Goal: Information Seeking & Learning: Learn about a topic

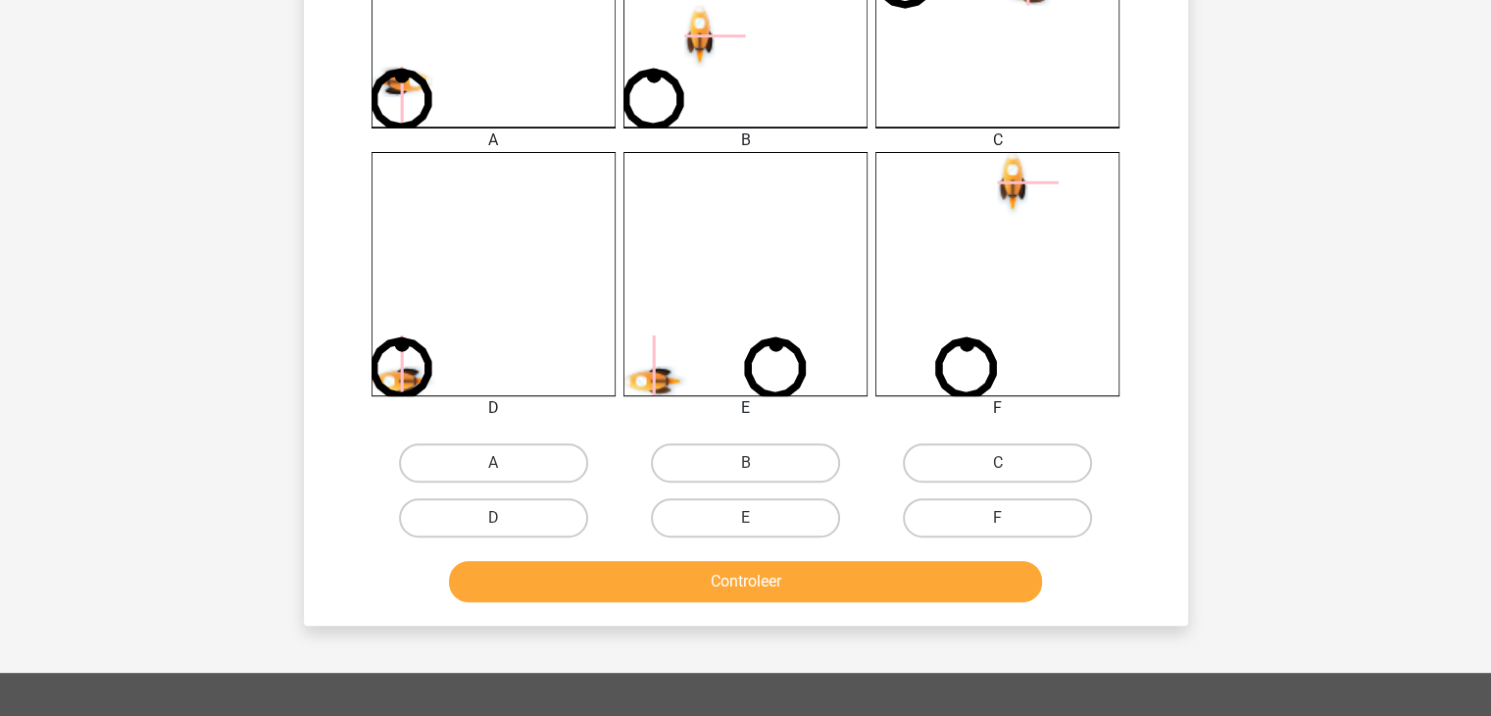
scroll to position [643, 0]
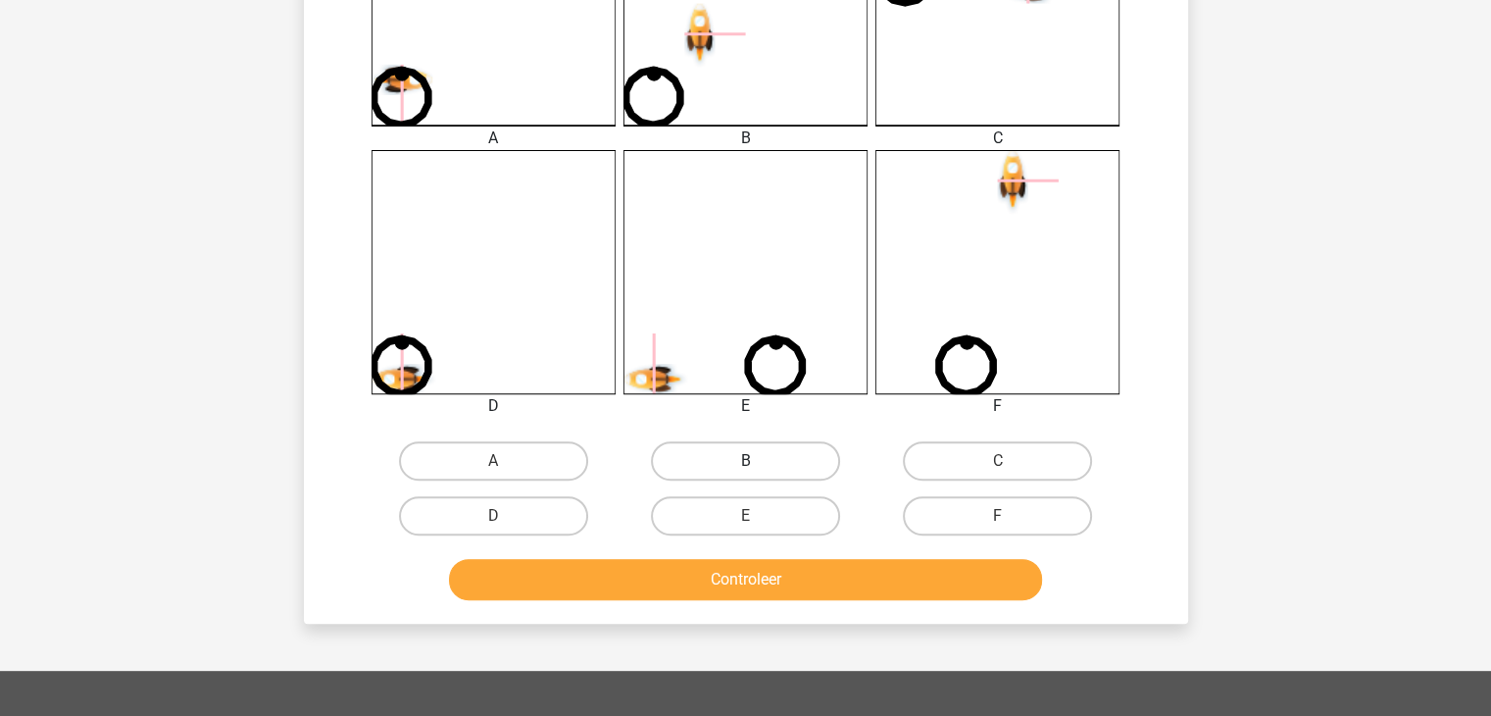
click at [702, 467] on label "B" at bounding box center [745, 460] width 189 height 39
click at [745, 467] on input "B" at bounding box center [751, 467] width 13 height 13
radio input "true"
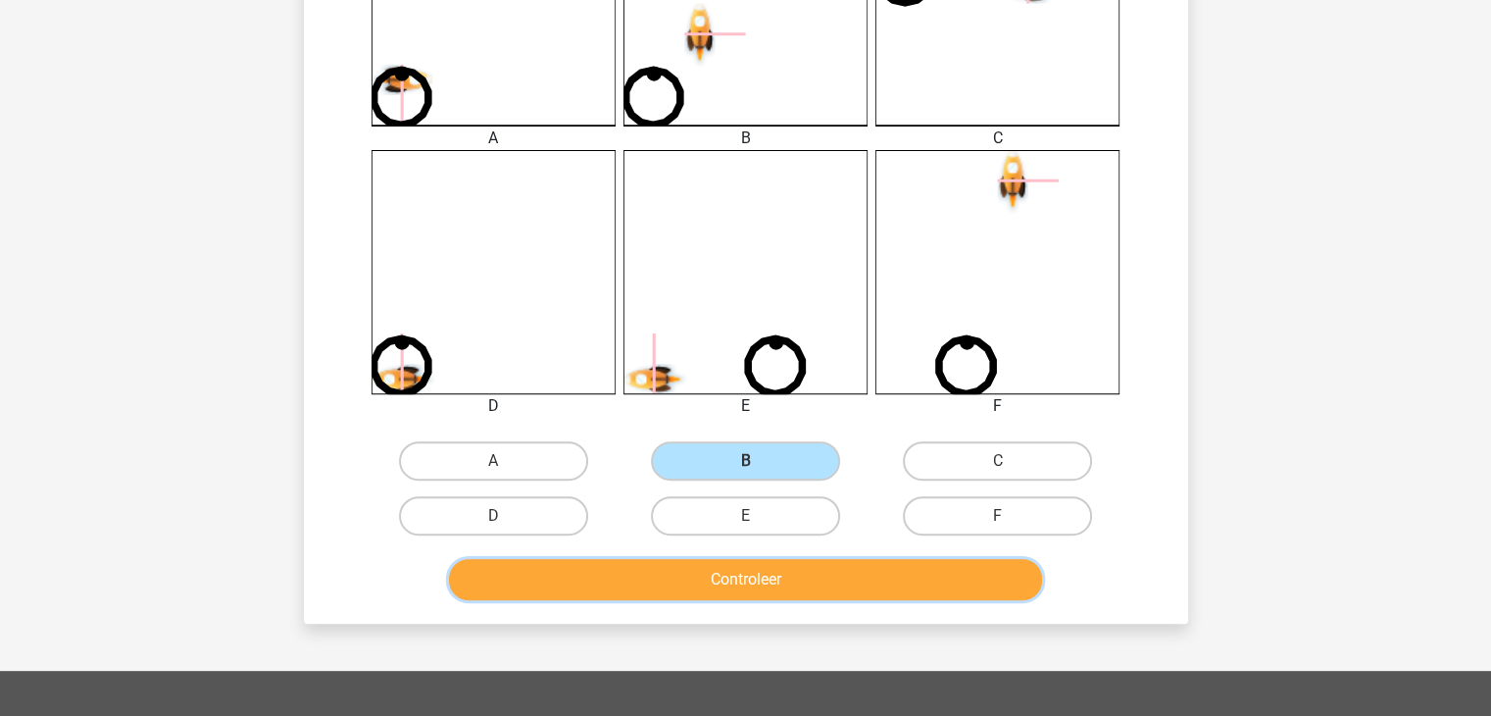
click at [792, 585] on button "Controleer" at bounding box center [745, 579] width 593 height 41
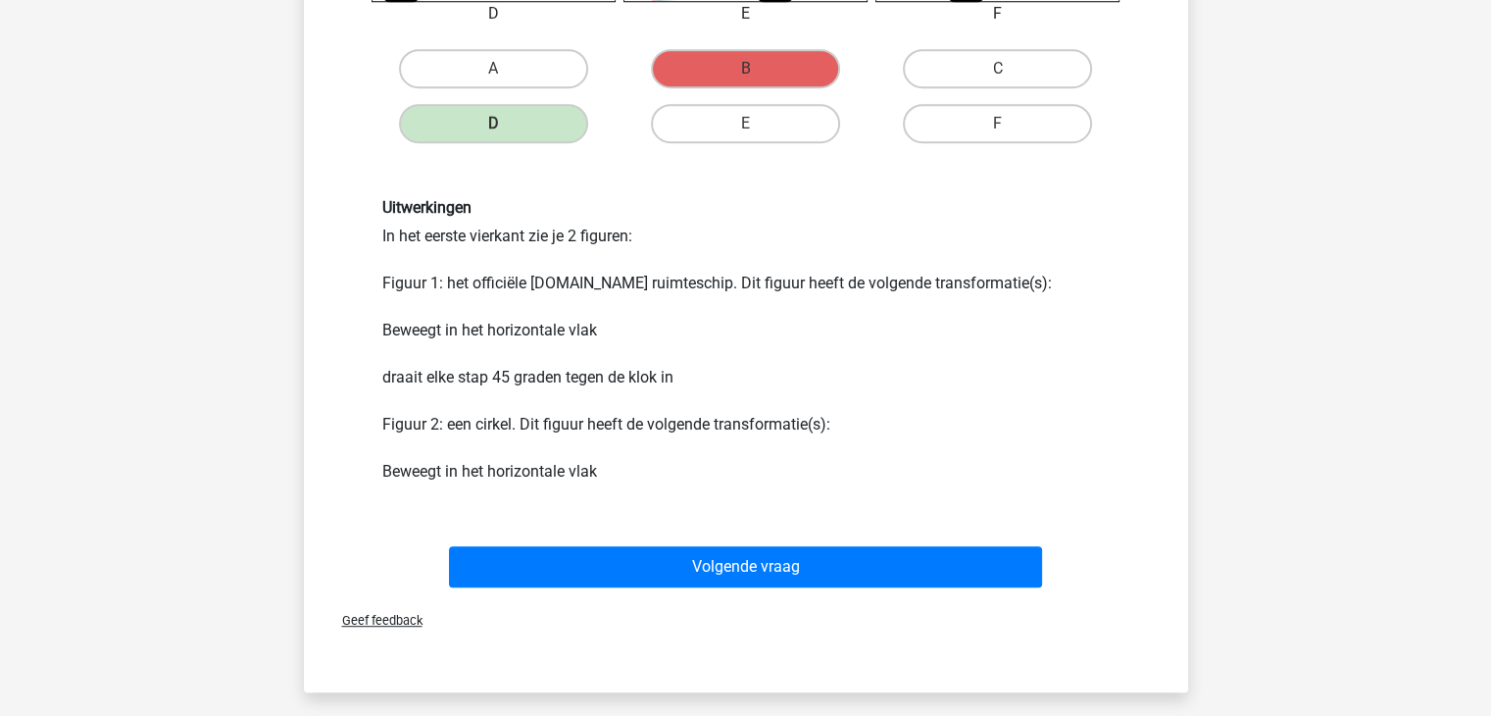
scroll to position [1038, 0]
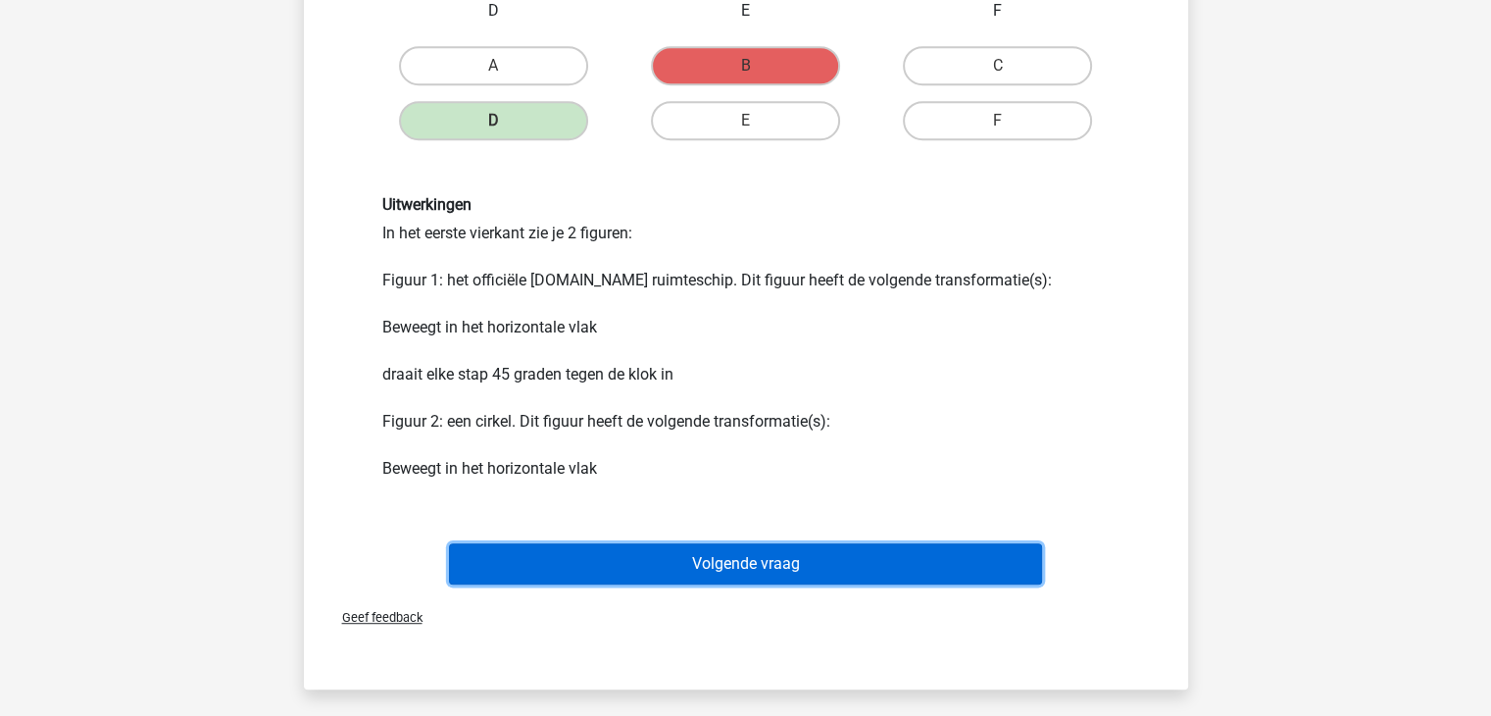
click at [866, 561] on button "Volgende vraag" at bounding box center [745, 563] width 593 height 41
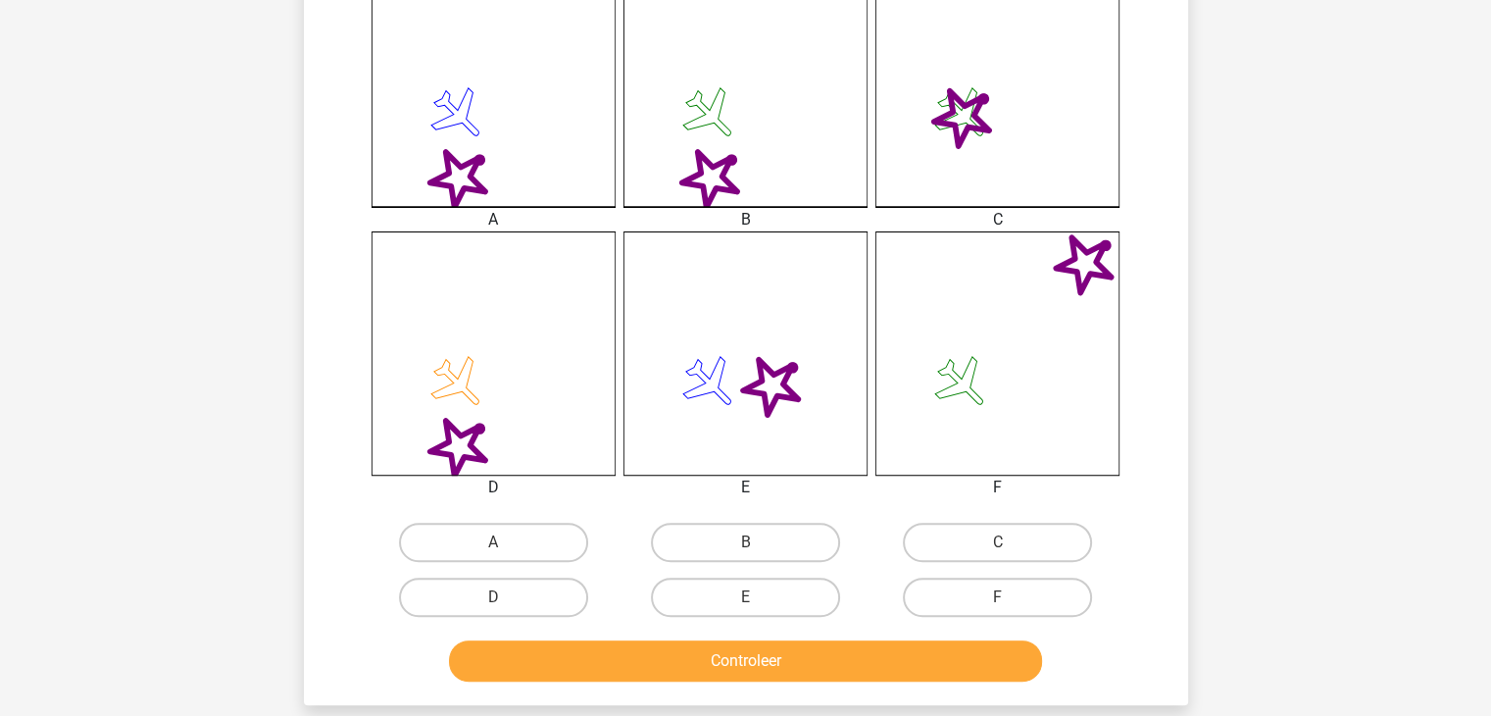
scroll to position [563, 0]
click at [996, 590] on label "F" at bounding box center [997, 595] width 189 height 39
click at [998, 596] on input "F" at bounding box center [1004, 602] width 13 height 13
radio input "true"
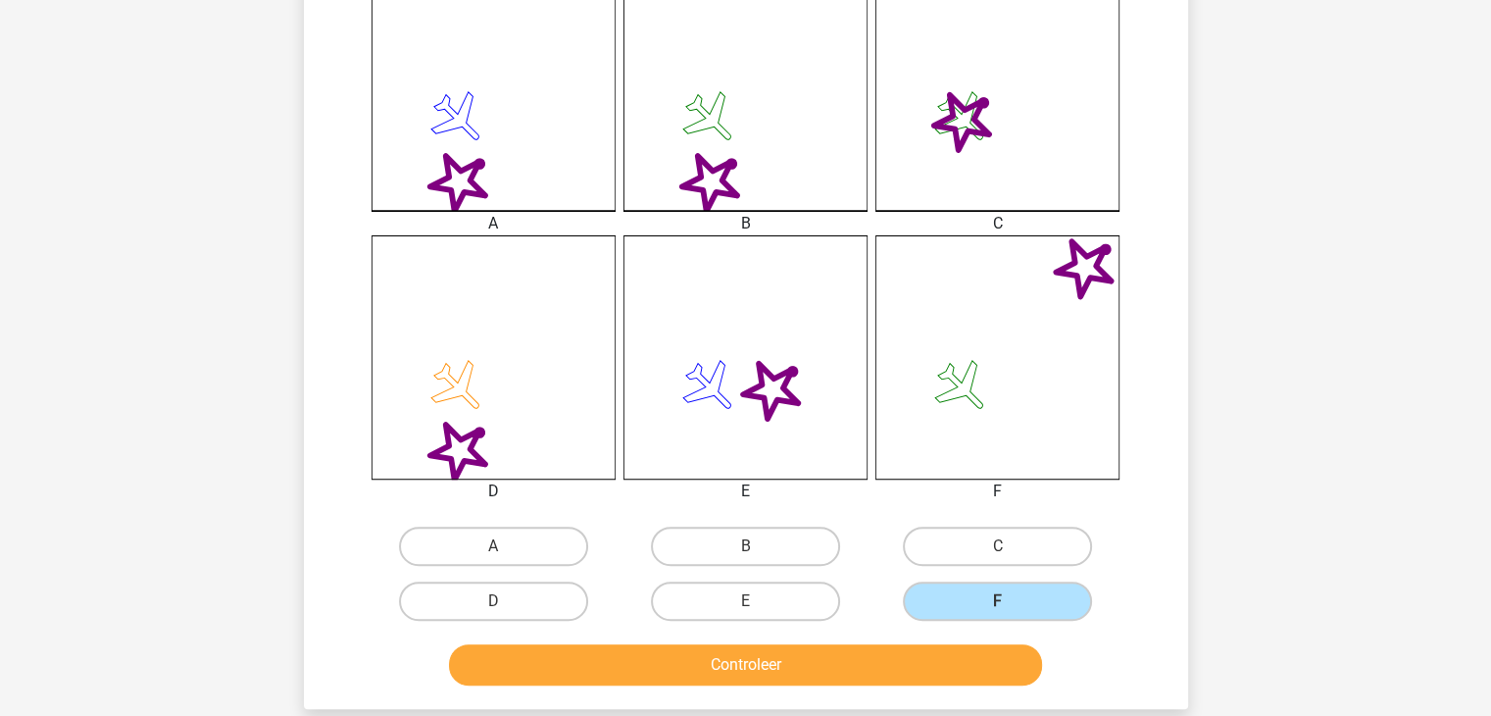
scroll to position [679, 0]
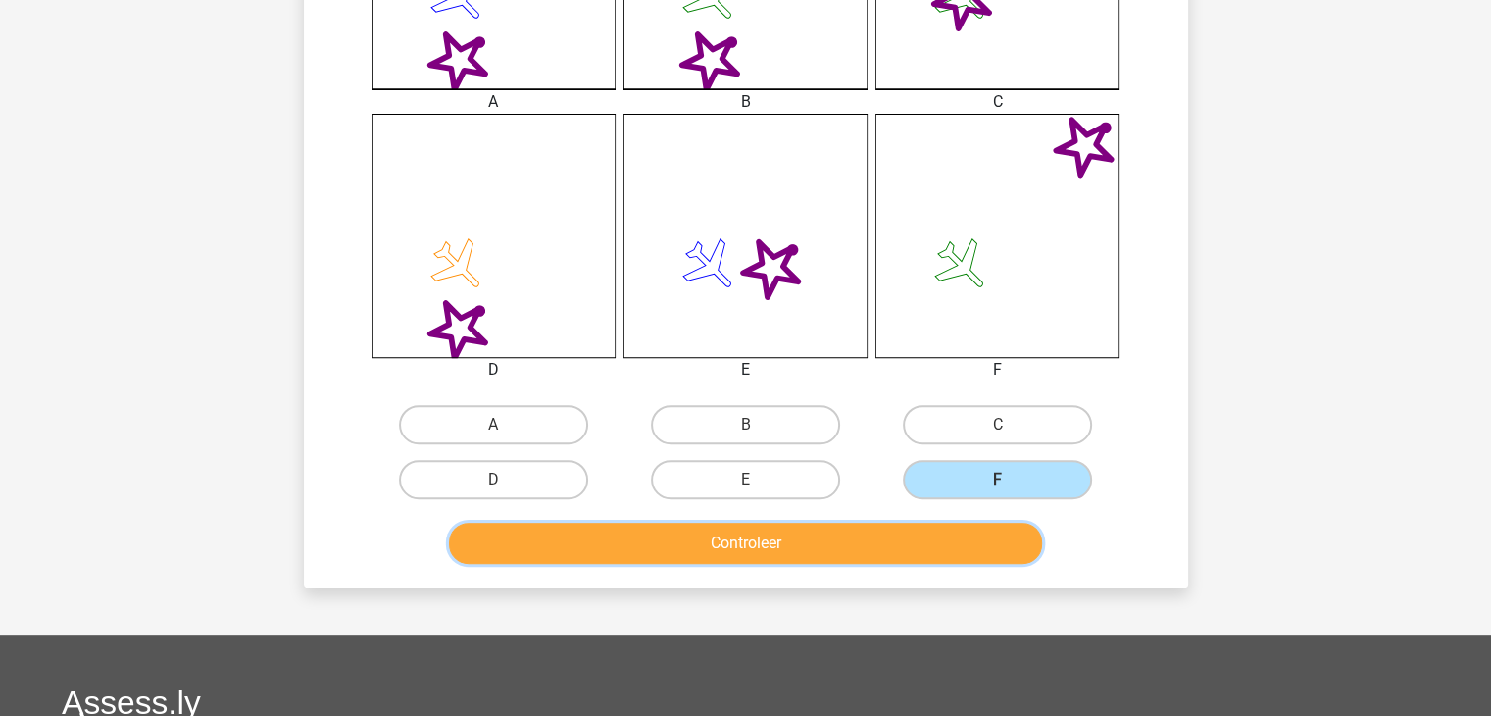
click at [745, 555] on button "Controleer" at bounding box center [745, 542] width 593 height 41
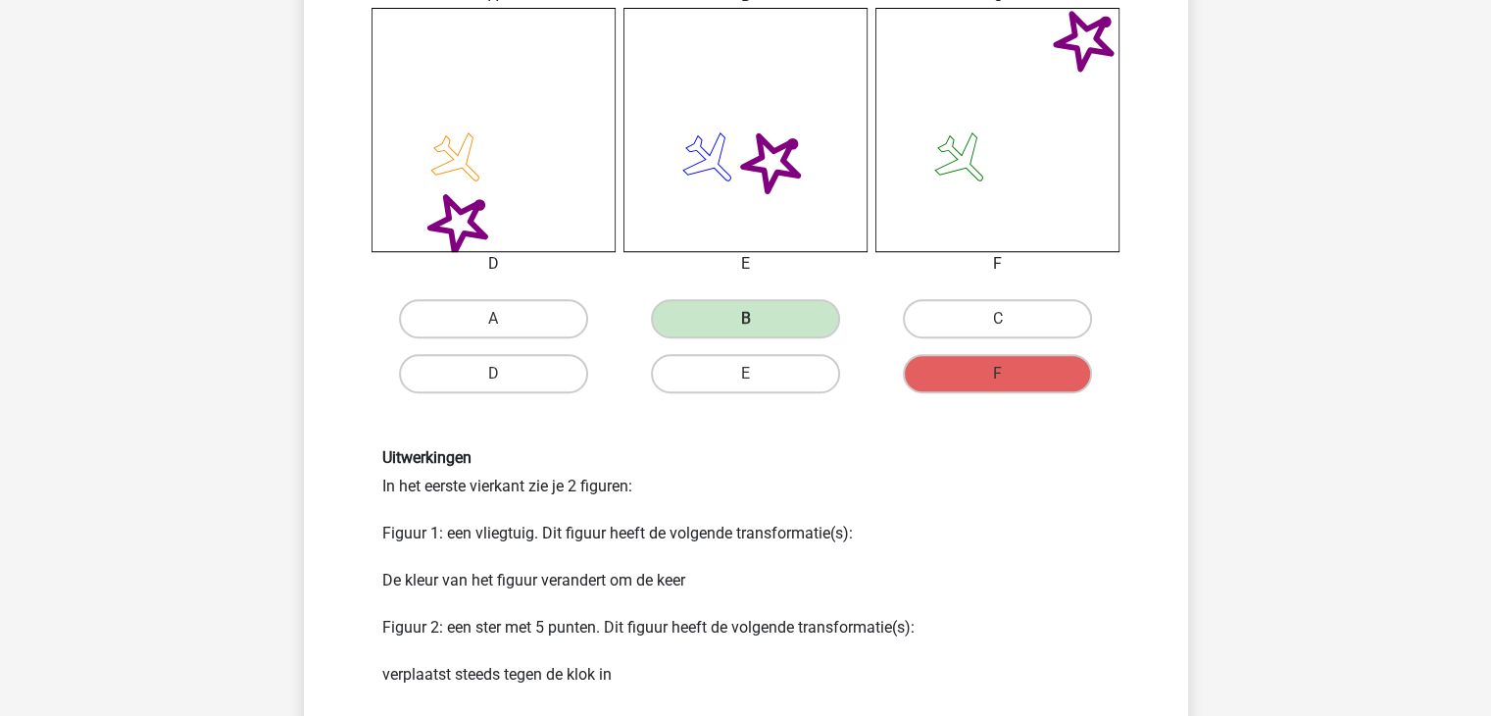
scroll to position [1303, 0]
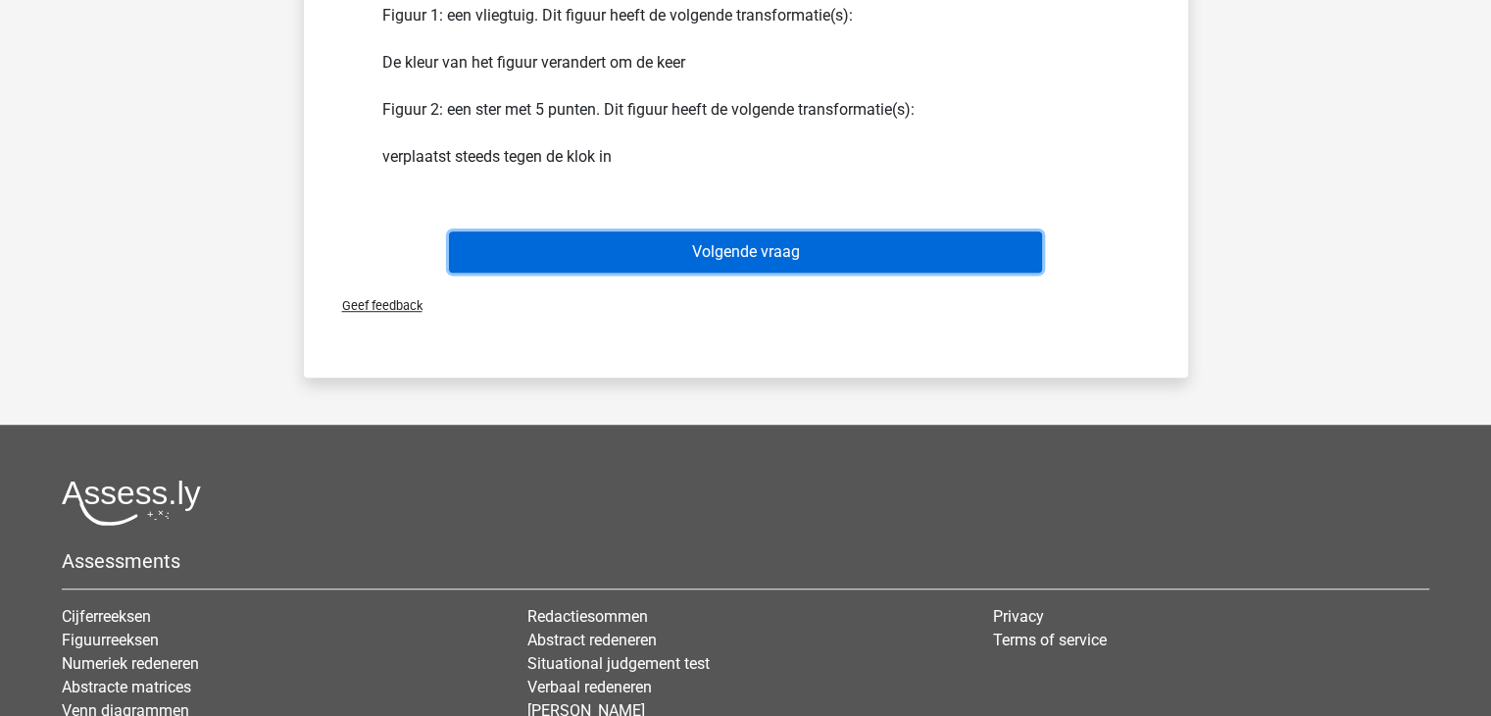
click at [740, 252] on button "Volgende vraag" at bounding box center [745, 251] width 593 height 41
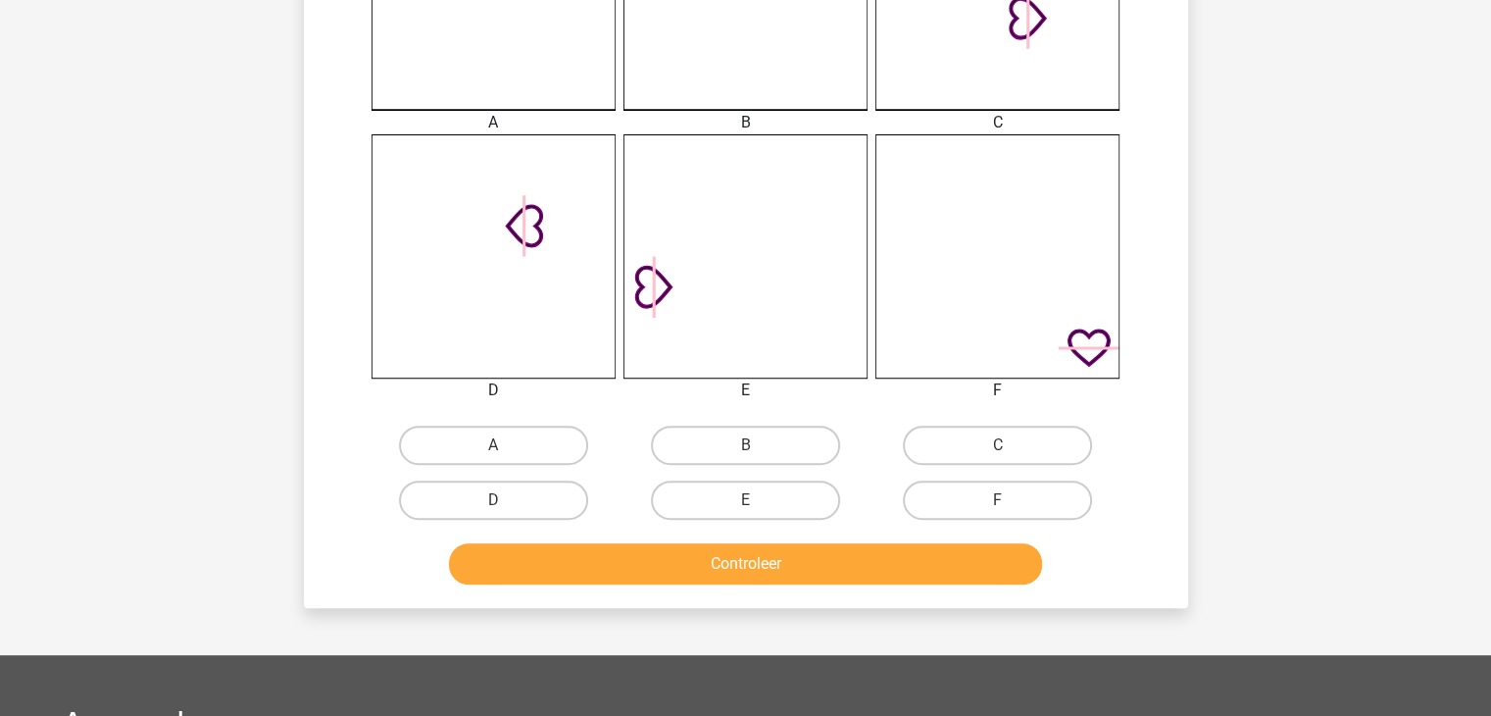
scroll to position [667, 0]
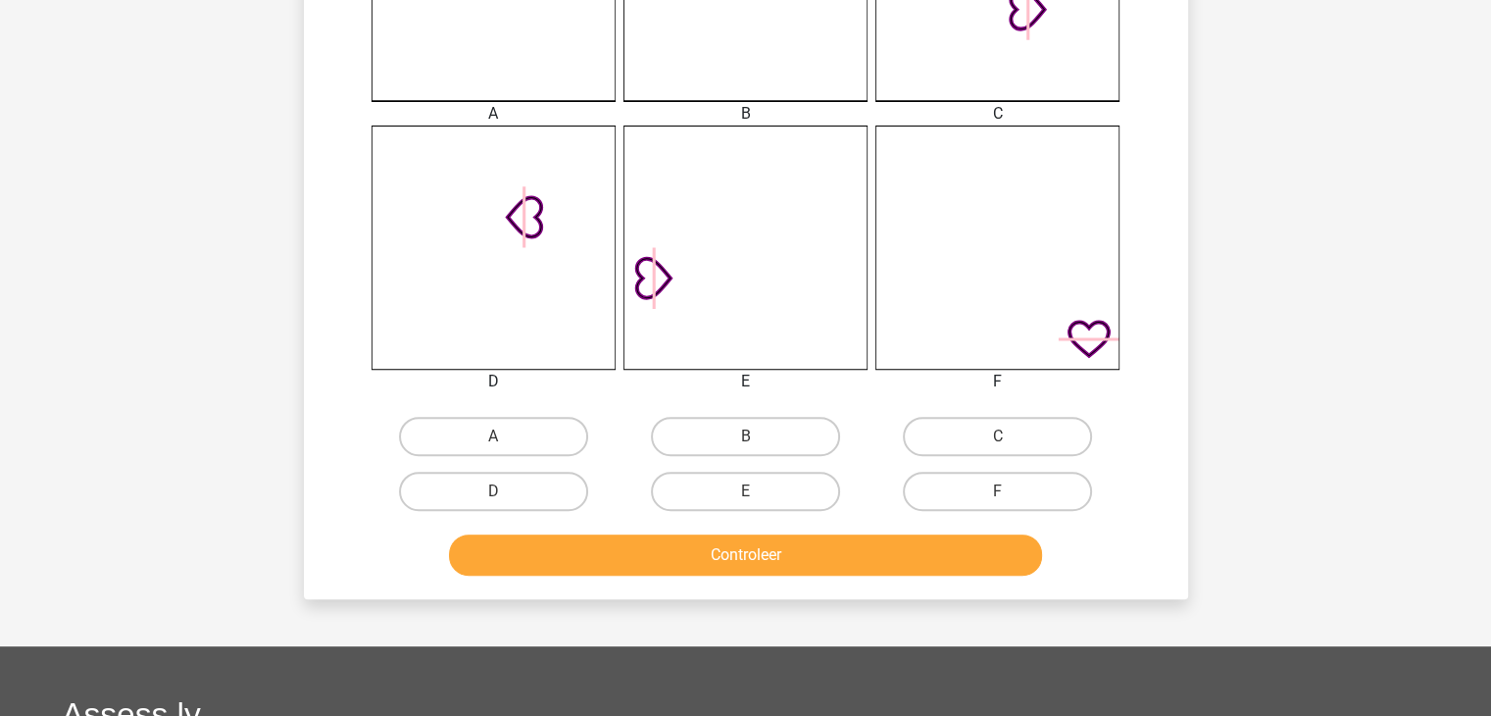
click at [497, 445] on input "A" at bounding box center [499, 442] width 13 height 13
radio input "true"
click at [638, 576] on div "Controleer" at bounding box center [746, 558] width 757 height 49
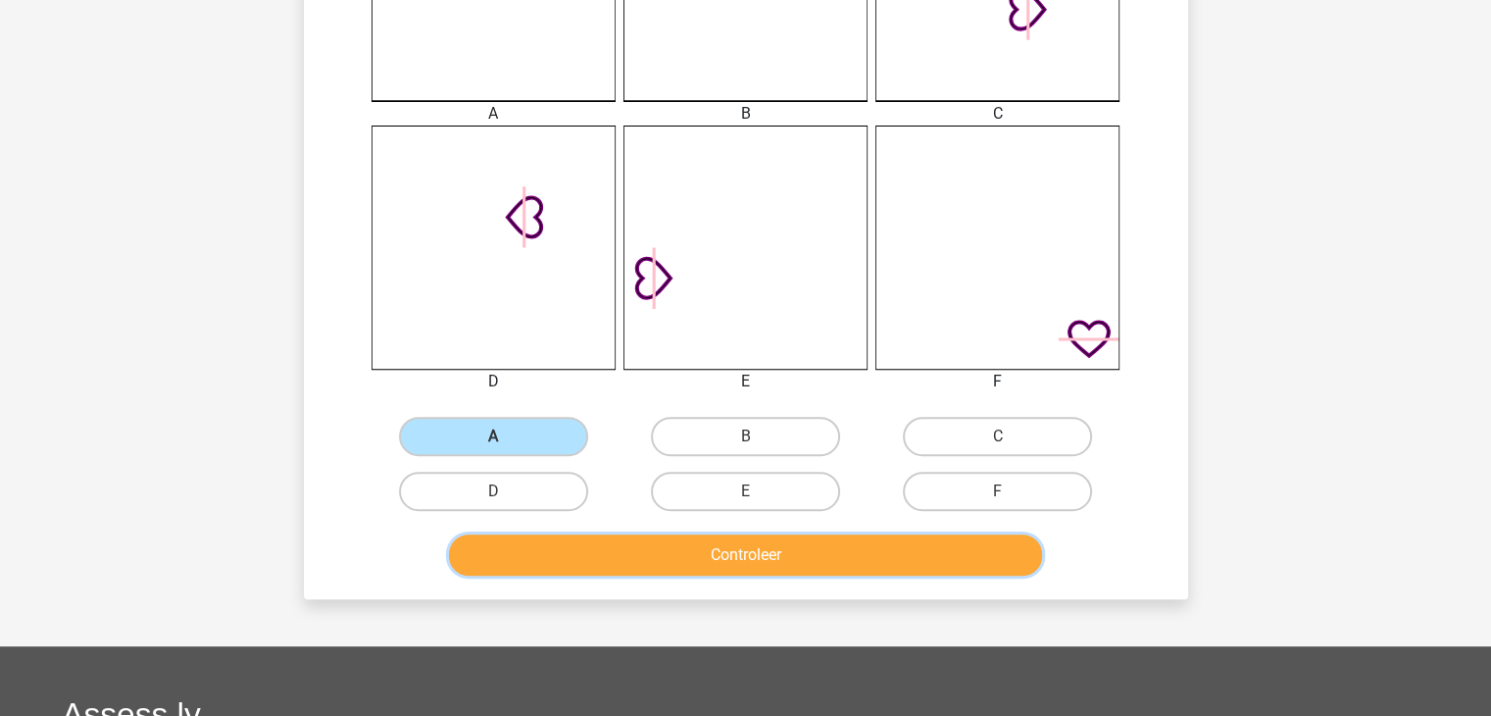
click at [642, 570] on button "Controleer" at bounding box center [745, 554] width 593 height 41
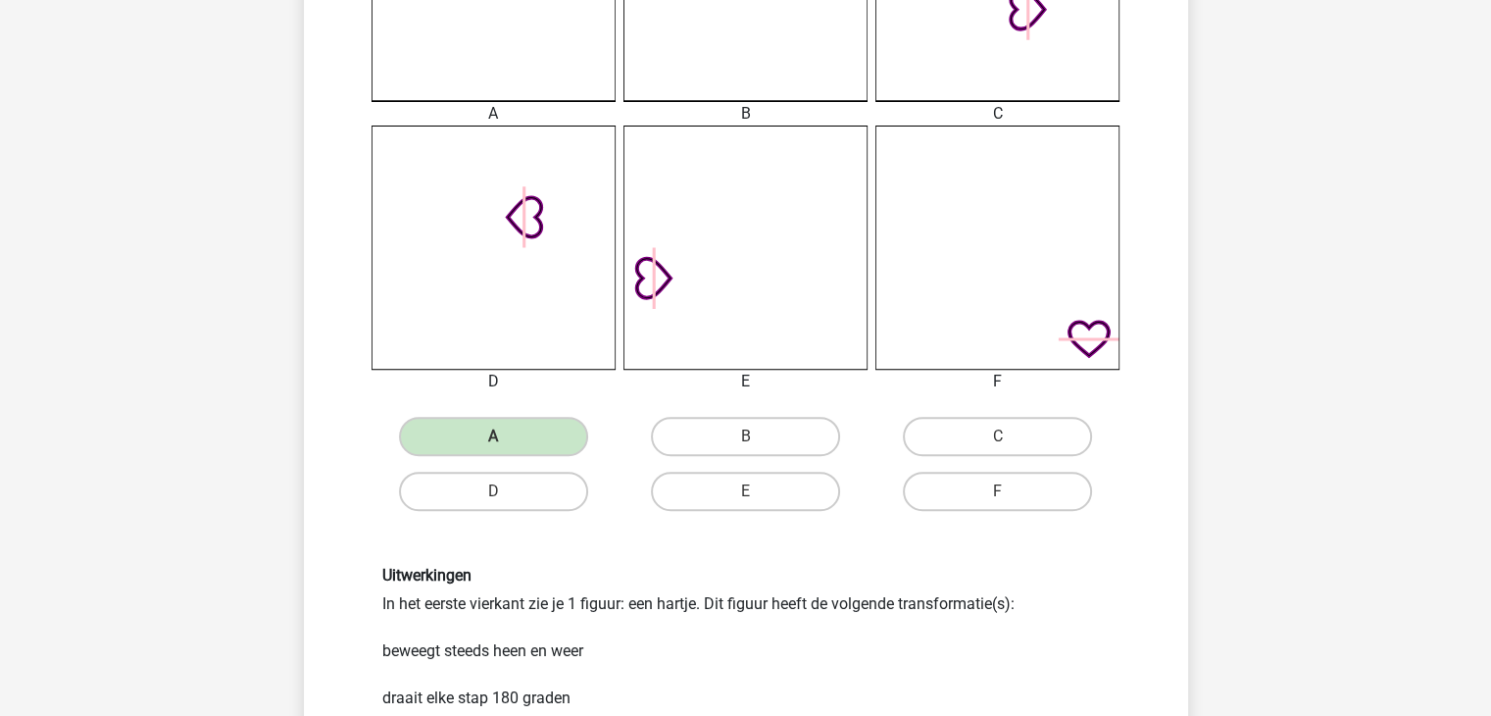
scroll to position [1199, 0]
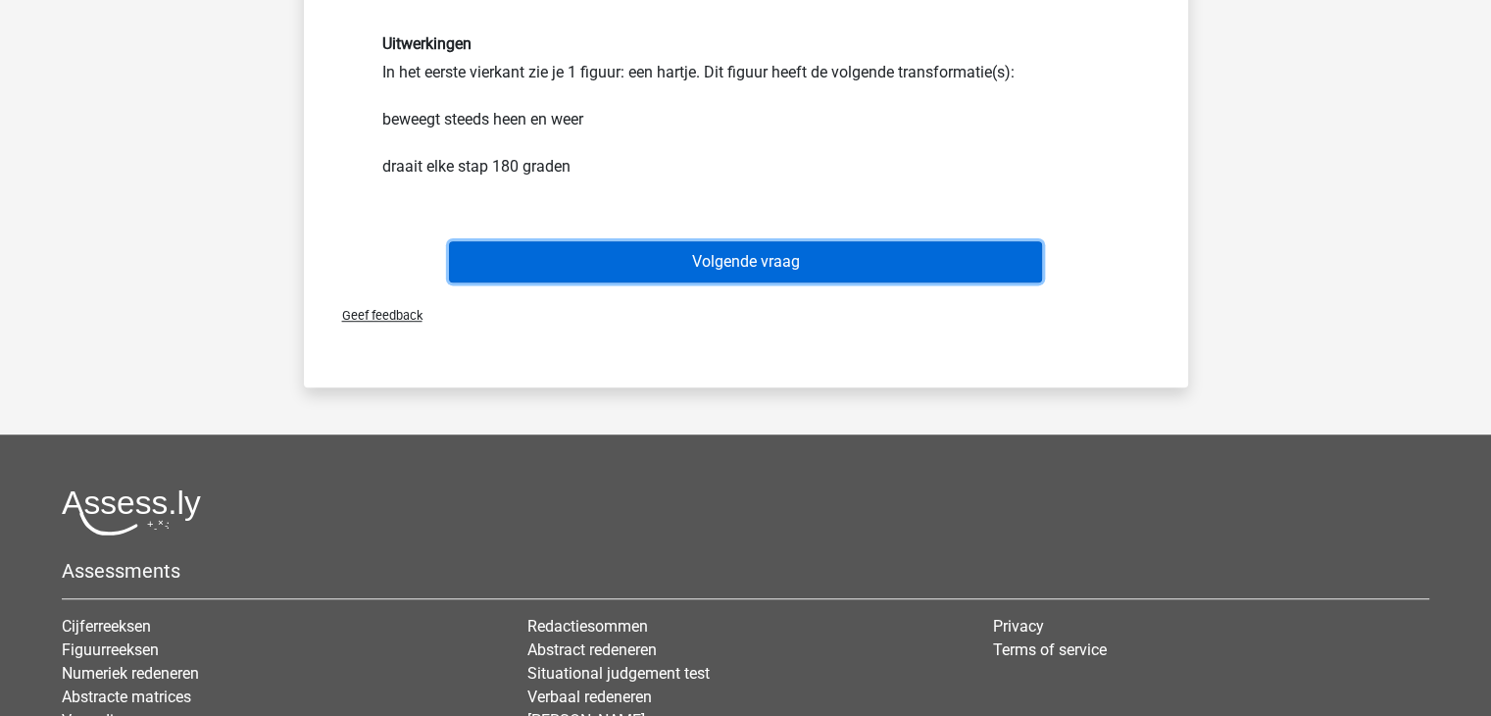
click at [767, 253] on button "Volgende vraag" at bounding box center [745, 261] width 593 height 41
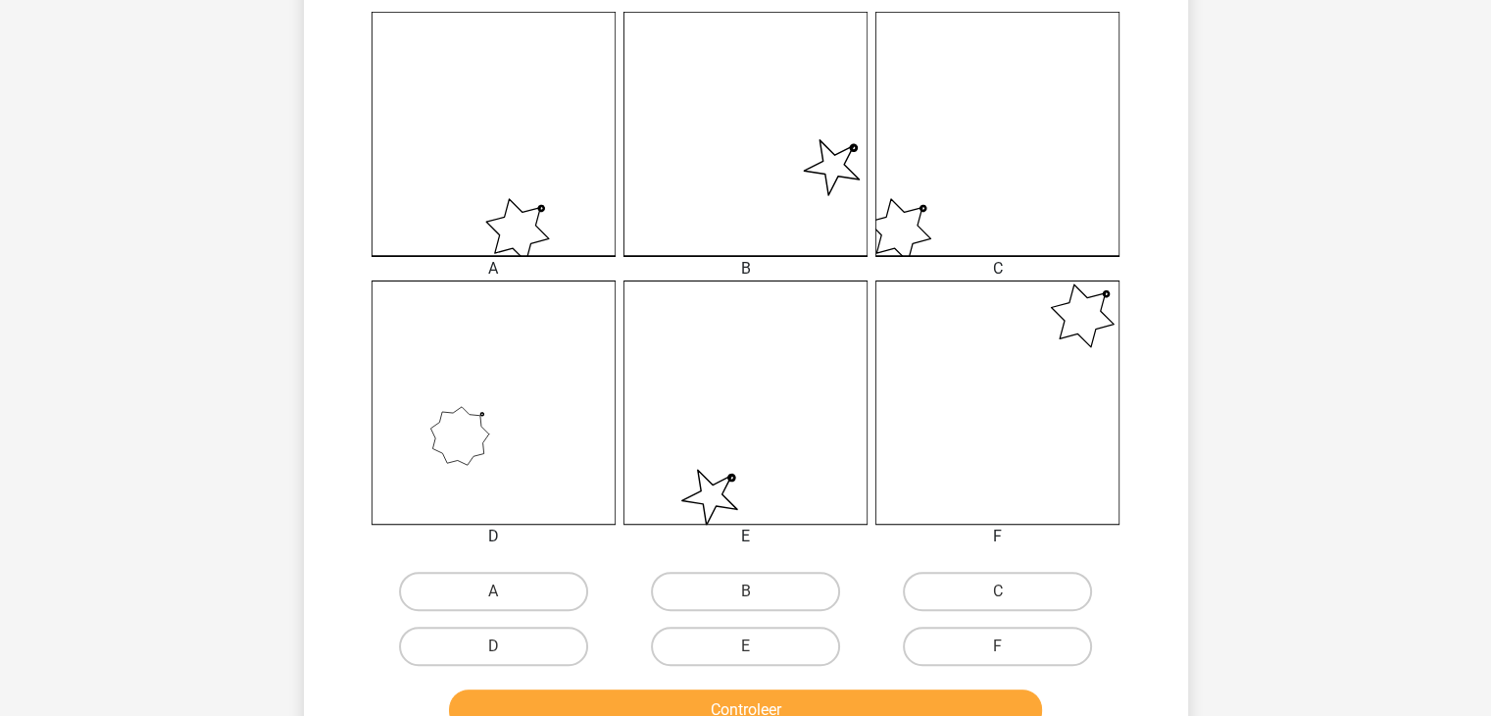
scroll to position [525, 0]
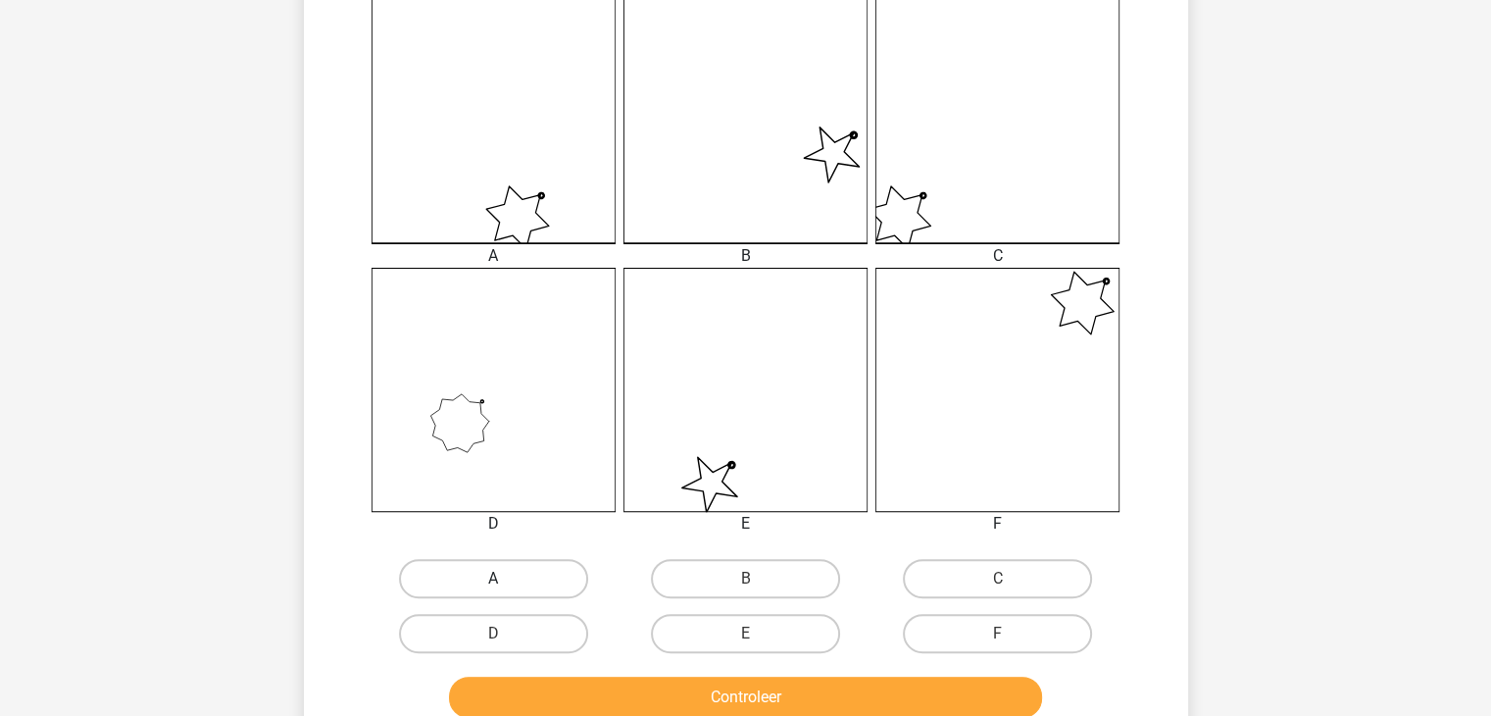
click at [514, 566] on label "A" at bounding box center [493, 578] width 189 height 39
click at [506, 578] on input "A" at bounding box center [499, 584] width 13 height 13
radio input "true"
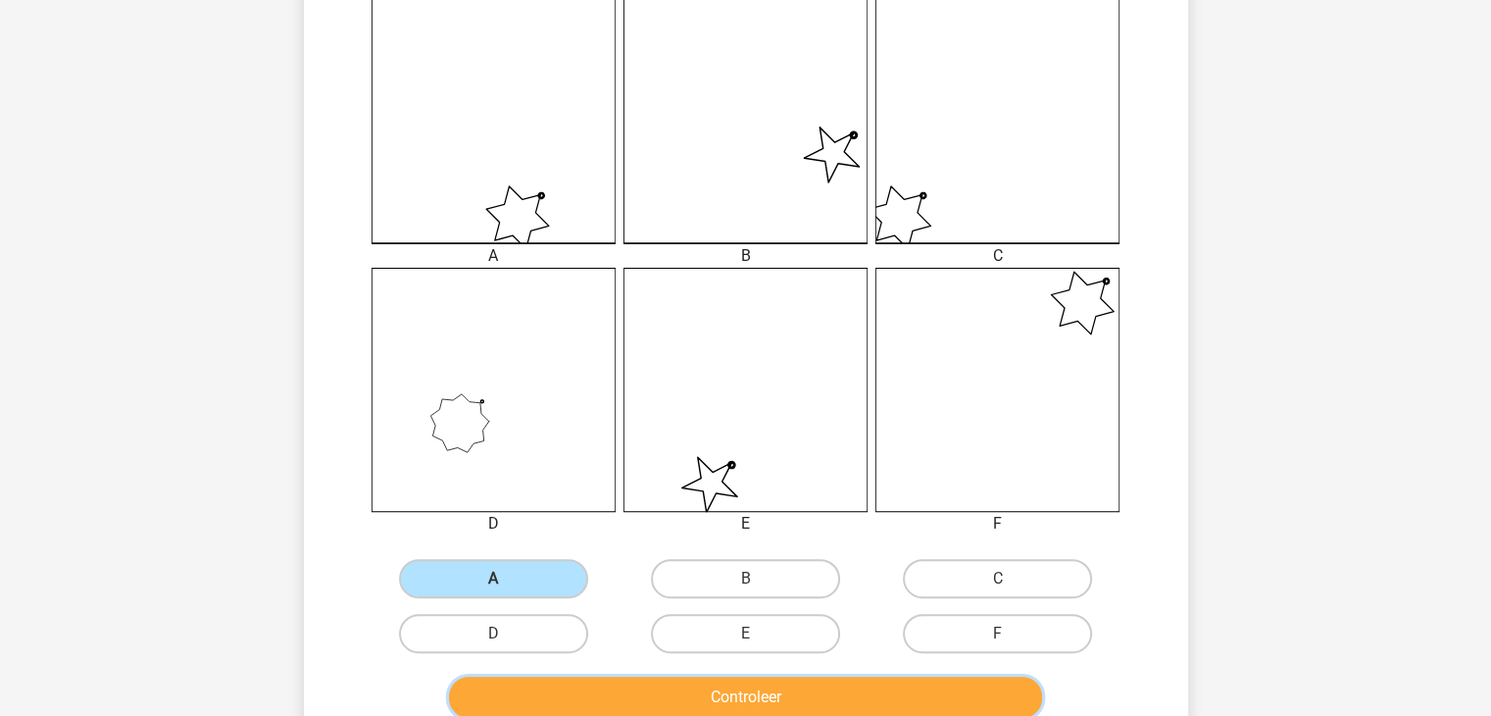
click at [672, 707] on button "Controleer" at bounding box center [745, 696] width 593 height 41
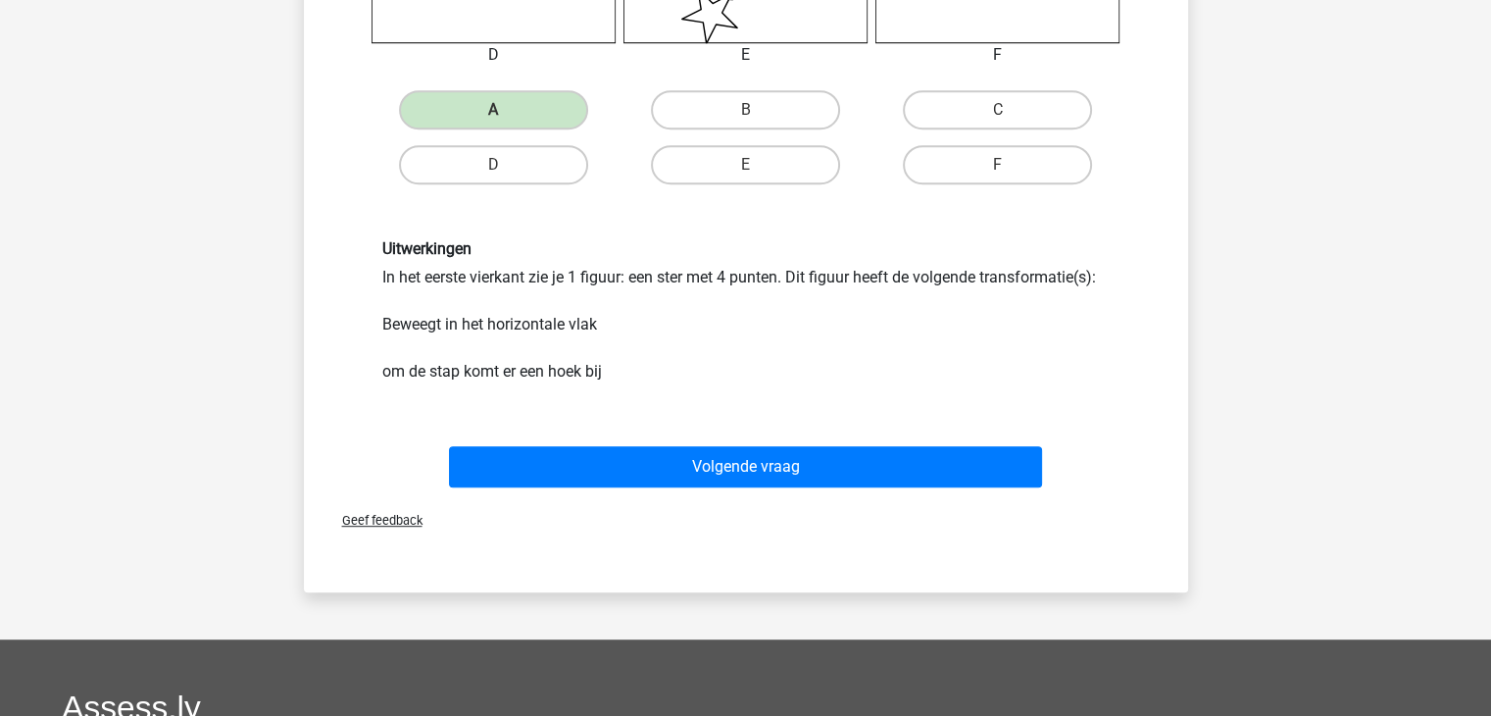
scroll to position [996, 0]
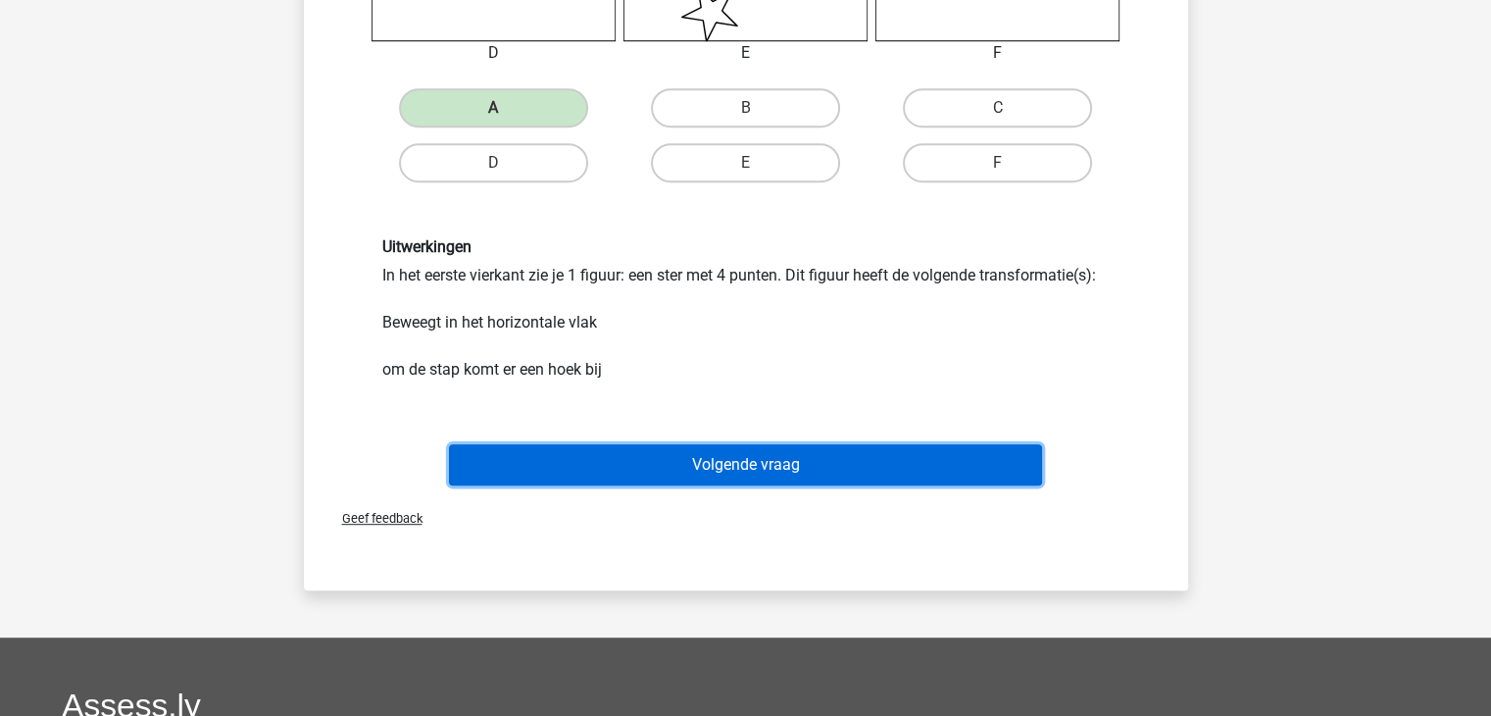
click at [708, 453] on button "Volgende vraag" at bounding box center [745, 464] width 593 height 41
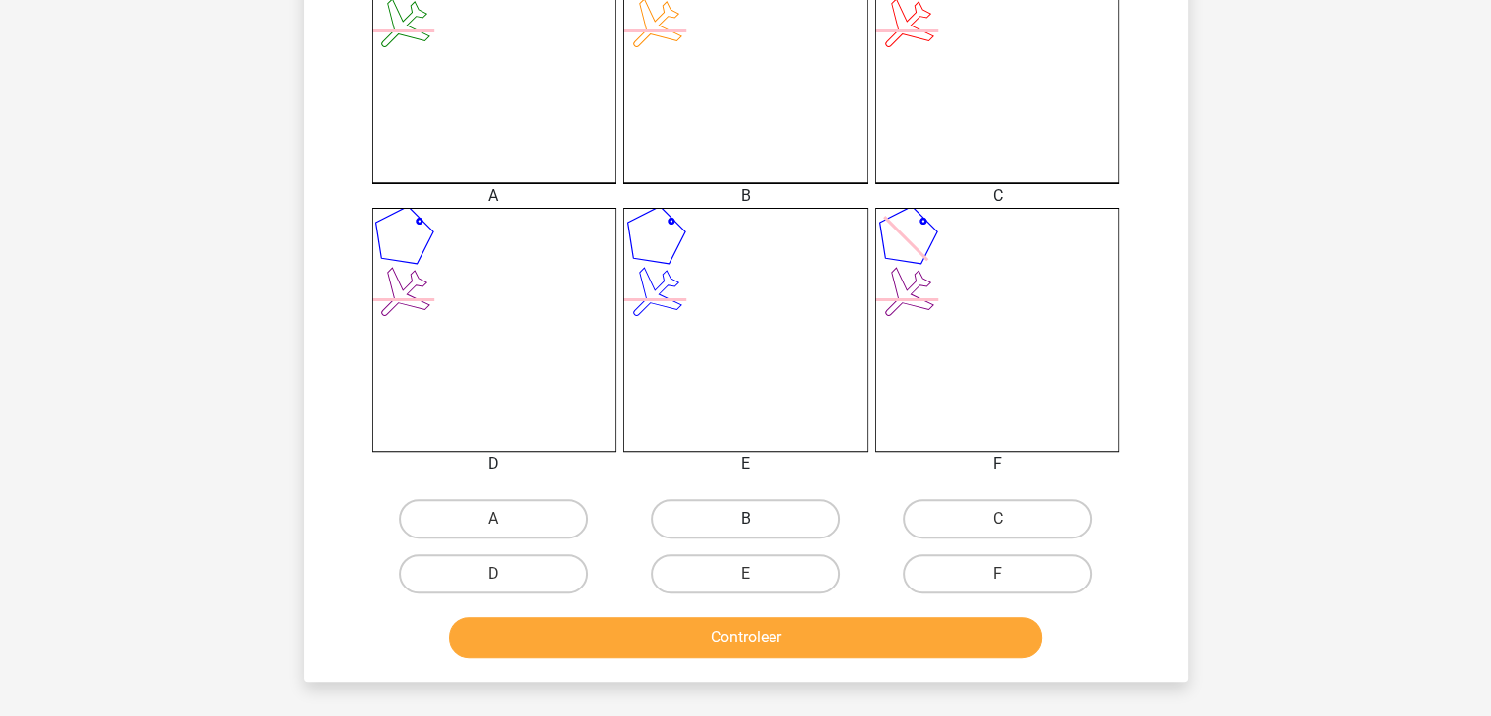
scroll to position [586, 0]
click at [776, 576] on label "E" at bounding box center [745, 572] width 189 height 39
click at [758, 576] on input "E" at bounding box center [751, 578] width 13 height 13
radio input "true"
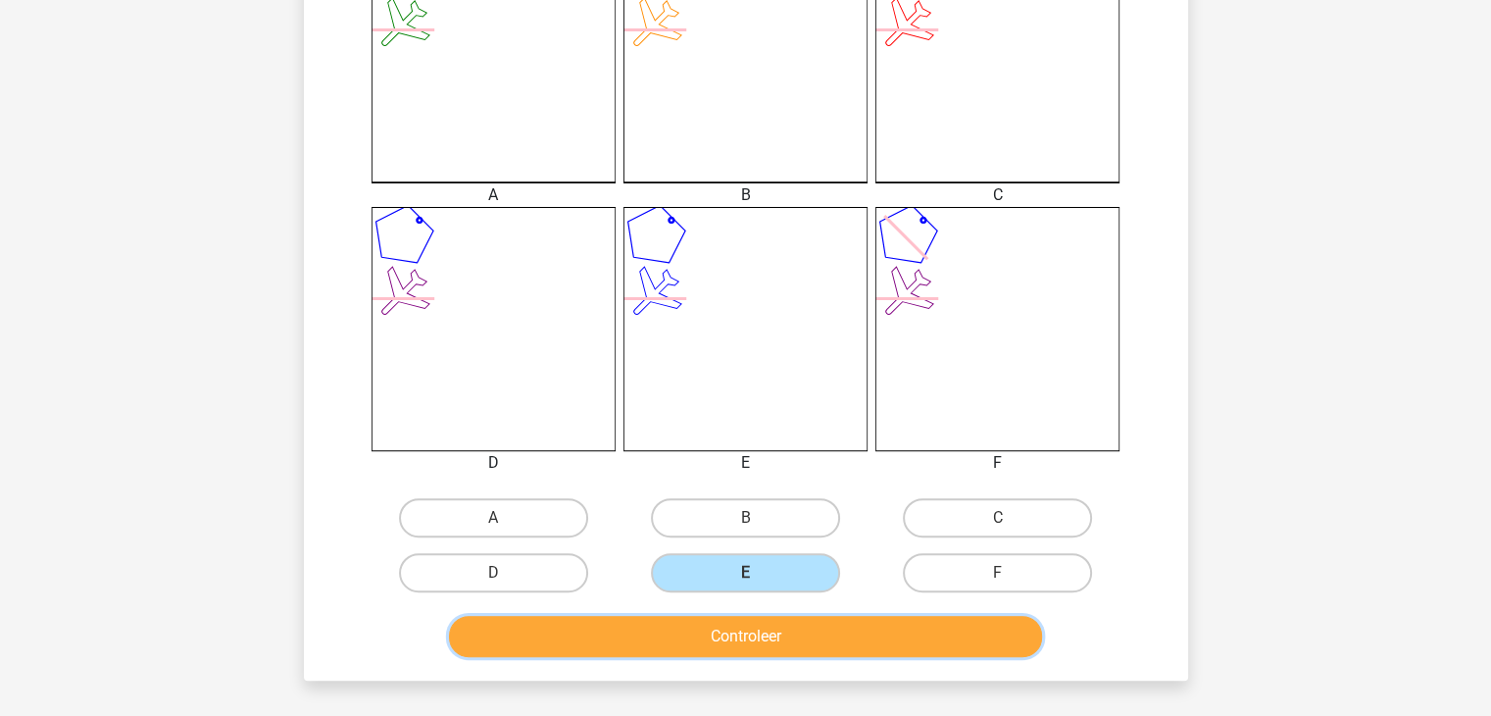
click at [784, 616] on button "Controleer" at bounding box center [745, 636] width 593 height 41
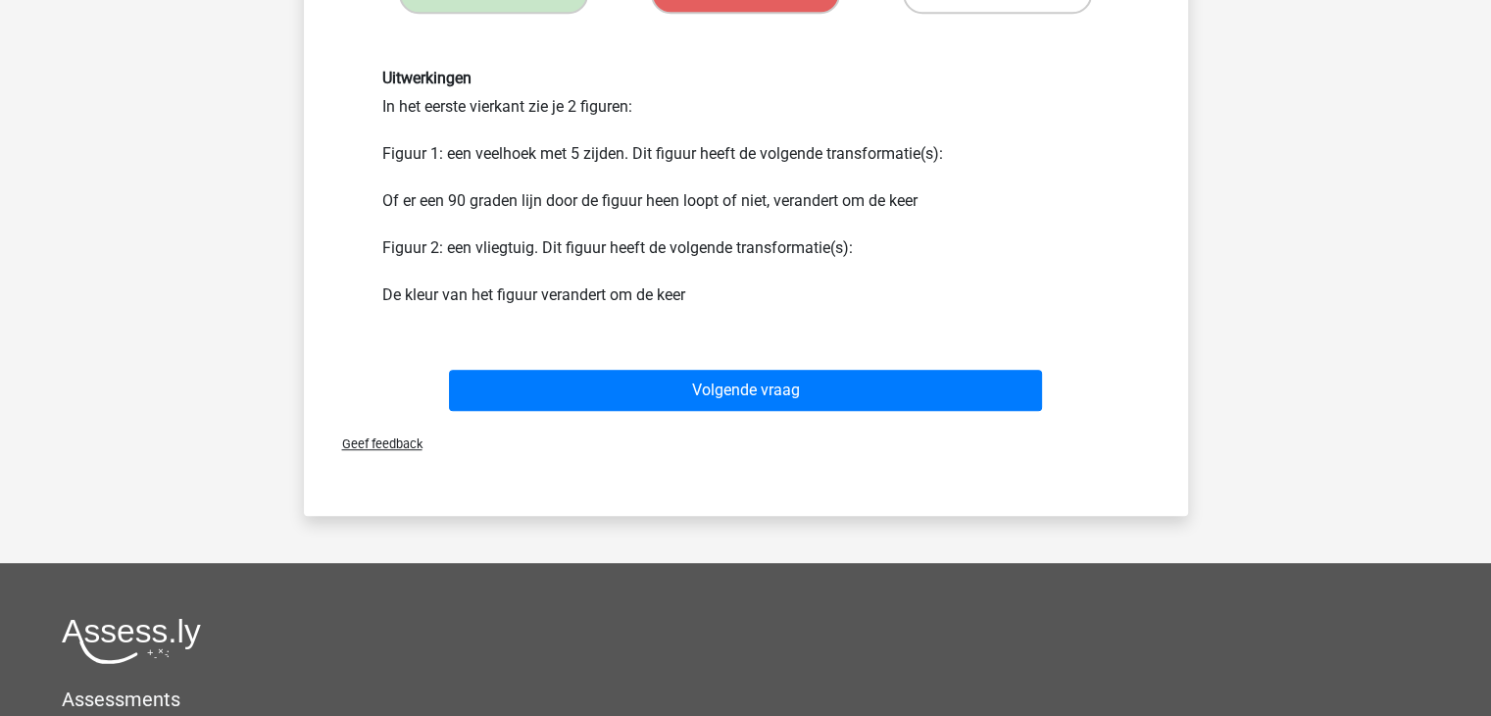
scroll to position [1164, 0]
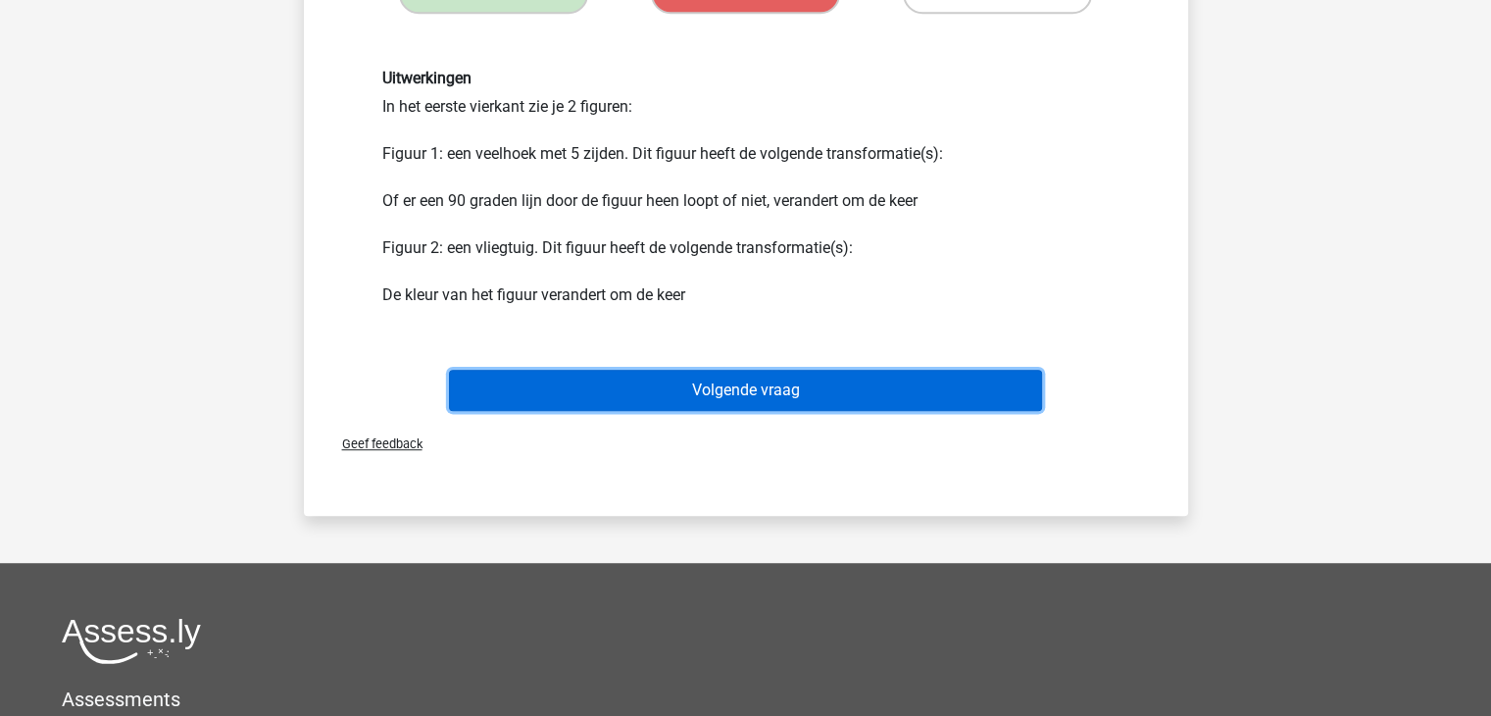
click at [673, 404] on button "Volgende vraag" at bounding box center [745, 390] width 593 height 41
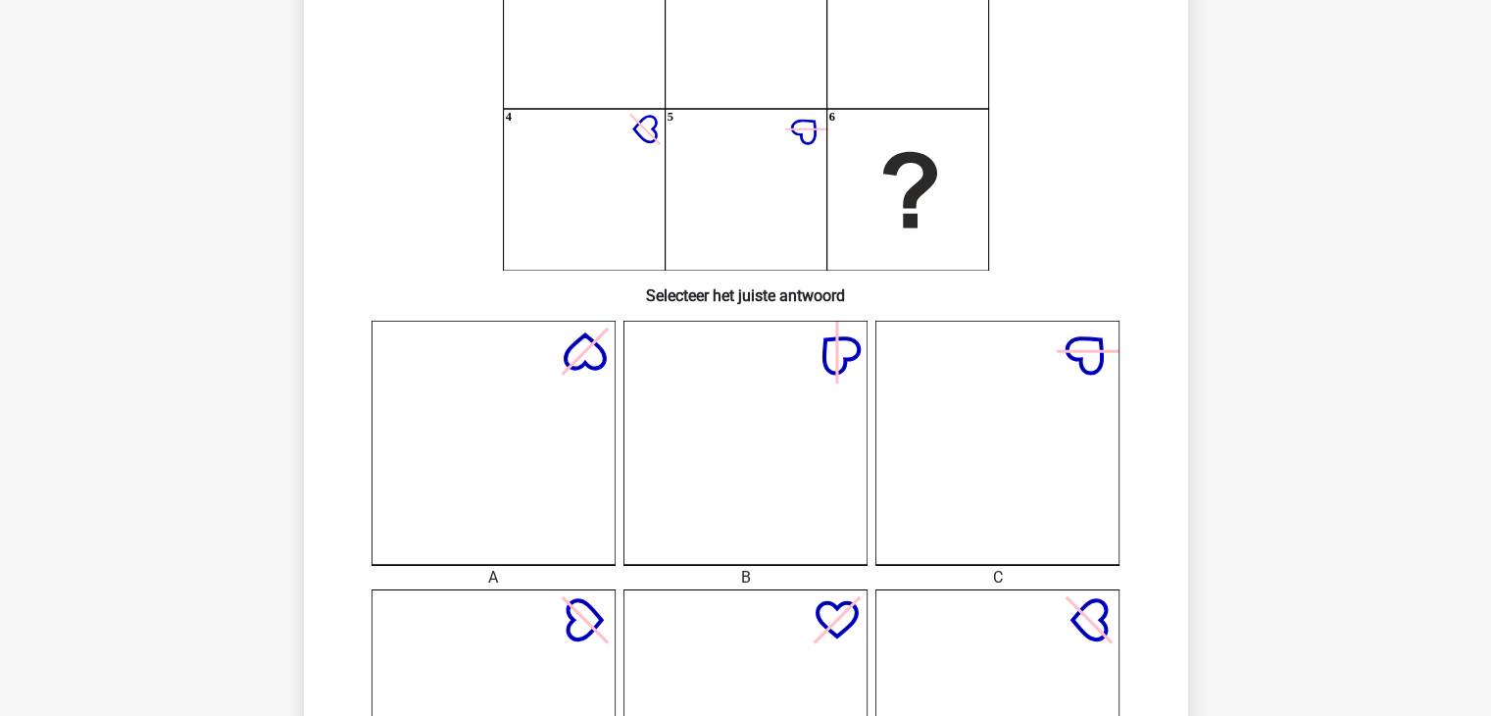
scroll to position [222, 0]
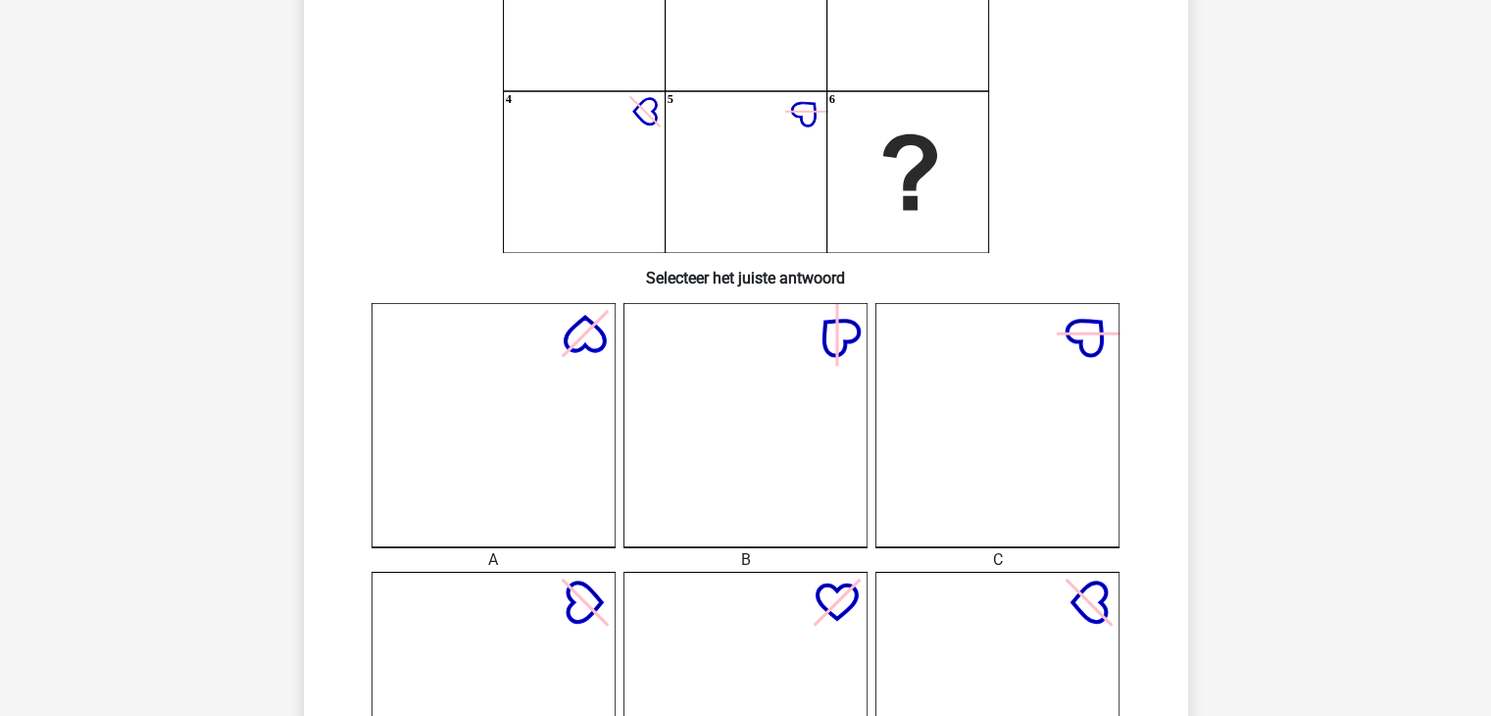
click at [737, 451] on icon at bounding box center [745, 425] width 244 height 244
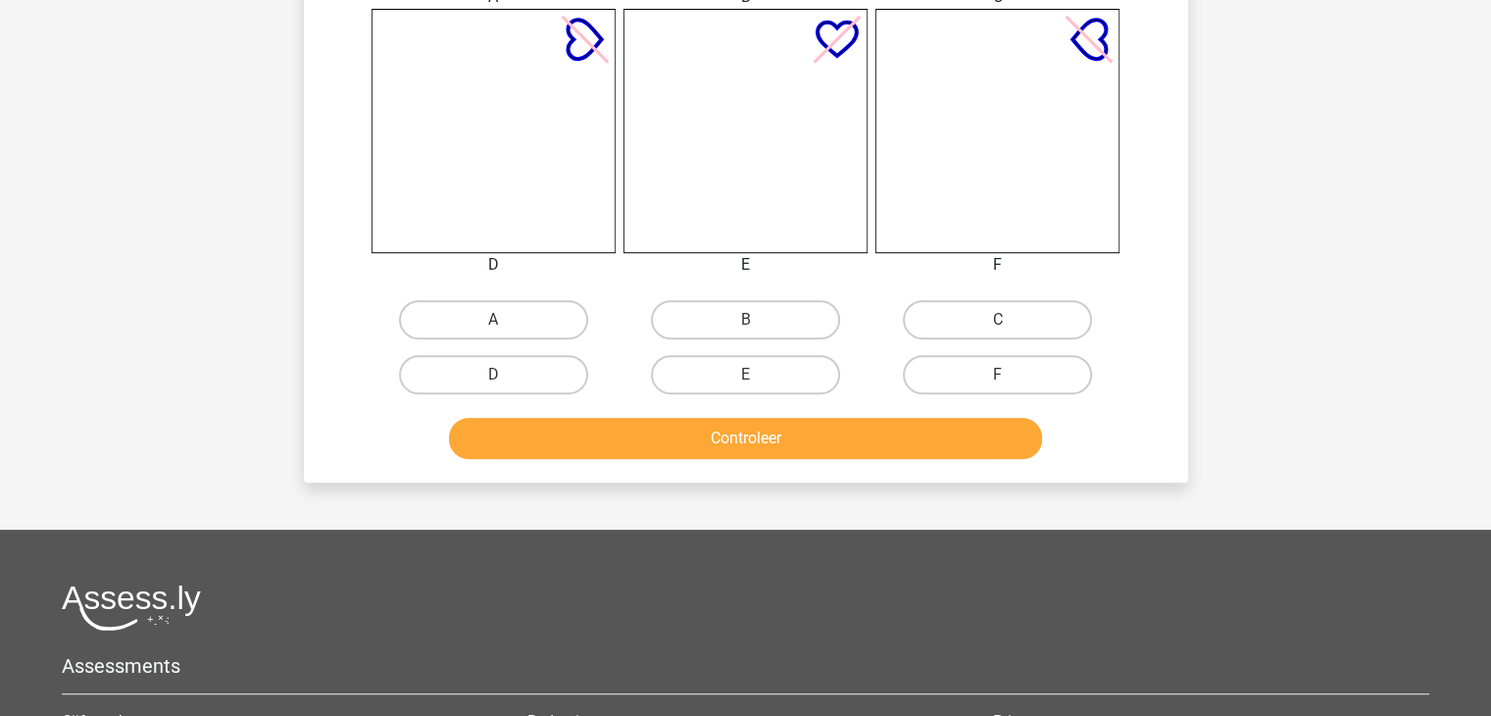
scroll to position [791, 0]
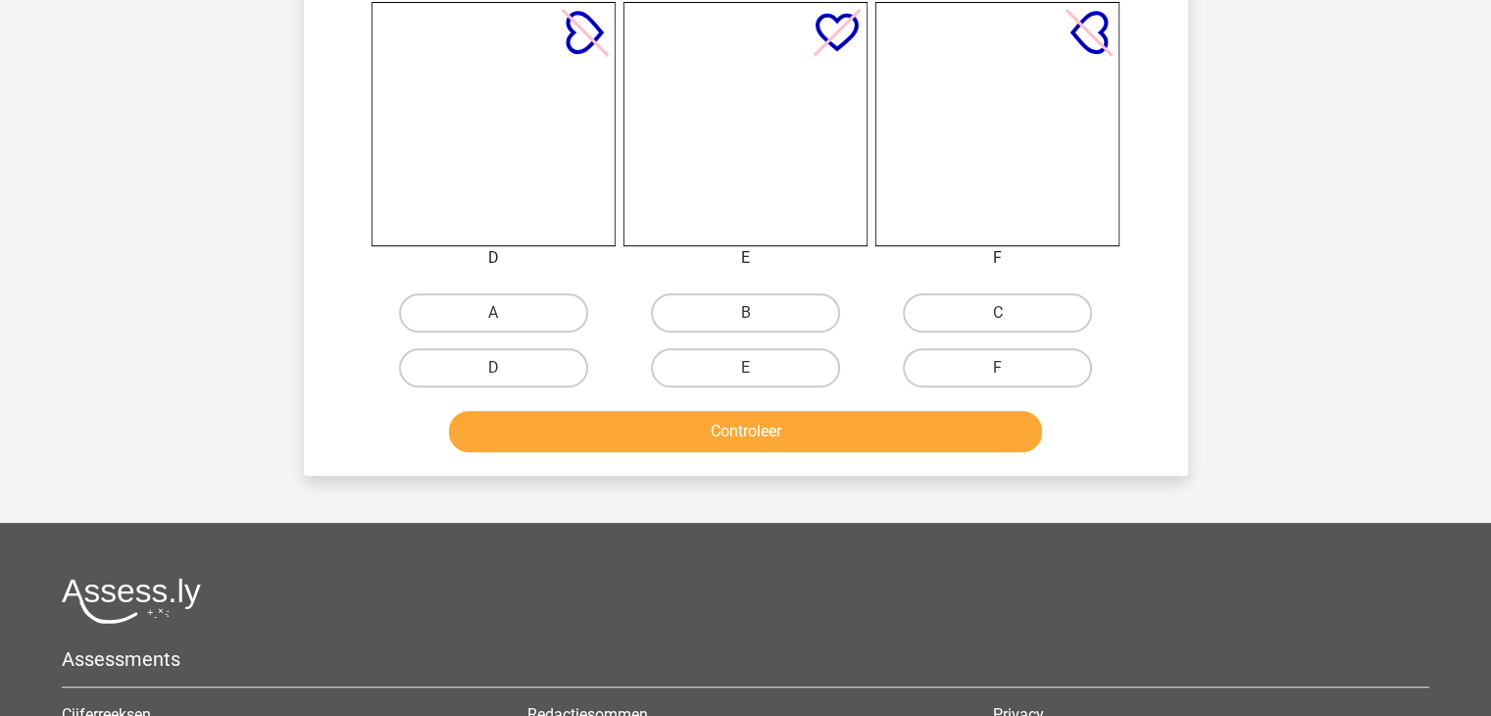
click at [522, 291] on div "A" at bounding box center [494, 312] width 252 height 55
click at [522, 293] on label "A" at bounding box center [493, 312] width 189 height 39
click at [506, 313] on input "A" at bounding box center [499, 319] width 13 height 13
radio input "true"
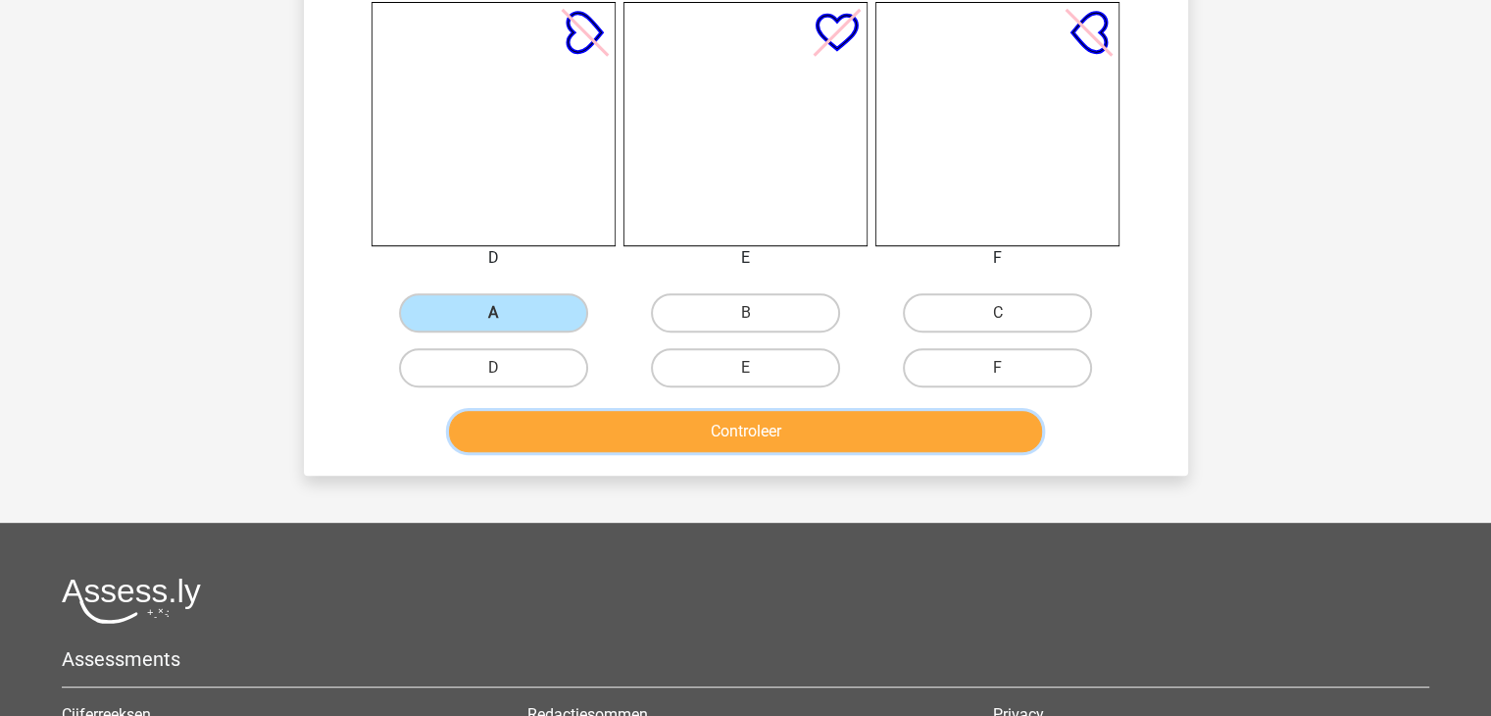
click at [648, 411] on button "Controleer" at bounding box center [745, 431] width 593 height 41
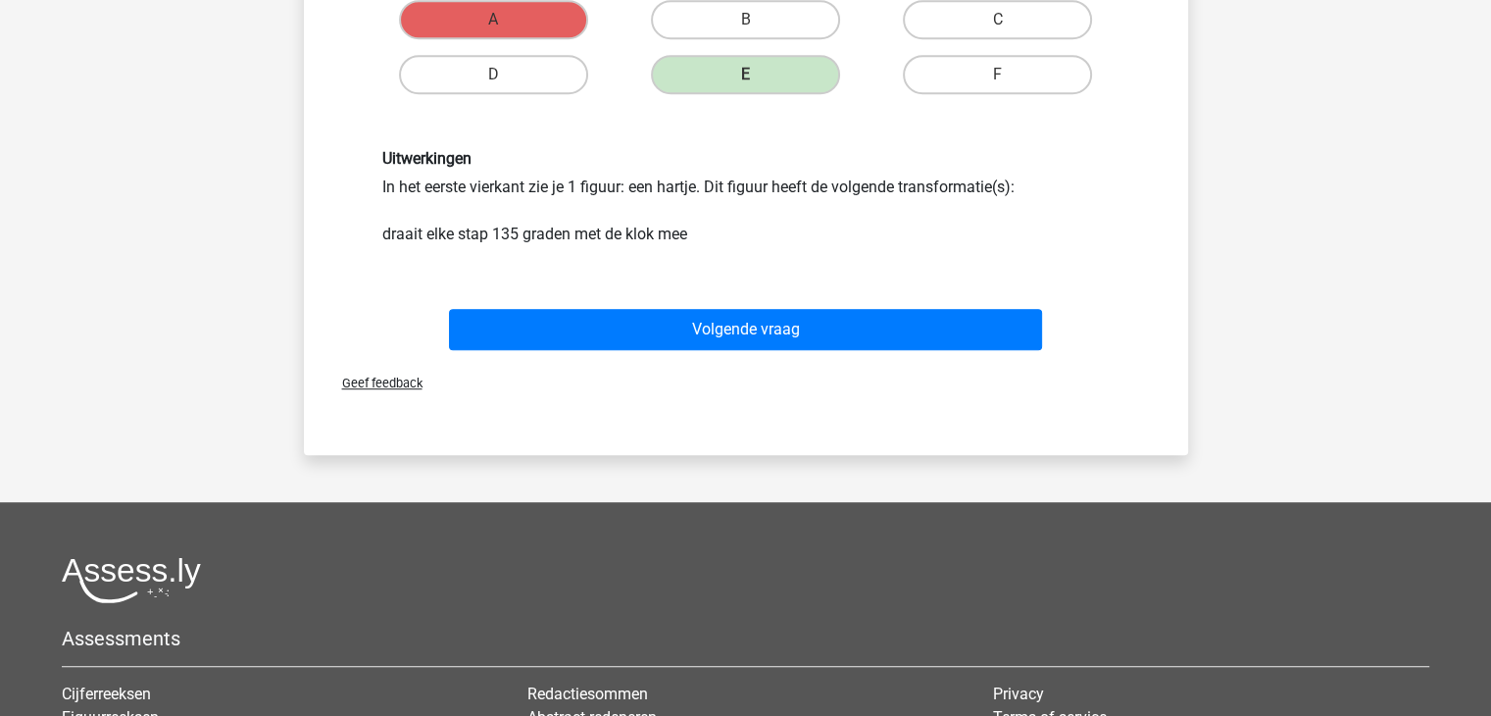
scroll to position [1085, 0]
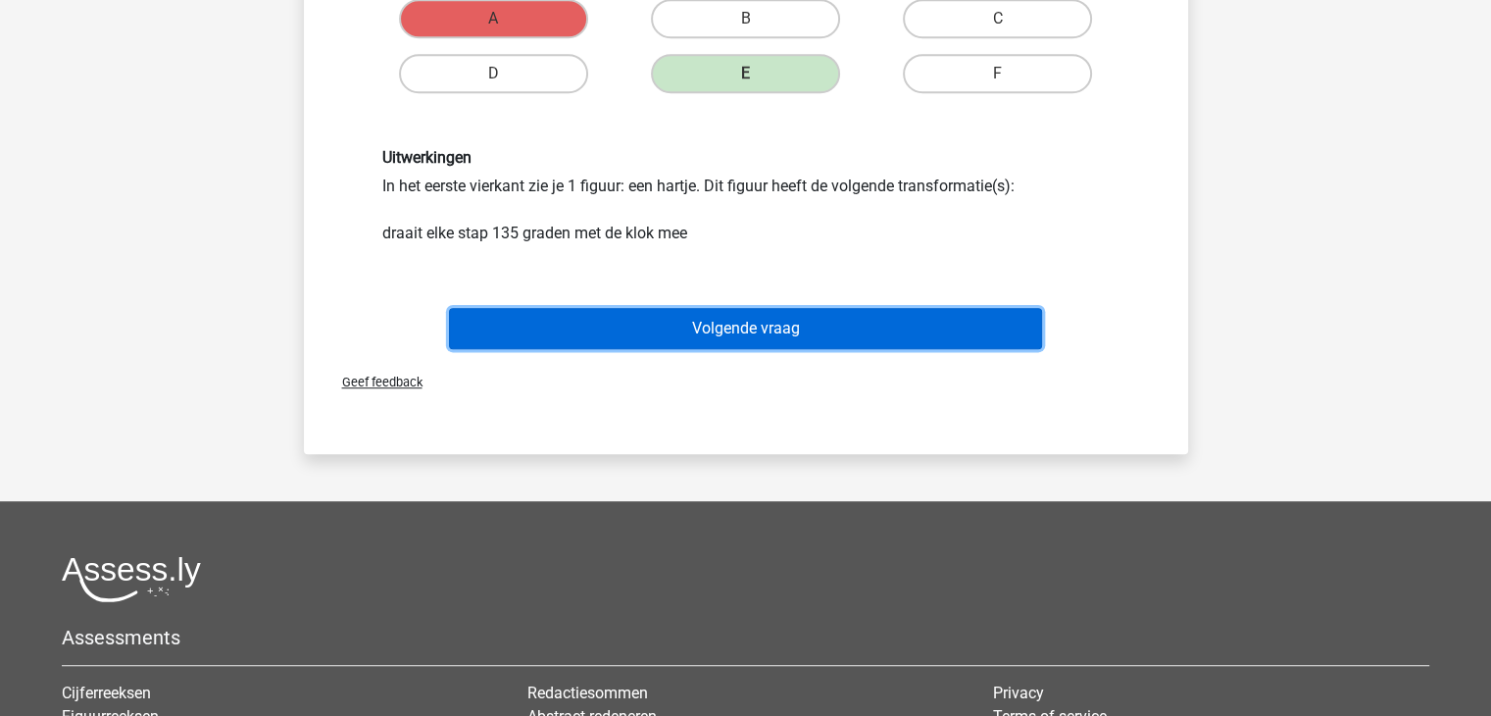
click at [725, 319] on button "Volgende vraag" at bounding box center [745, 328] width 593 height 41
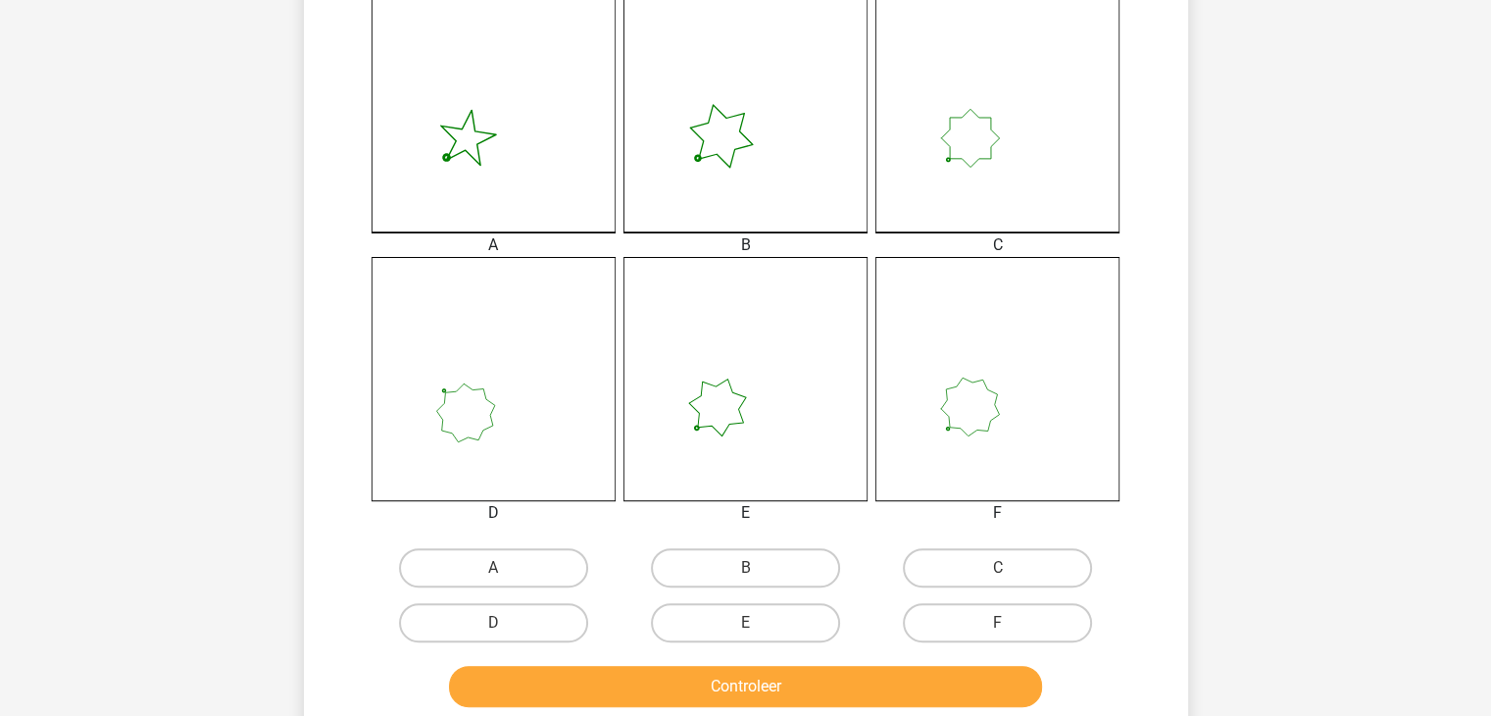
scroll to position [547, 0]
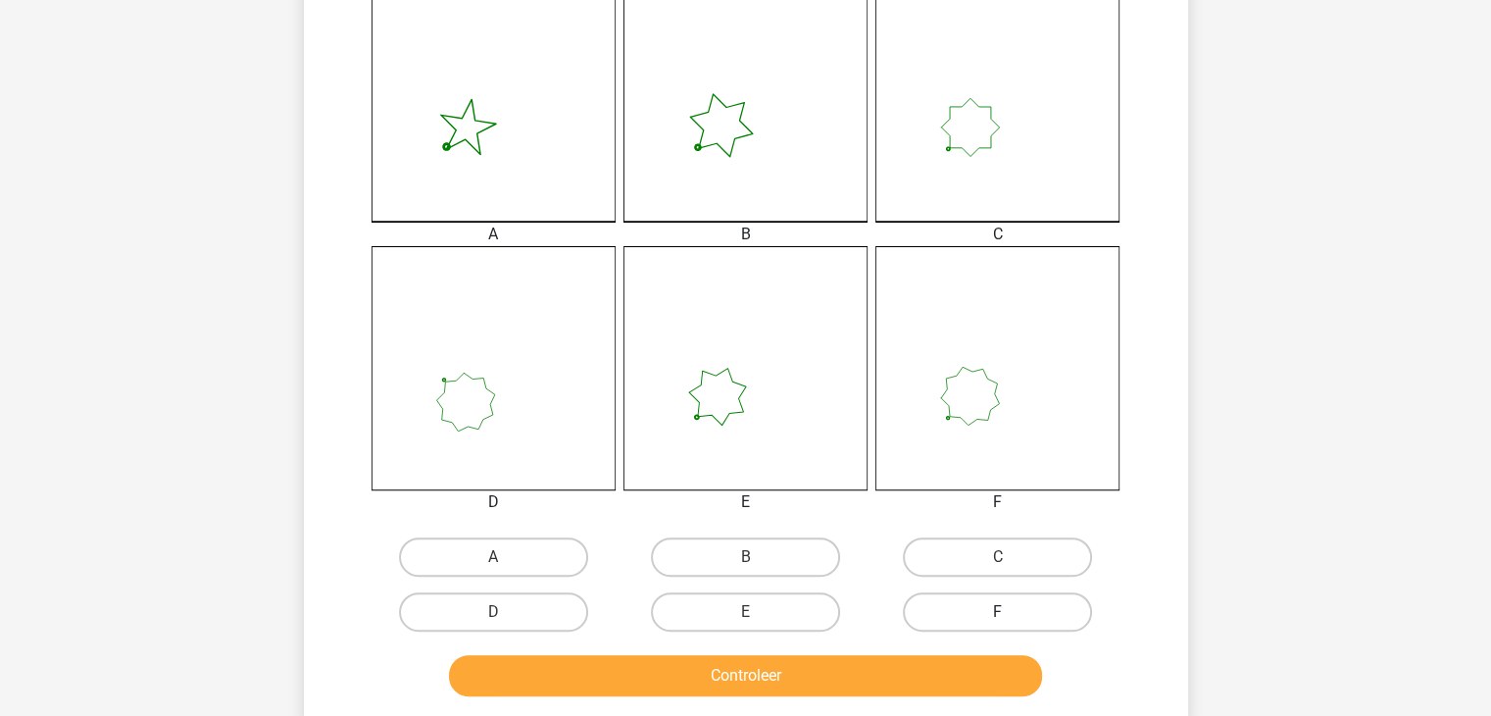
click at [994, 604] on label "F" at bounding box center [997, 611] width 189 height 39
click at [998, 612] on input "F" at bounding box center [1004, 618] width 13 height 13
radio input "true"
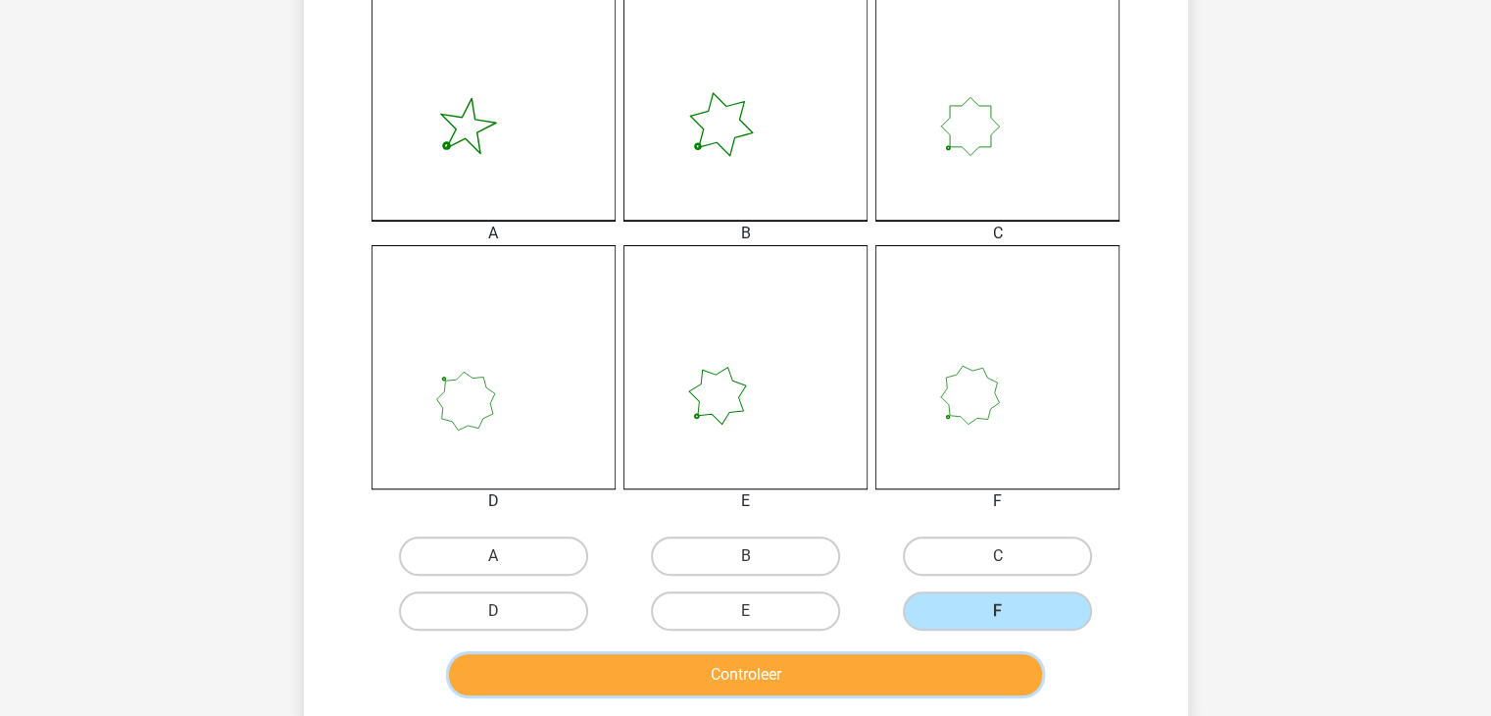
click at [818, 689] on button "Controleer" at bounding box center [745, 674] width 593 height 41
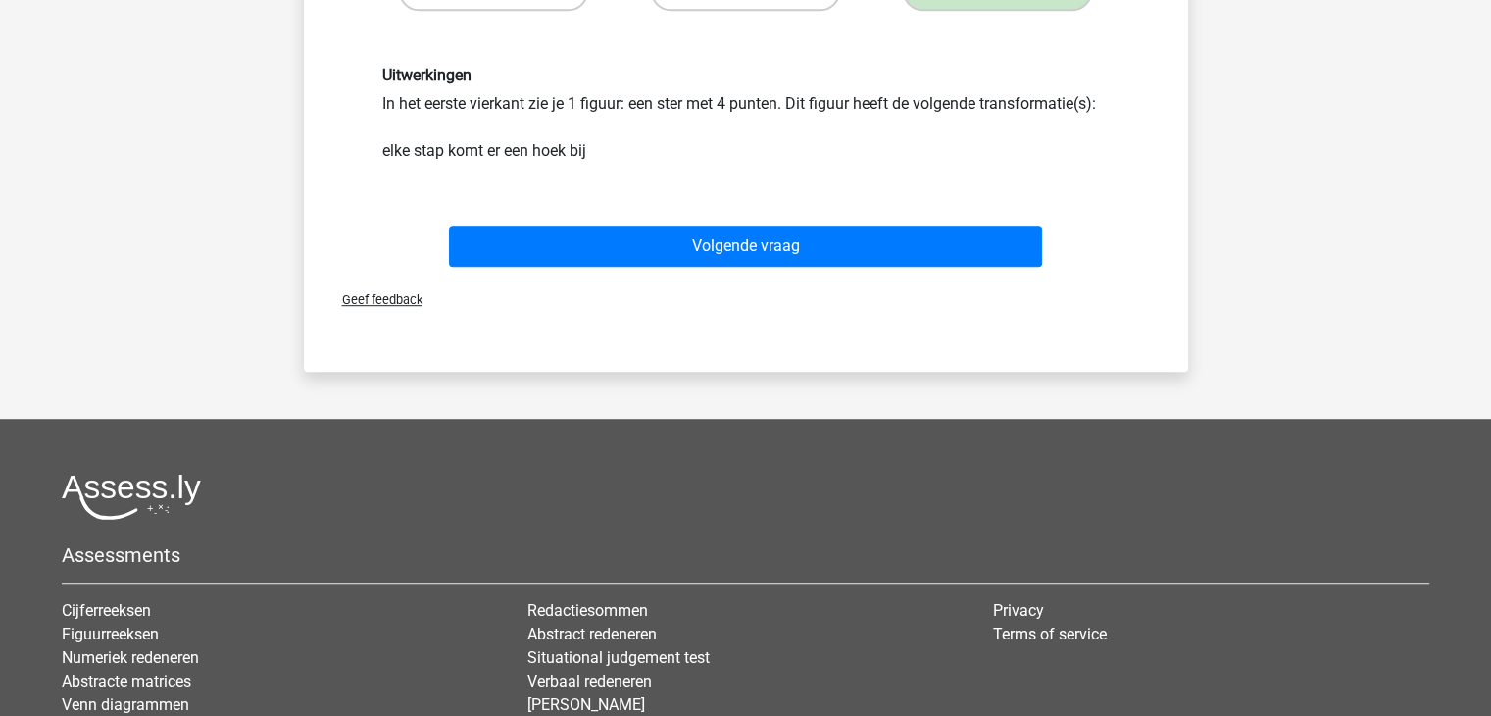
scroll to position [1167, 0]
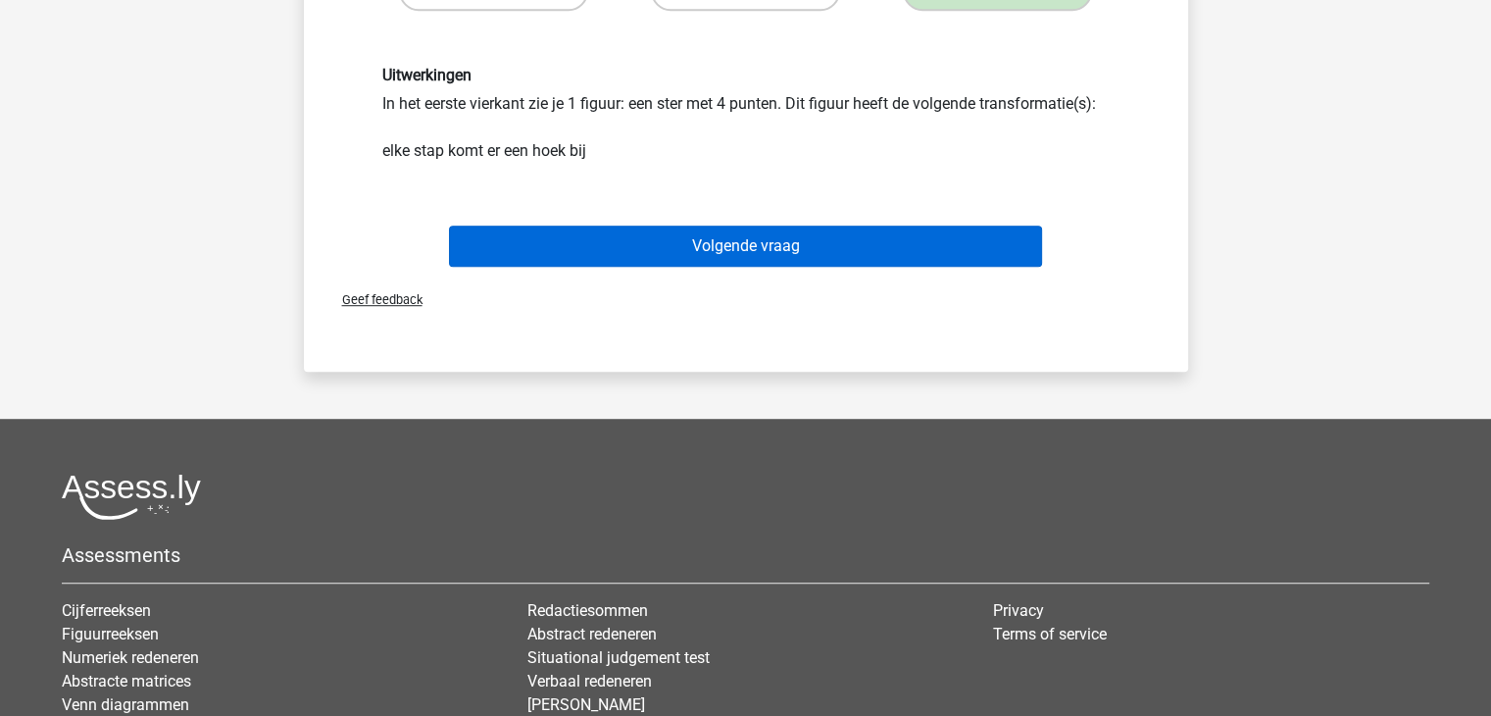
drag, startPoint x: 800, startPoint y: 268, endPoint x: 818, endPoint y: 244, distance: 30.0
click at [818, 244] on div "Volgende vraag" at bounding box center [746, 249] width 757 height 49
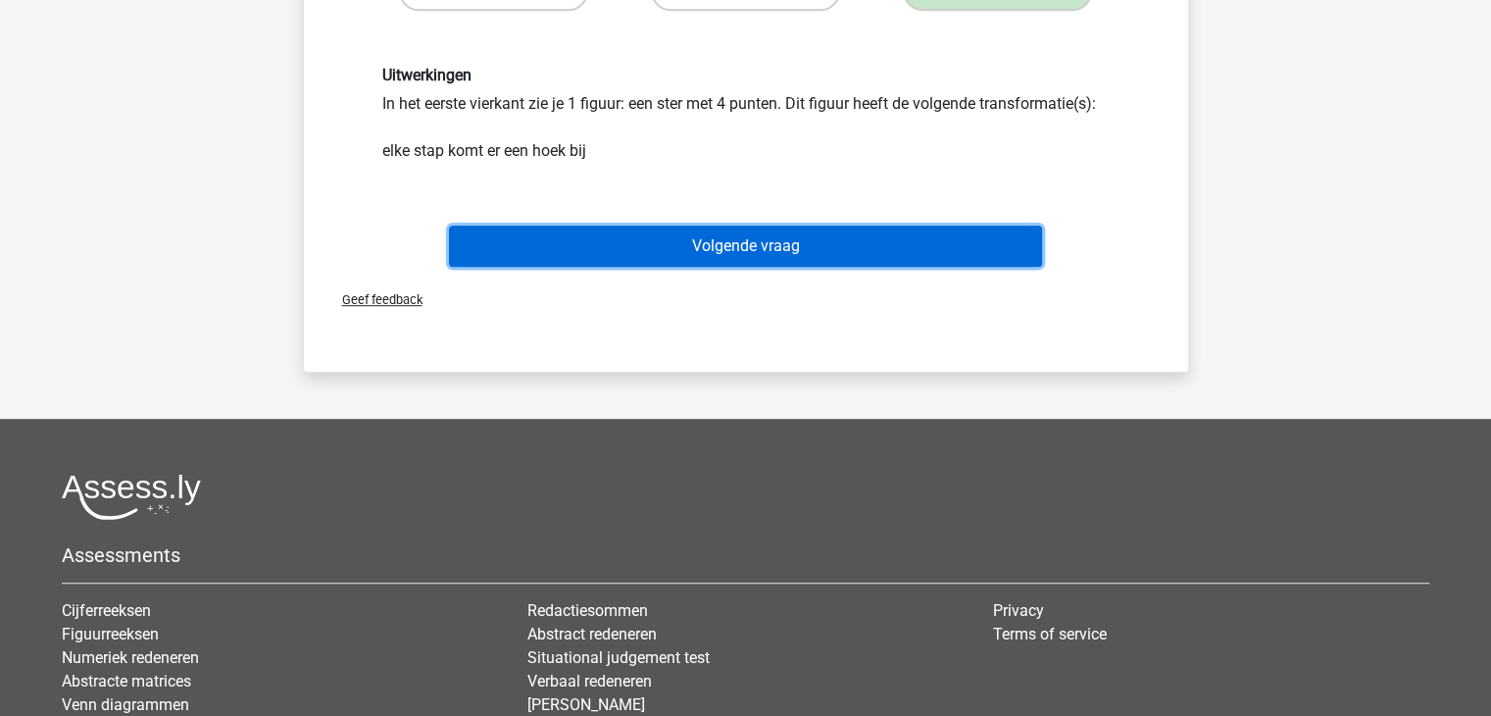
click at [818, 244] on button "Volgende vraag" at bounding box center [745, 245] width 593 height 41
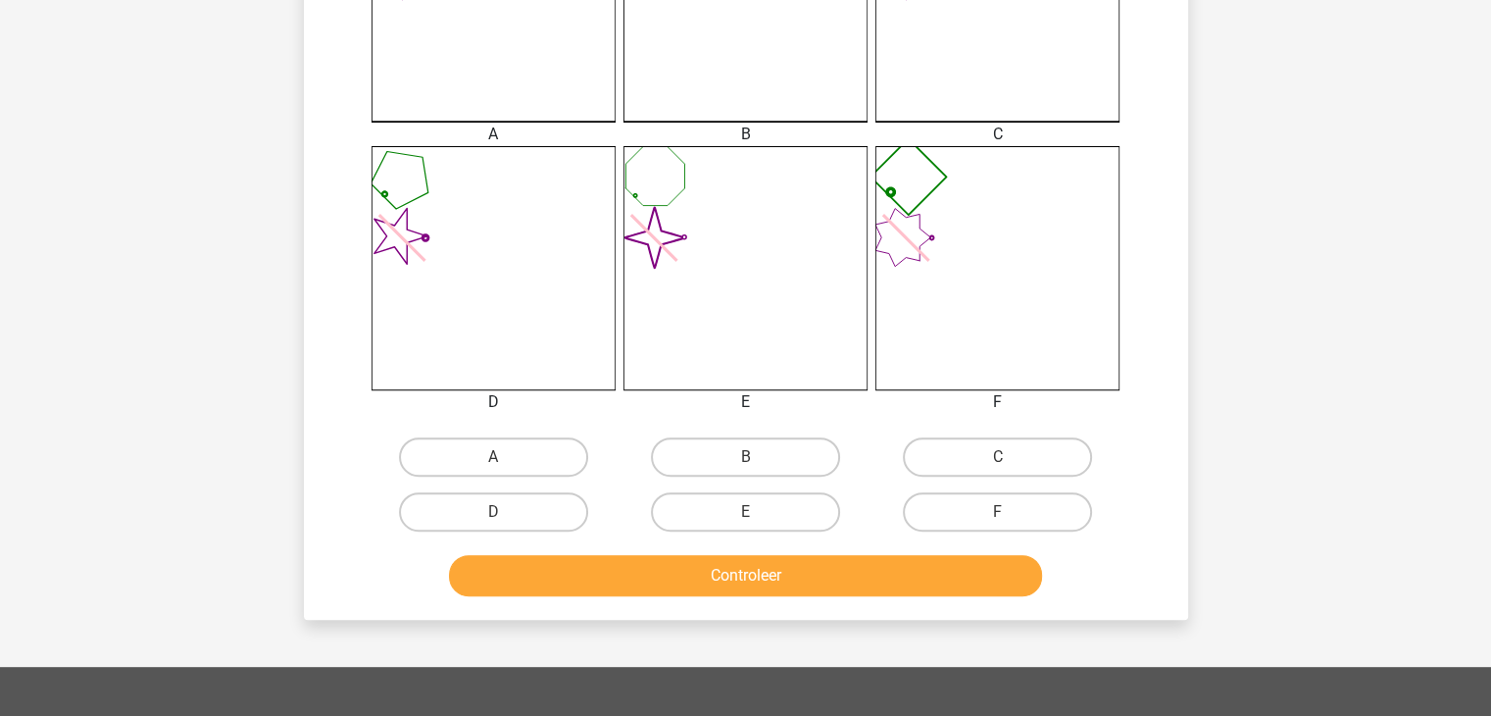
scroll to position [641, 0]
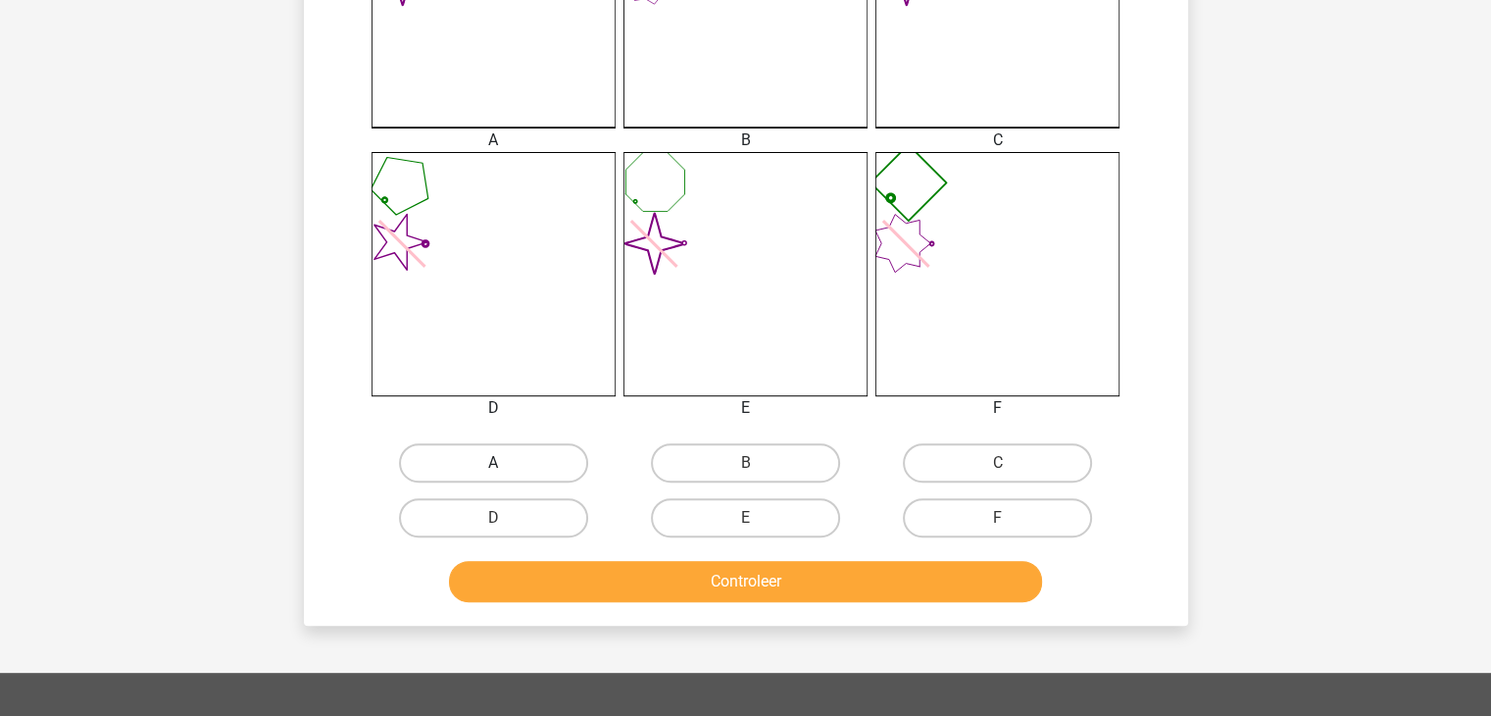
click at [506, 461] on label "A" at bounding box center [493, 462] width 189 height 39
click at [506, 463] on input "A" at bounding box center [499, 469] width 13 height 13
radio input "true"
click at [623, 584] on button "Controleer" at bounding box center [745, 581] width 593 height 41
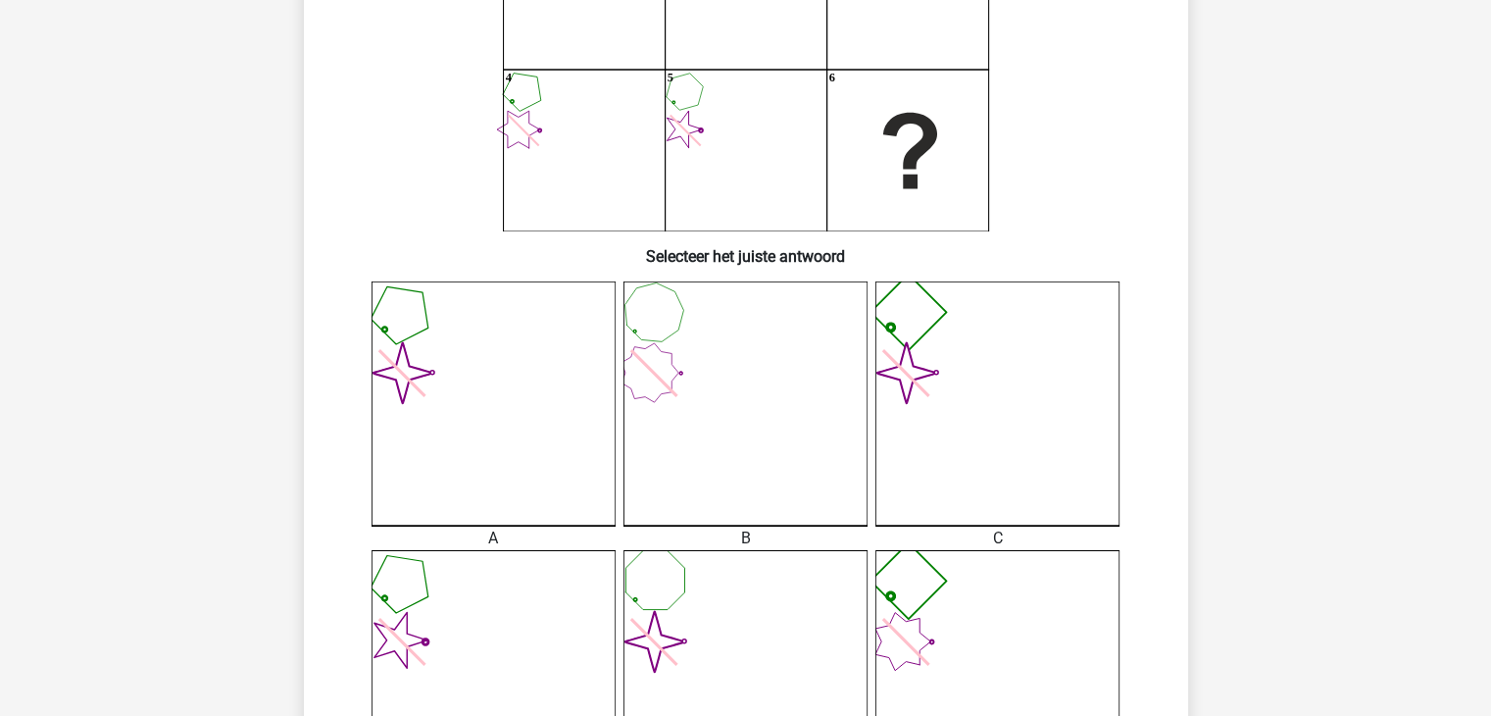
scroll to position [245, 0]
click at [406, 183] on icon "1 2 3 4 5 6" at bounding box center [746, 67] width 790 height 323
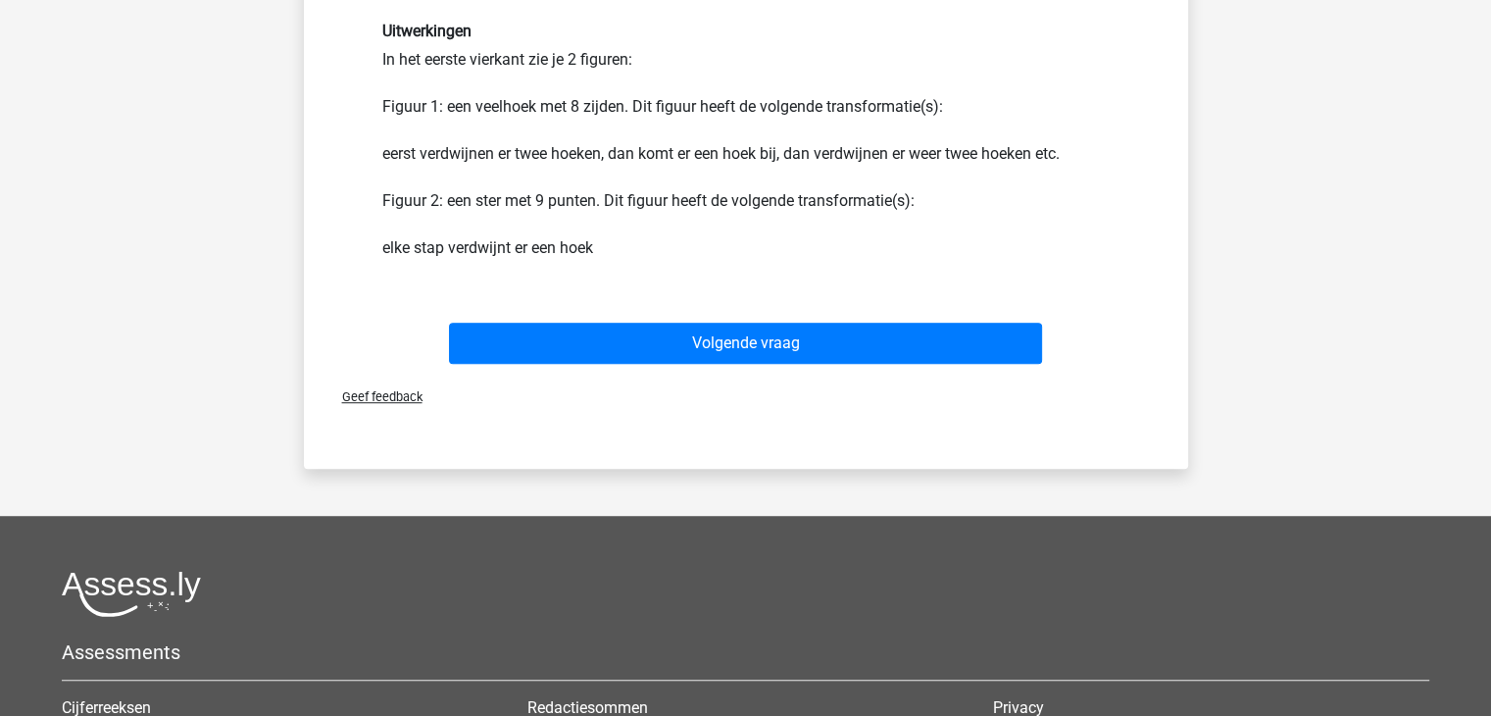
scroll to position [1214, 0]
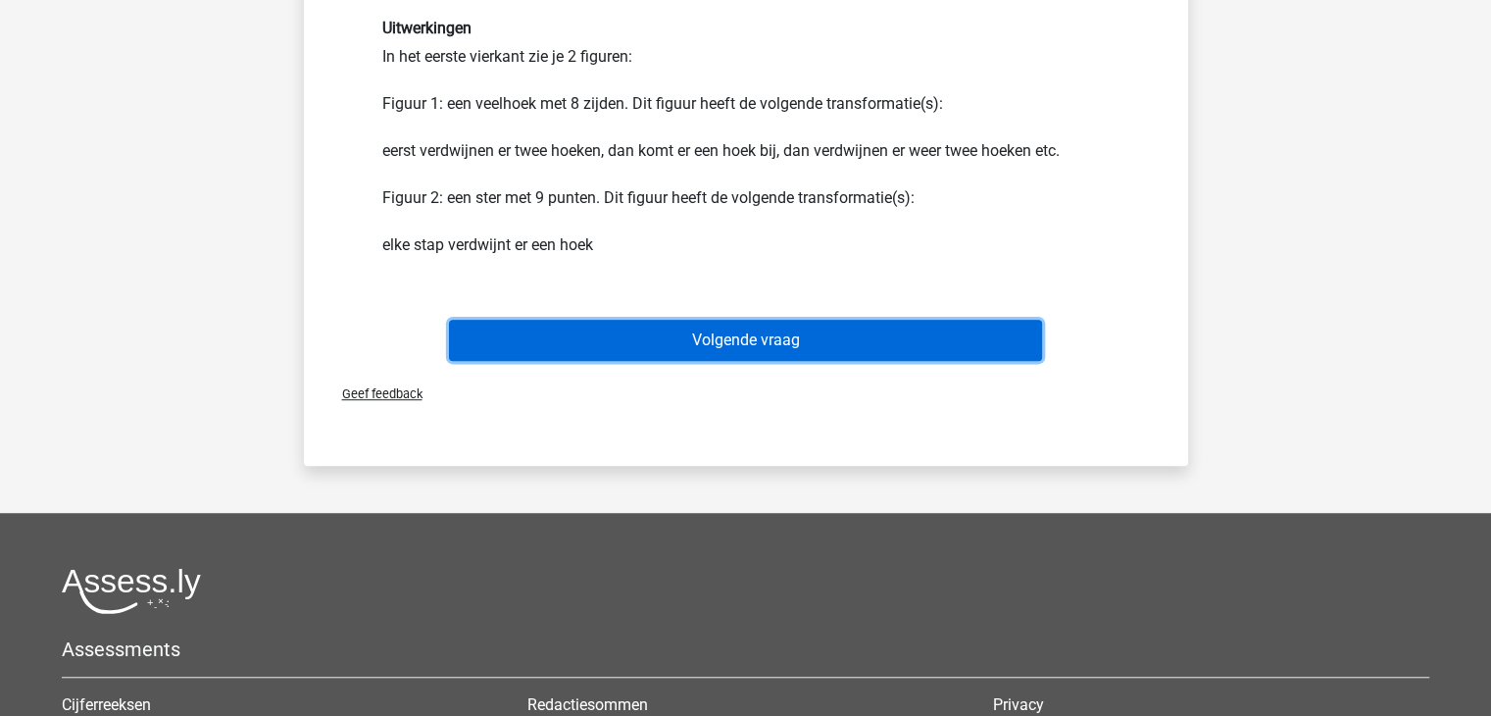
click at [665, 339] on button "Volgende vraag" at bounding box center [745, 340] width 593 height 41
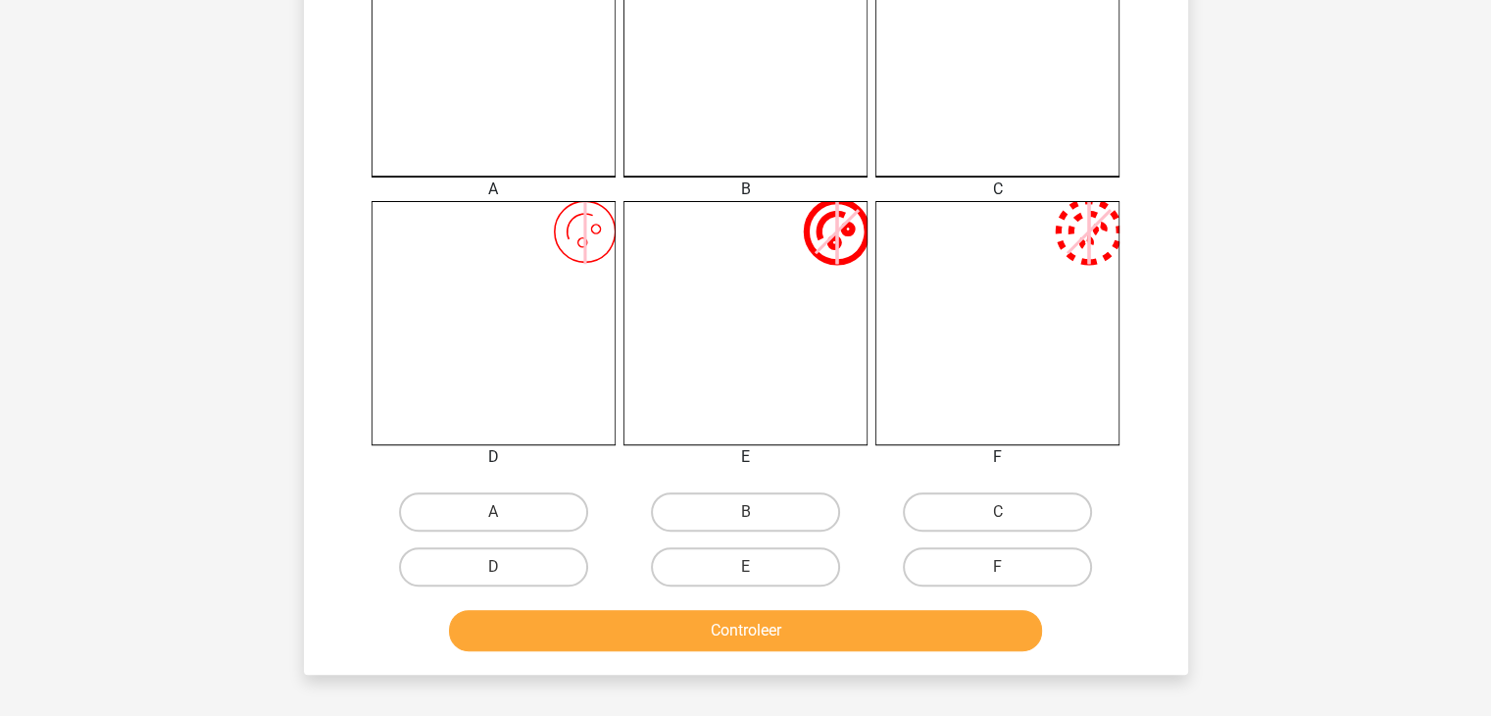
scroll to position [593, 0]
click at [490, 574] on label "D" at bounding box center [493, 565] width 189 height 39
click at [493, 574] on input "D" at bounding box center [499, 572] width 13 height 13
radio input "true"
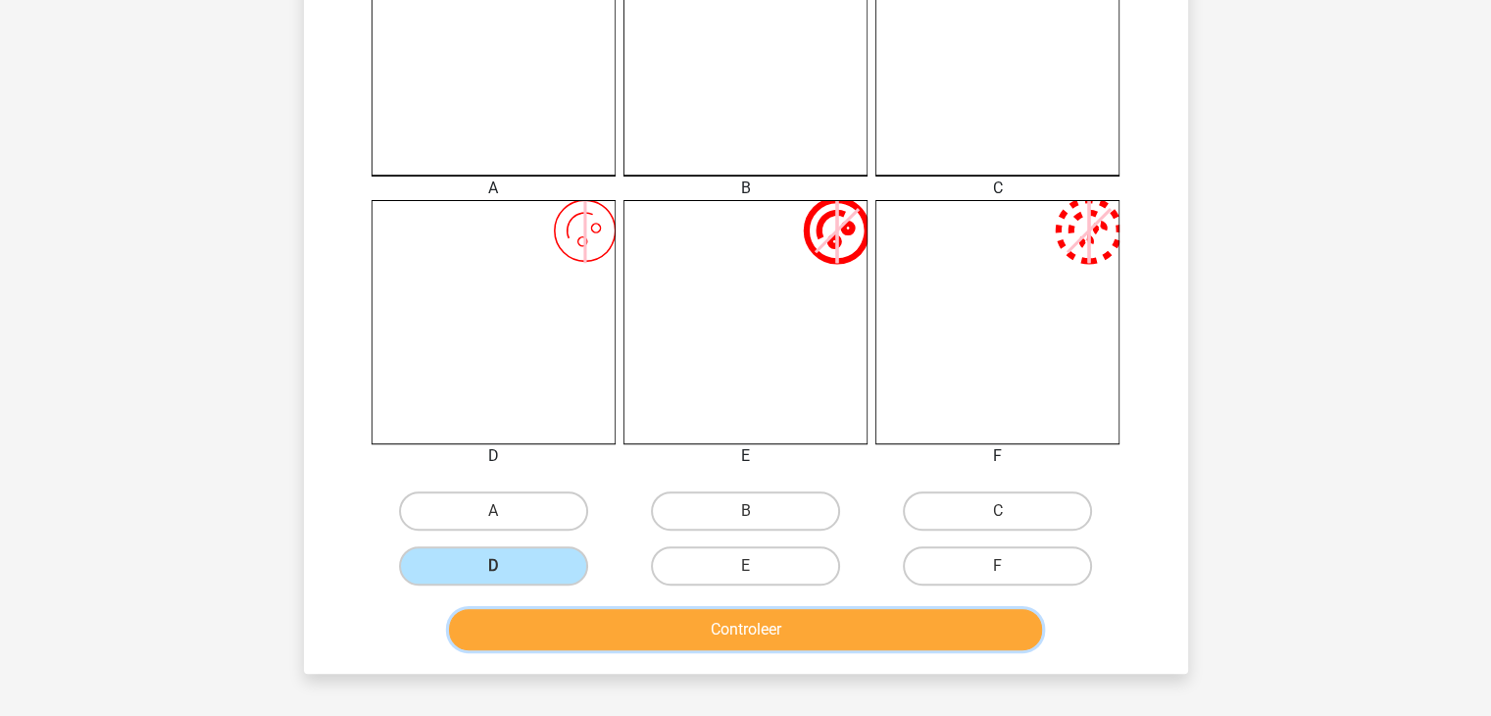
click at [595, 636] on button "Controleer" at bounding box center [745, 629] width 593 height 41
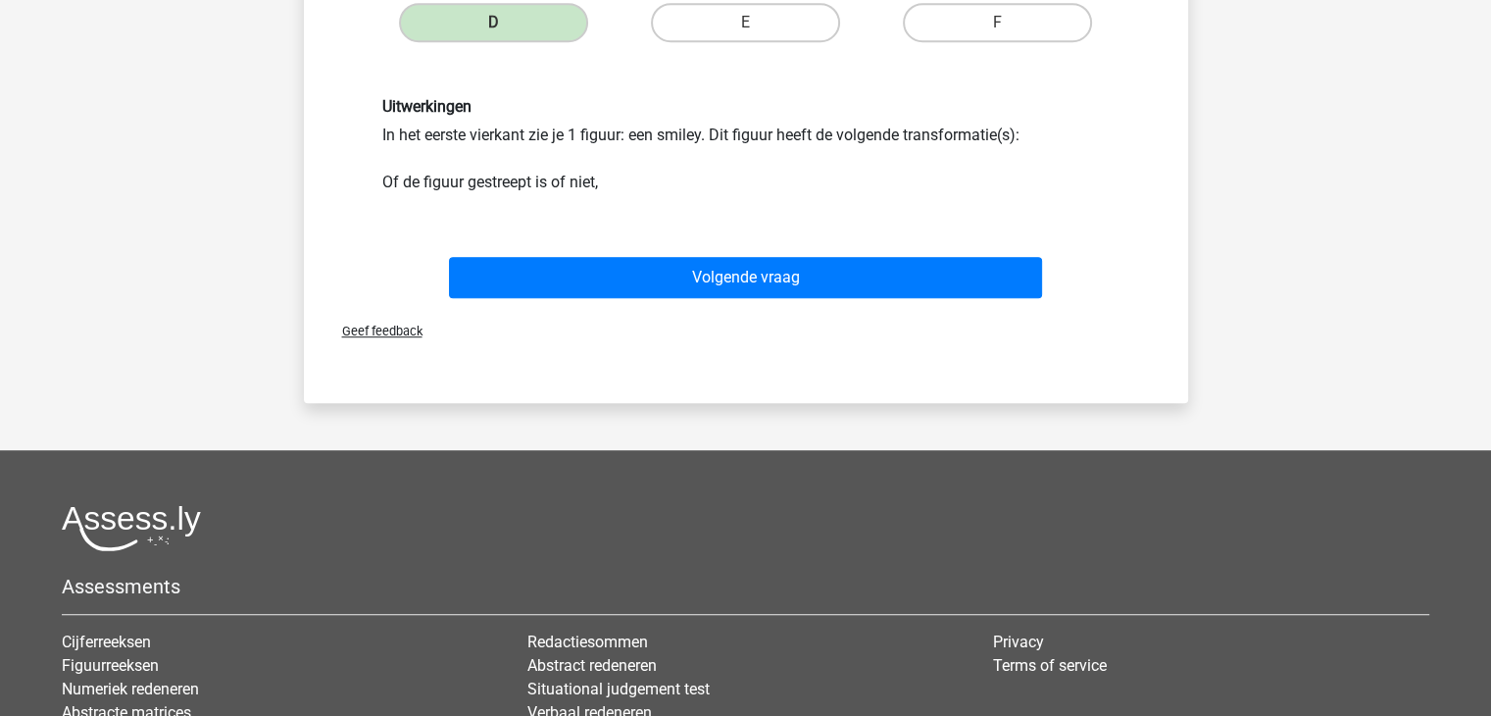
scroll to position [1138, 0]
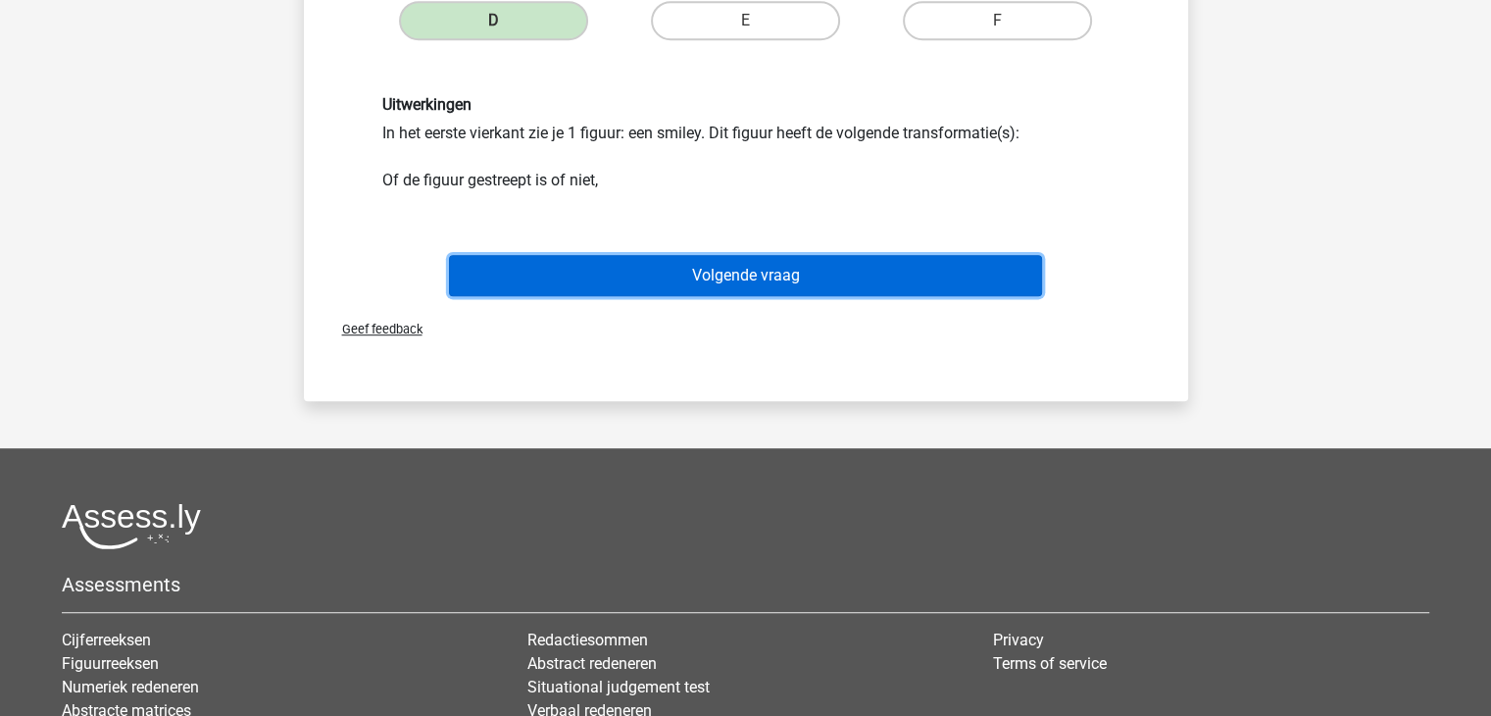
click at [661, 269] on button "Volgende vraag" at bounding box center [745, 275] width 593 height 41
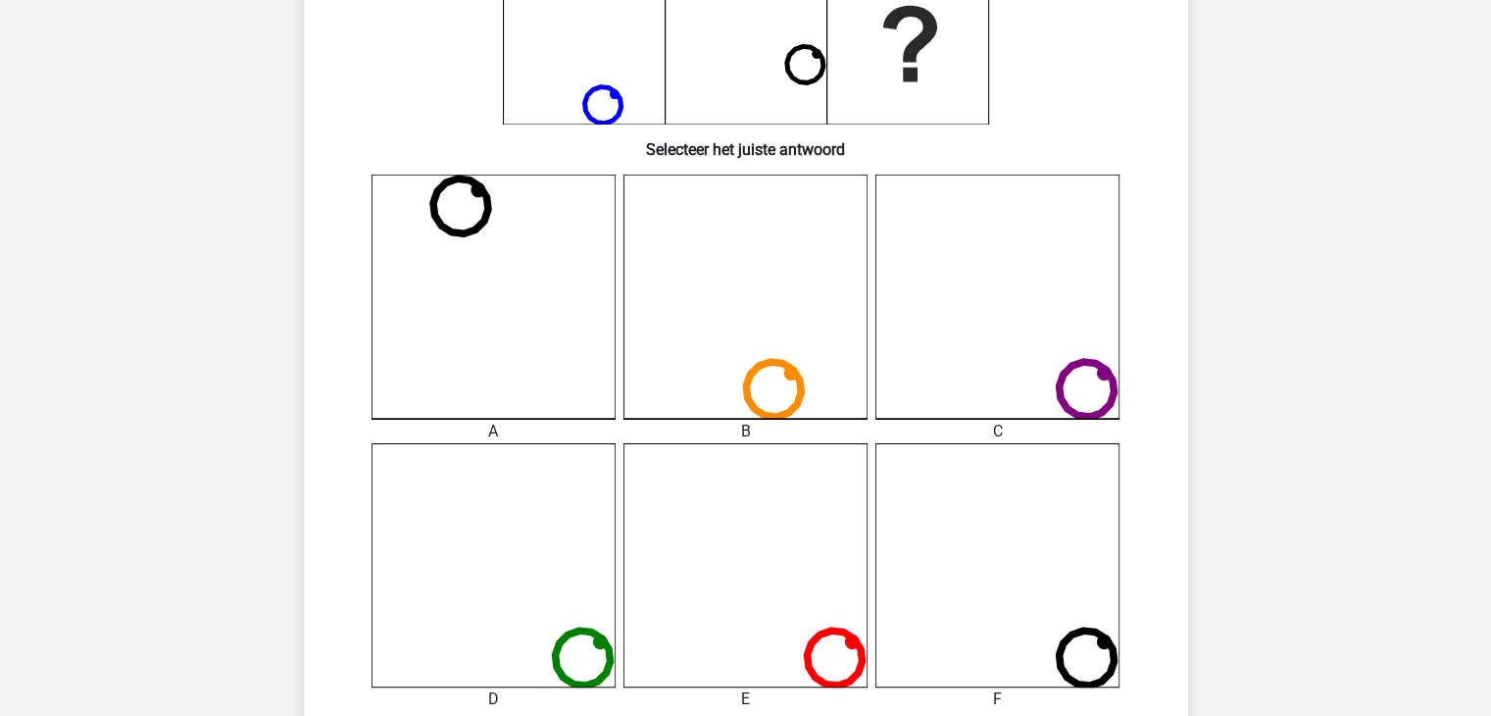
scroll to position [426, 0]
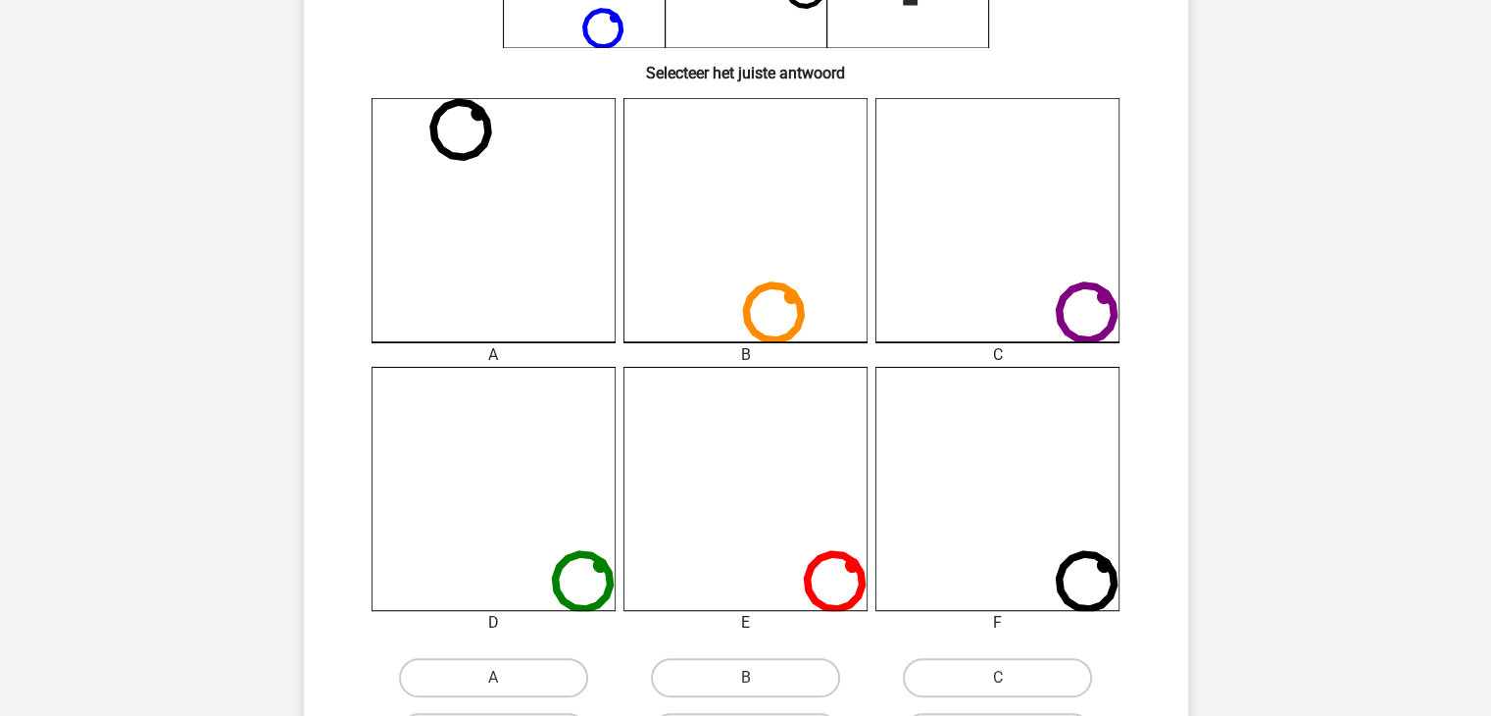
click at [590, 276] on icon at bounding box center [493, 220] width 244 height 244
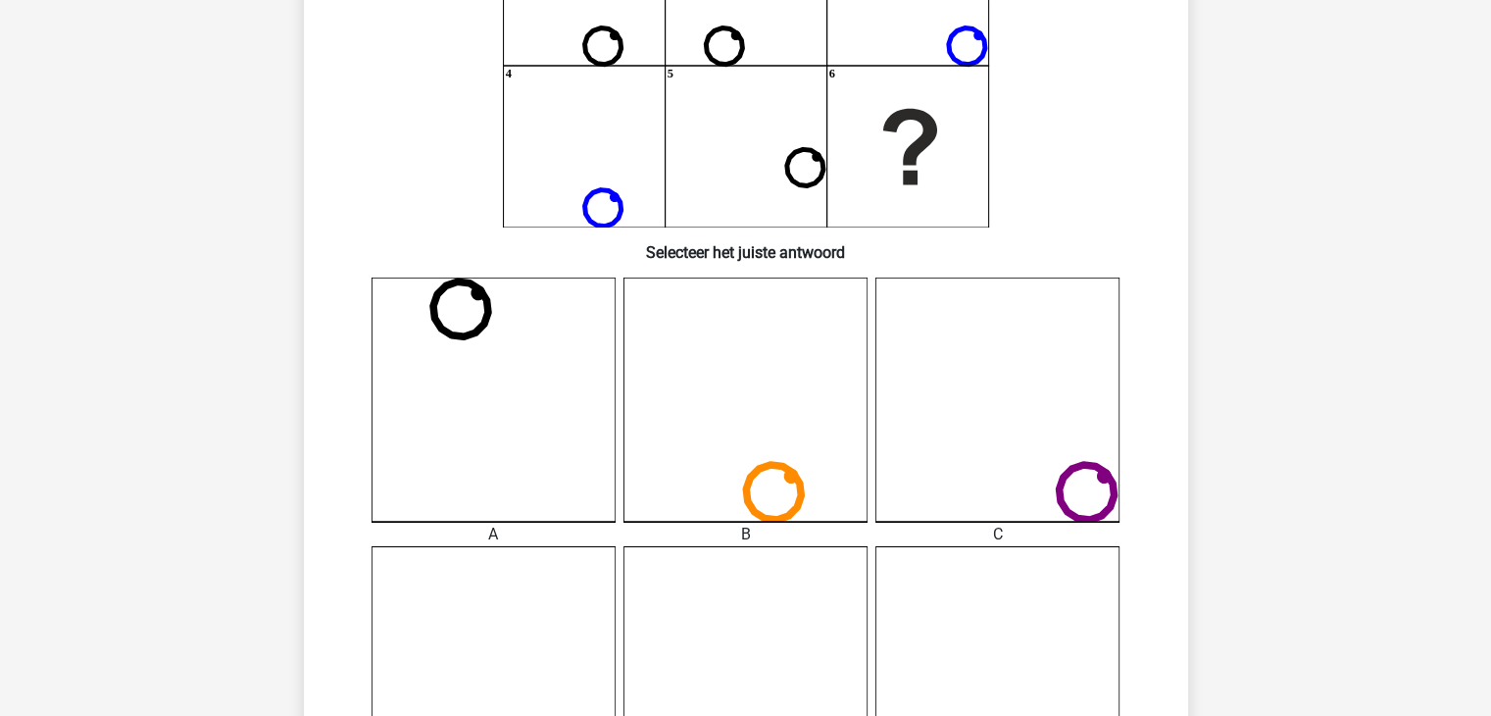
scroll to position [314, 0]
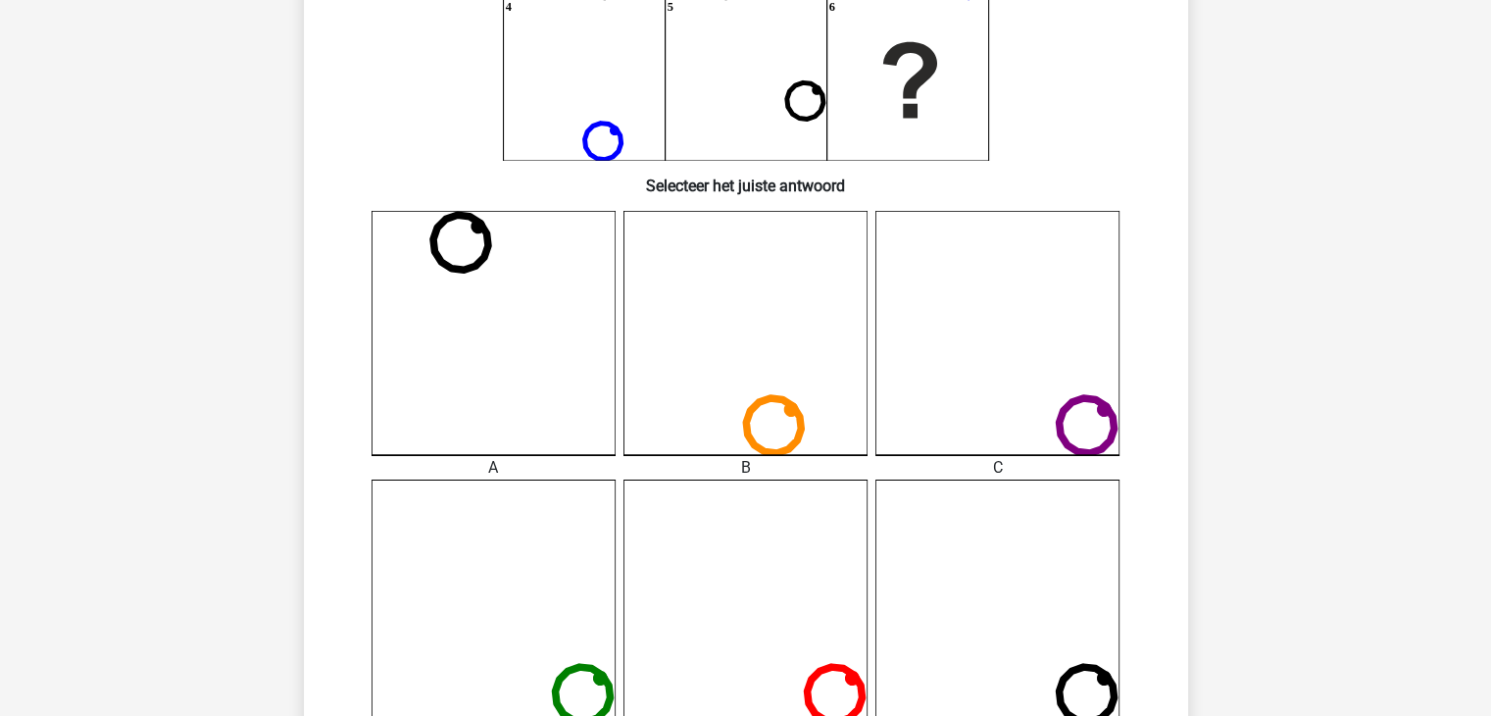
click at [590, 276] on icon at bounding box center [493, 333] width 244 height 244
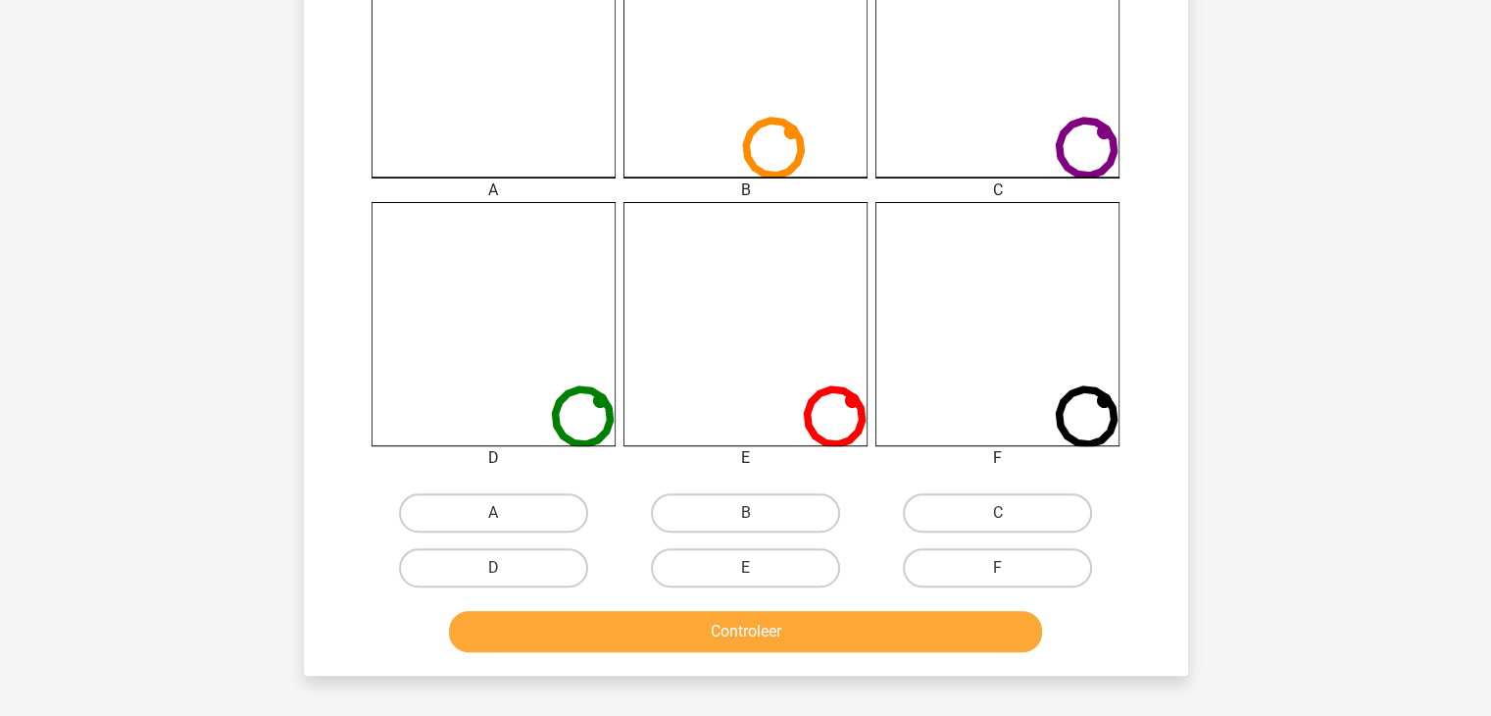
scroll to position [592, 0]
click at [519, 504] on label "A" at bounding box center [493, 511] width 189 height 39
click at [506, 512] on input "A" at bounding box center [499, 518] width 13 height 13
radio input "true"
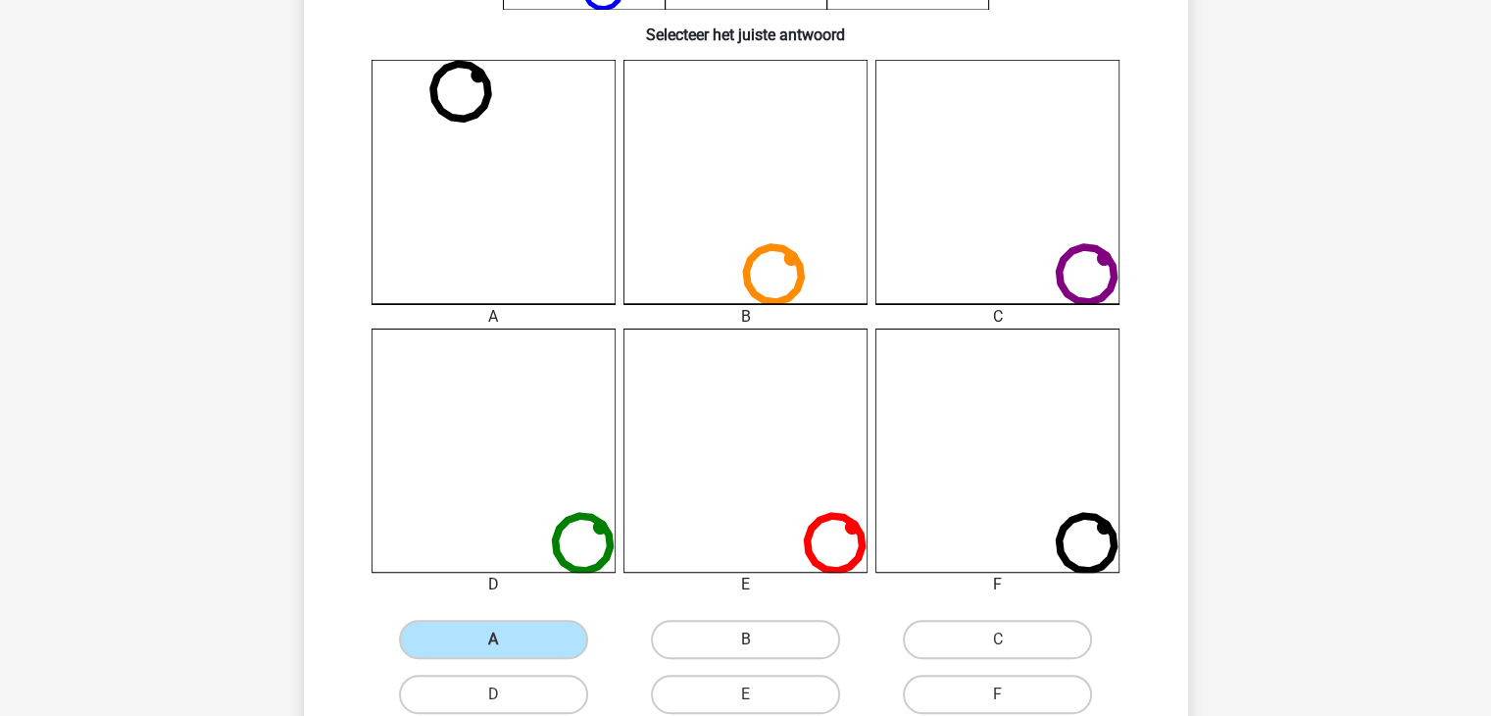
scroll to position [494, 0]
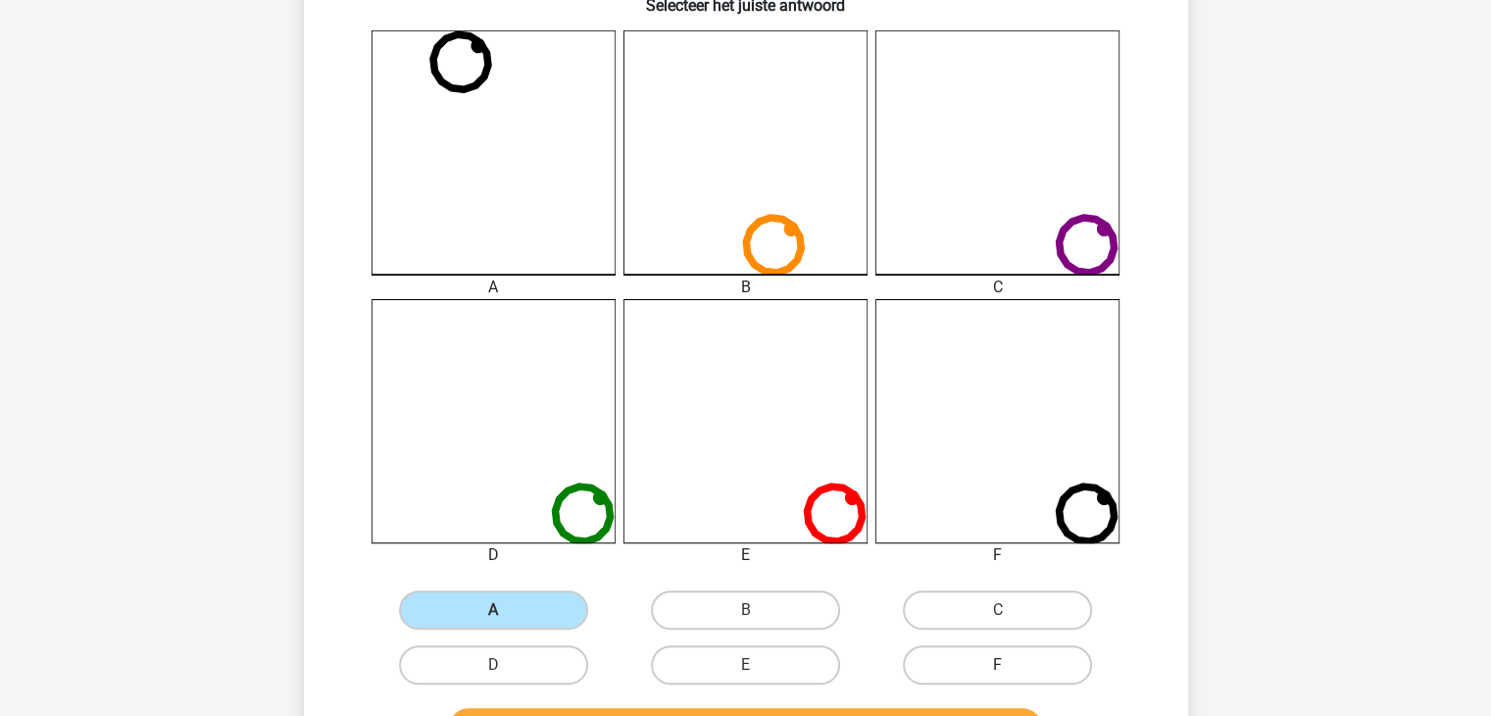
click at [978, 656] on label "F" at bounding box center [997, 664] width 189 height 39
click at [998, 665] on input "F" at bounding box center [1004, 671] width 13 height 13
radio input "true"
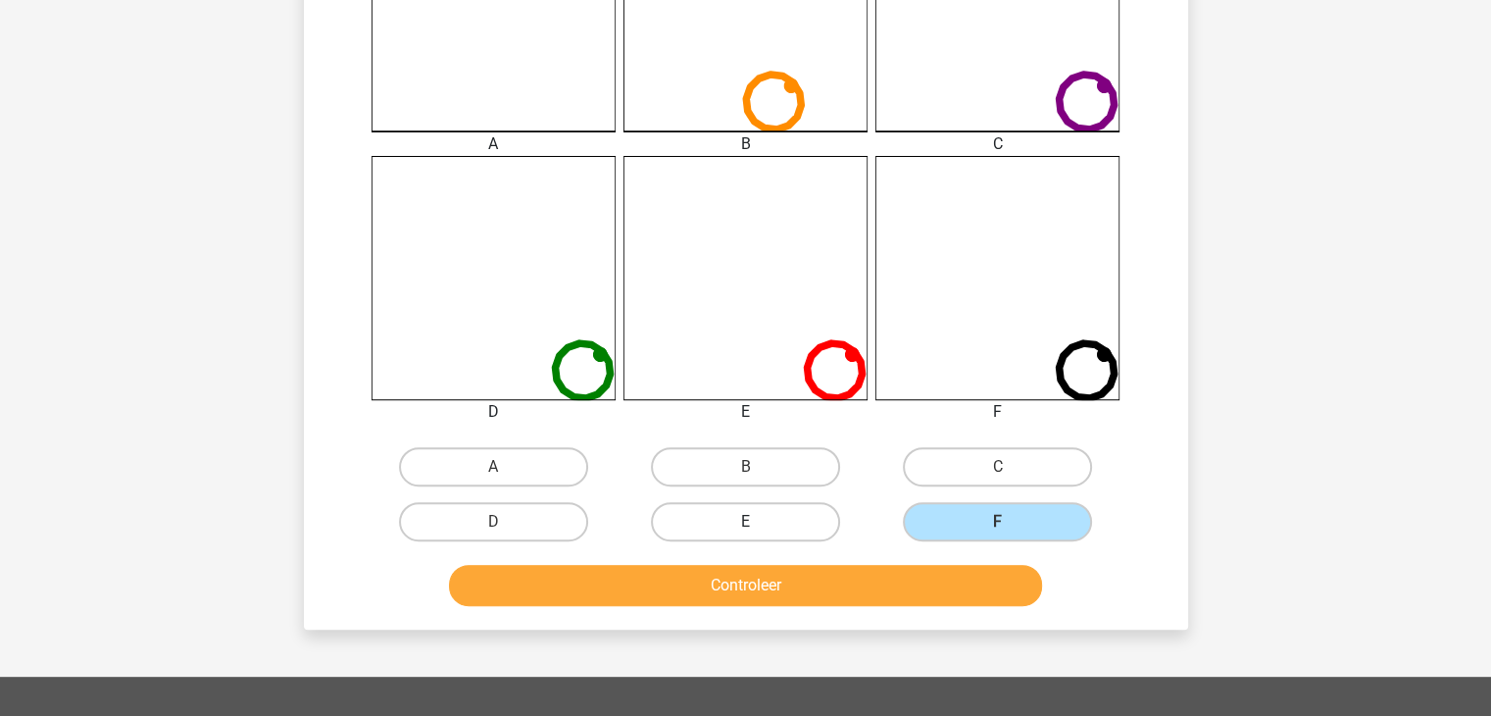
scroll to position [640, 0]
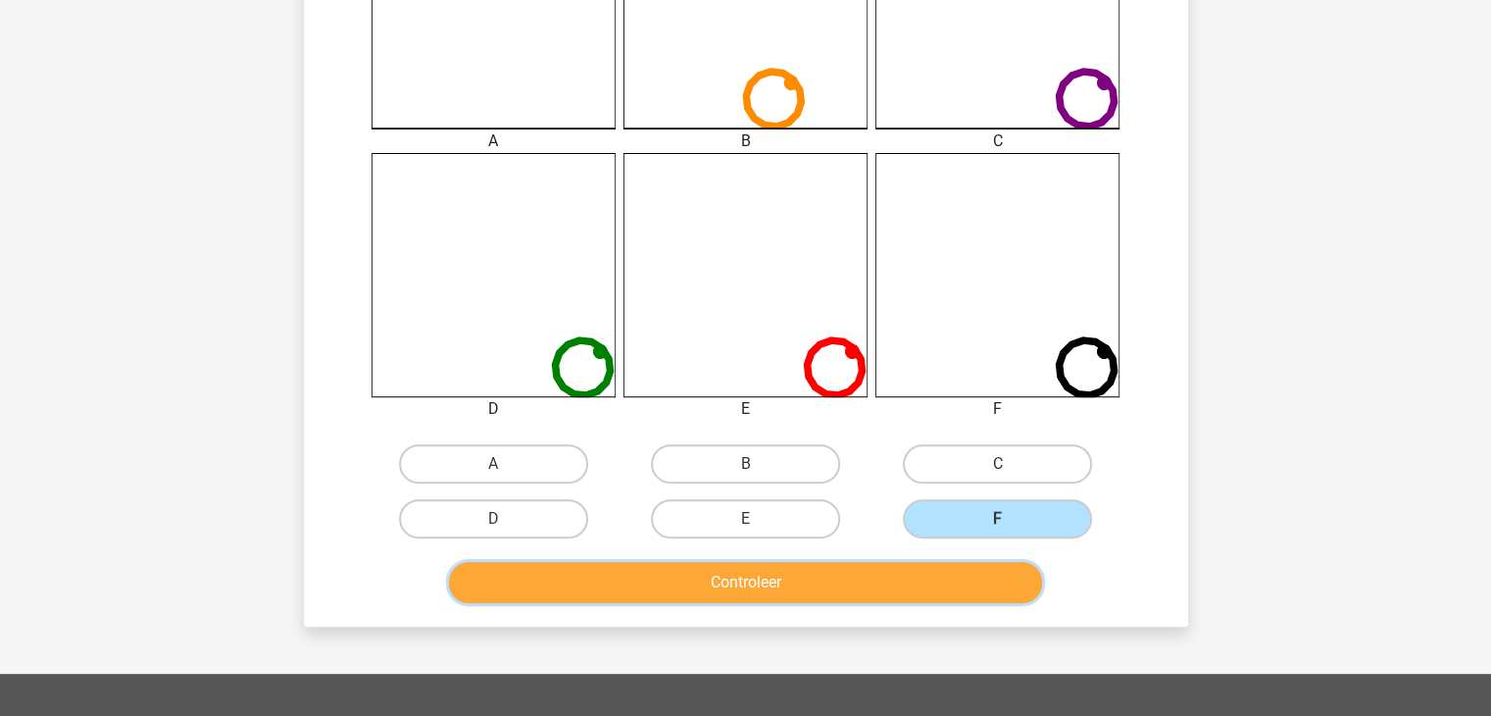
click at [790, 577] on button "Controleer" at bounding box center [745, 582] width 593 height 41
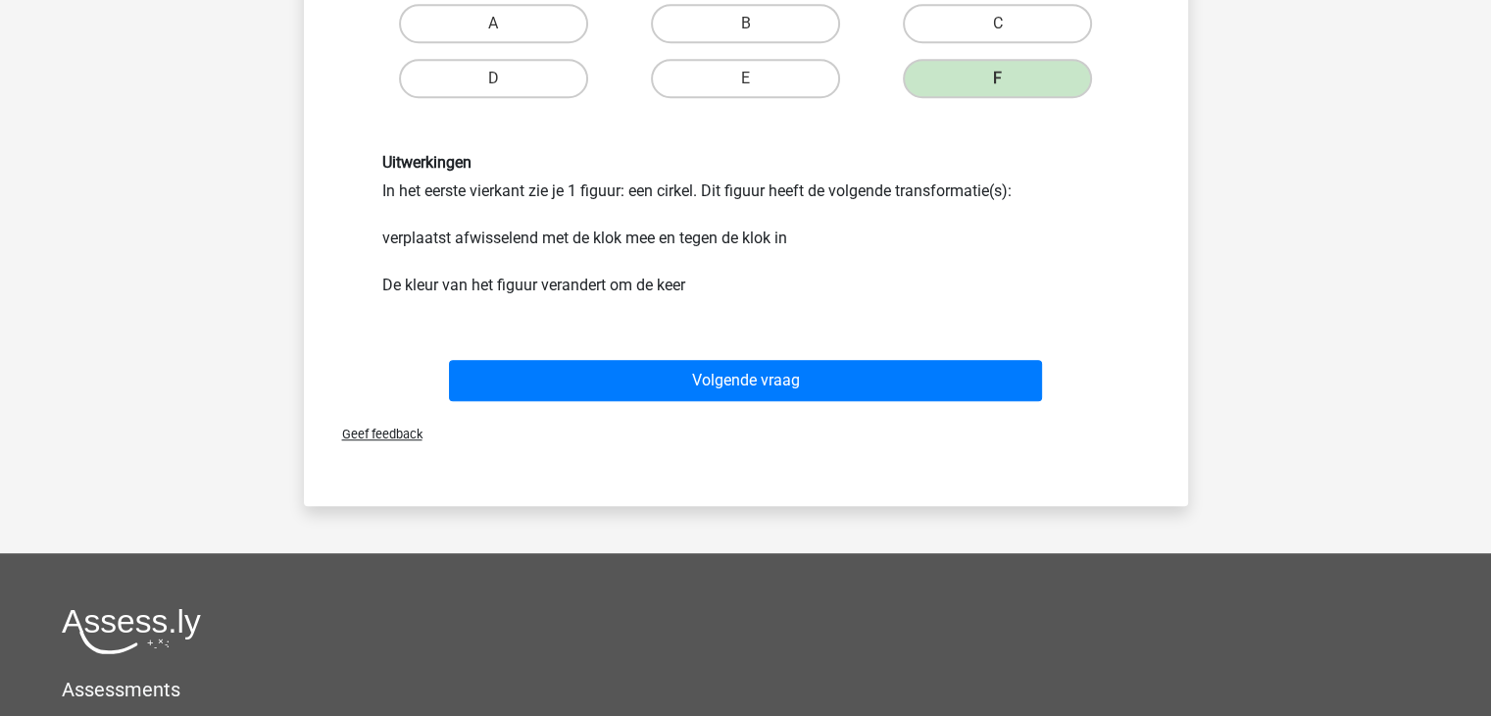
scroll to position [1083, 0]
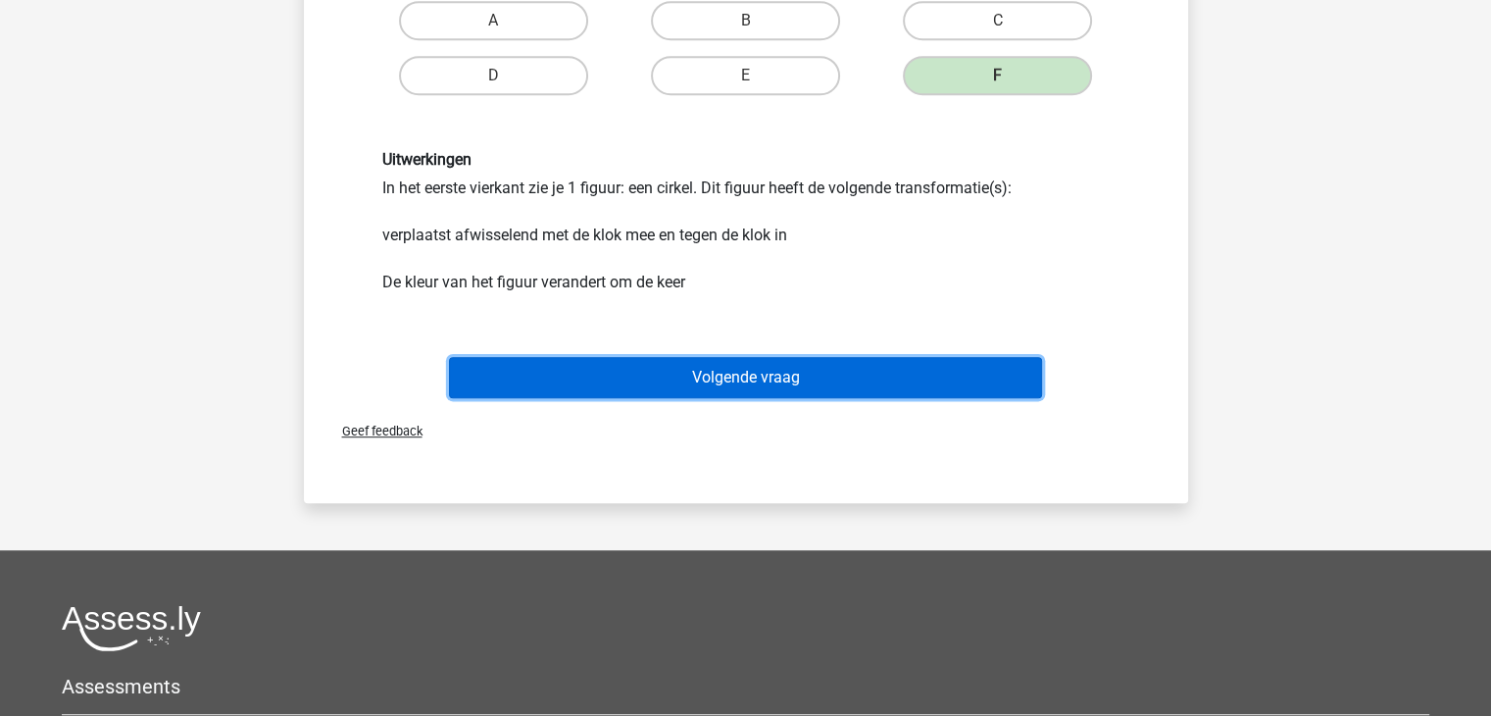
click at [766, 385] on button "Volgende vraag" at bounding box center [745, 377] width 593 height 41
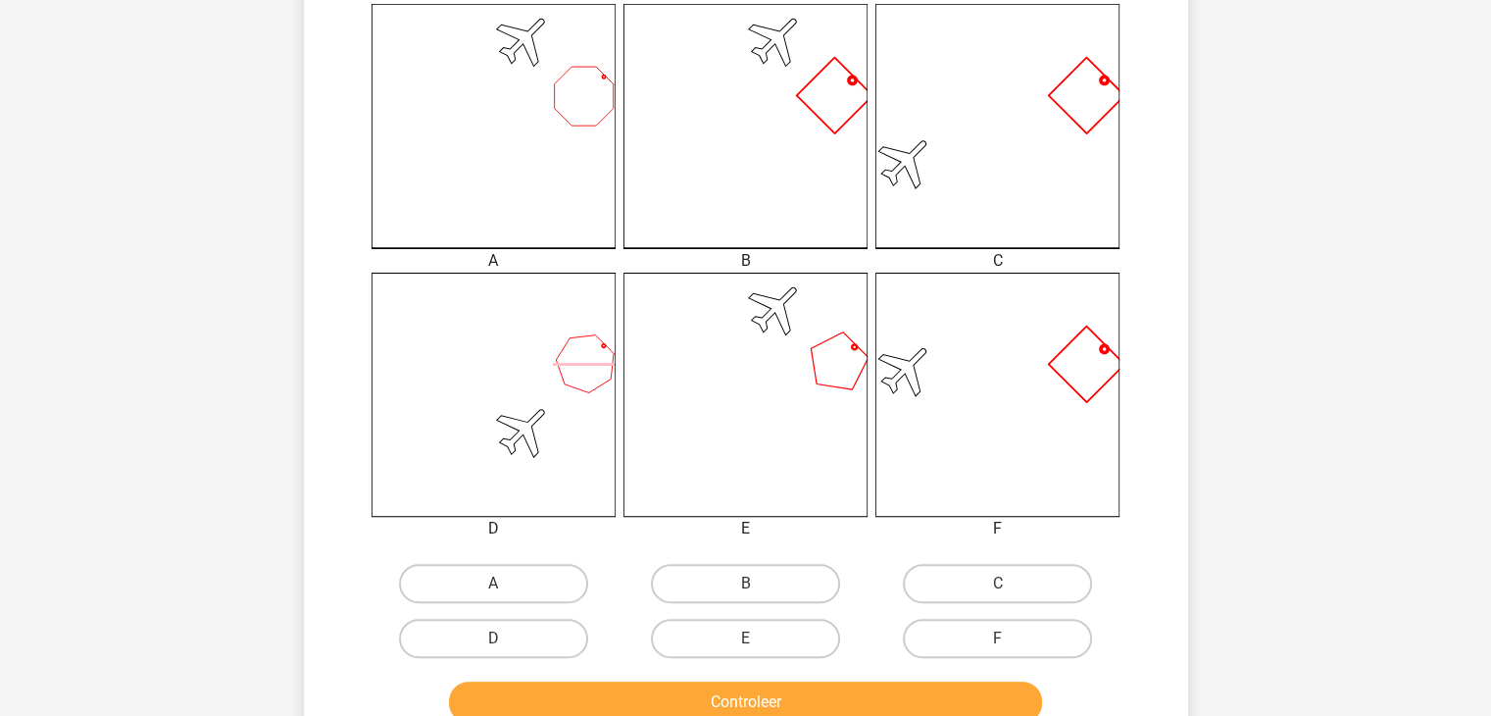
scroll to position [521, 0]
click at [782, 591] on label "B" at bounding box center [745, 582] width 189 height 39
click at [758, 591] on input "B" at bounding box center [751, 588] width 13 height 13
radio input "true"
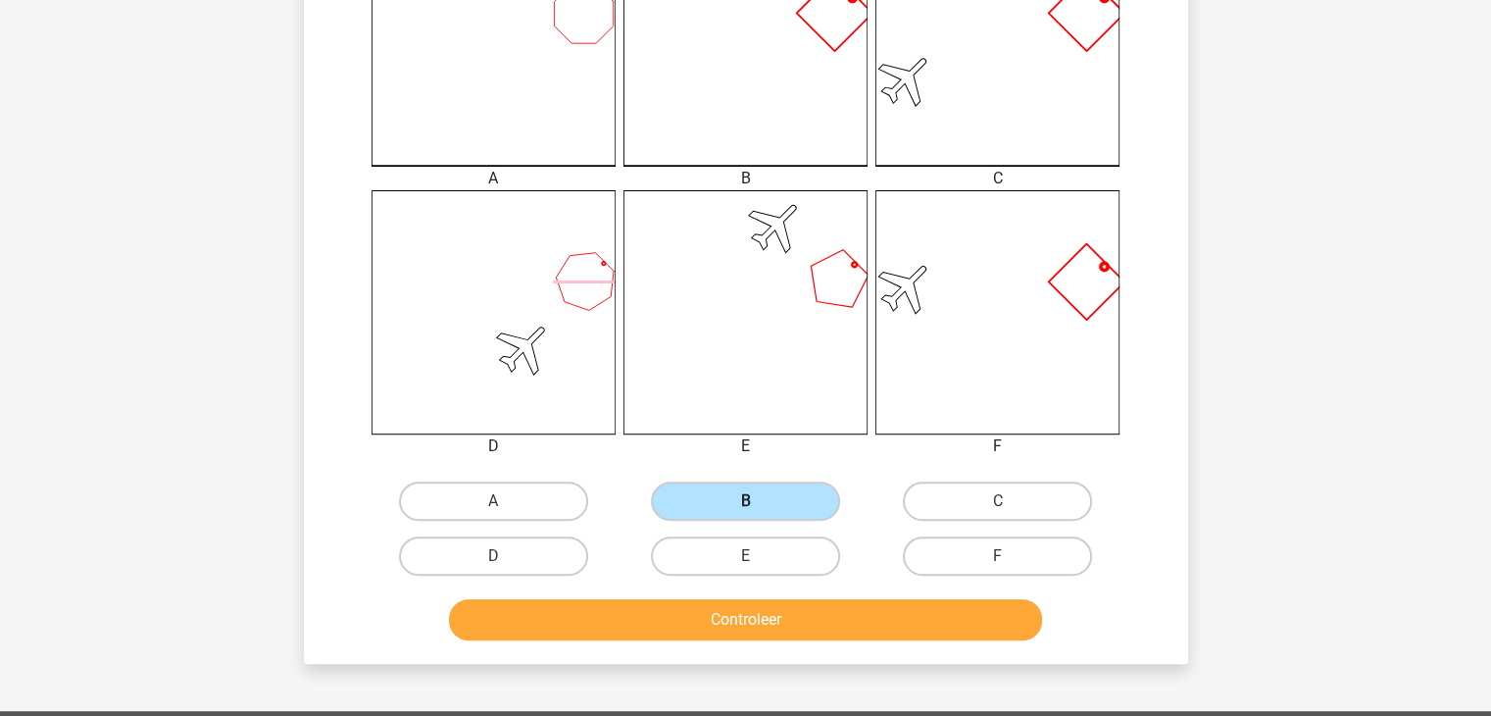
scroll to position [604, 0]
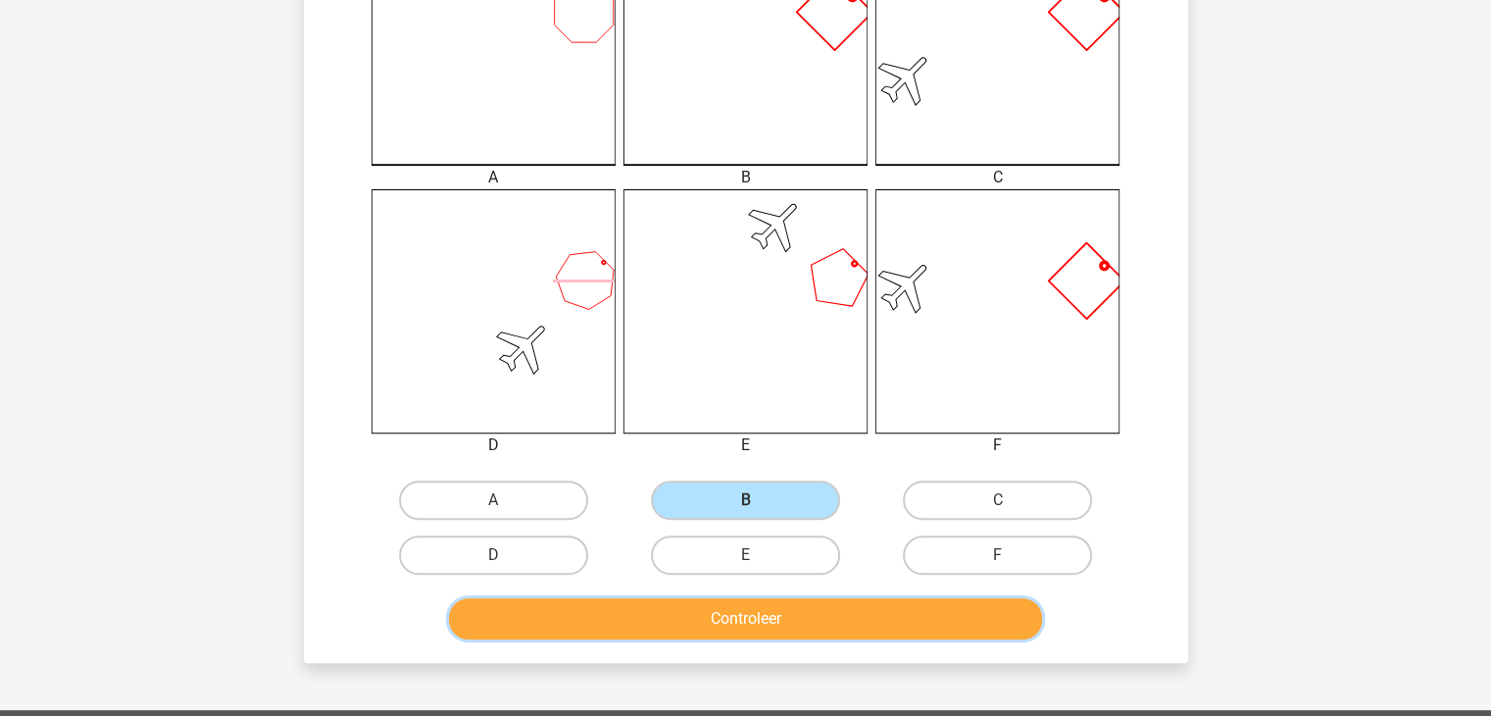
click at [777, 616] on button "Controleer" at bounding box center [745, 618] width 593 height 41
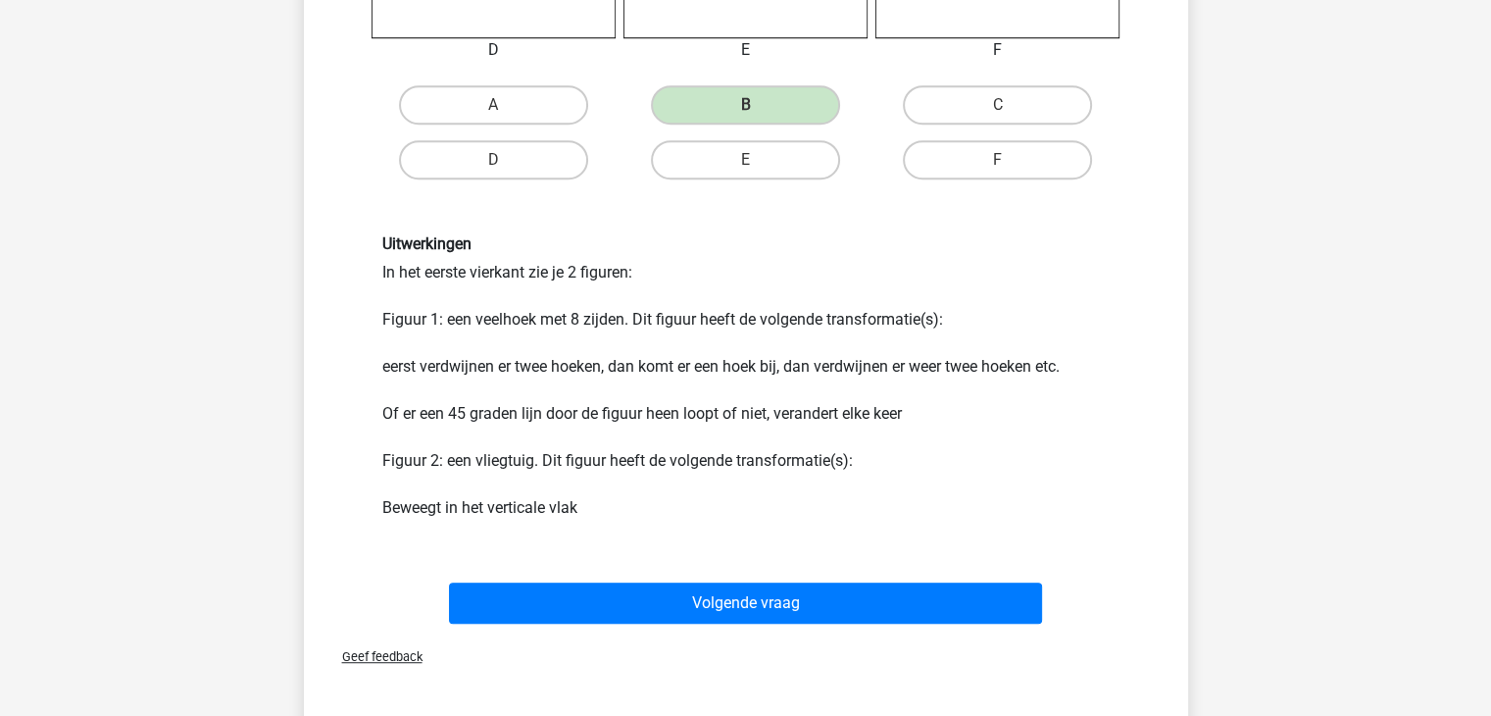
scroll to position [1003, 0]
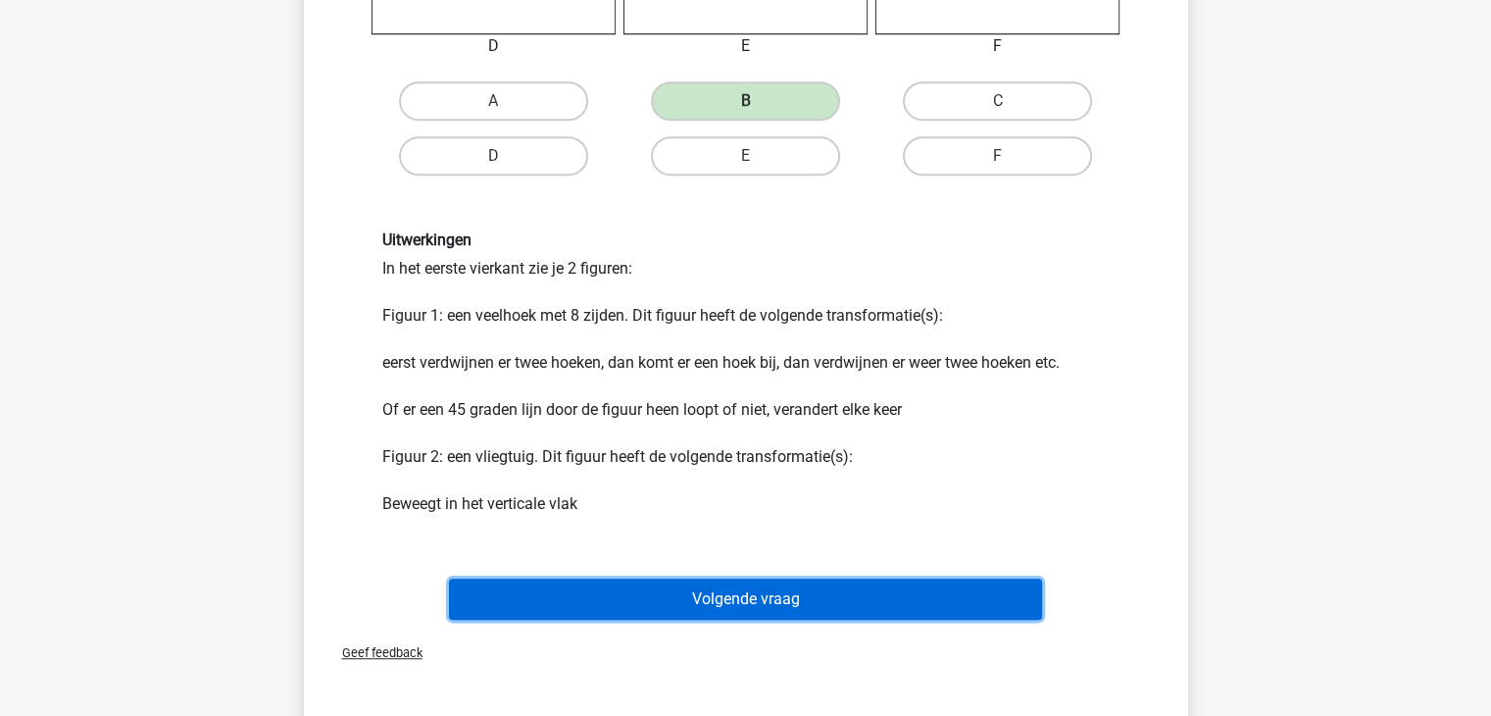
click at [754, 605] on button "Volgende vraag" at bounding box center [745, 598] width 593 height 41
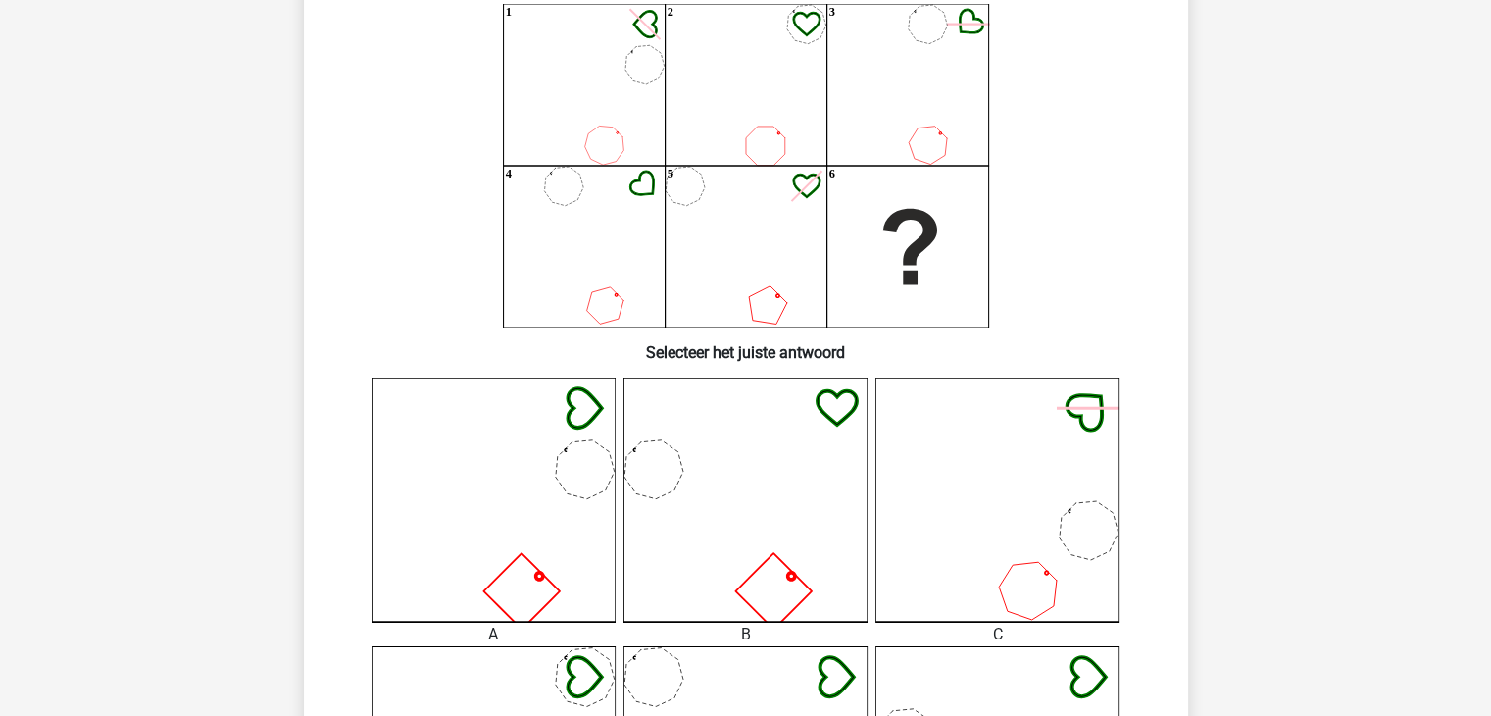
scroll to position [148, 0]
click at [416, 504] on icon at bounding box center [493, 498] width 244 height 244
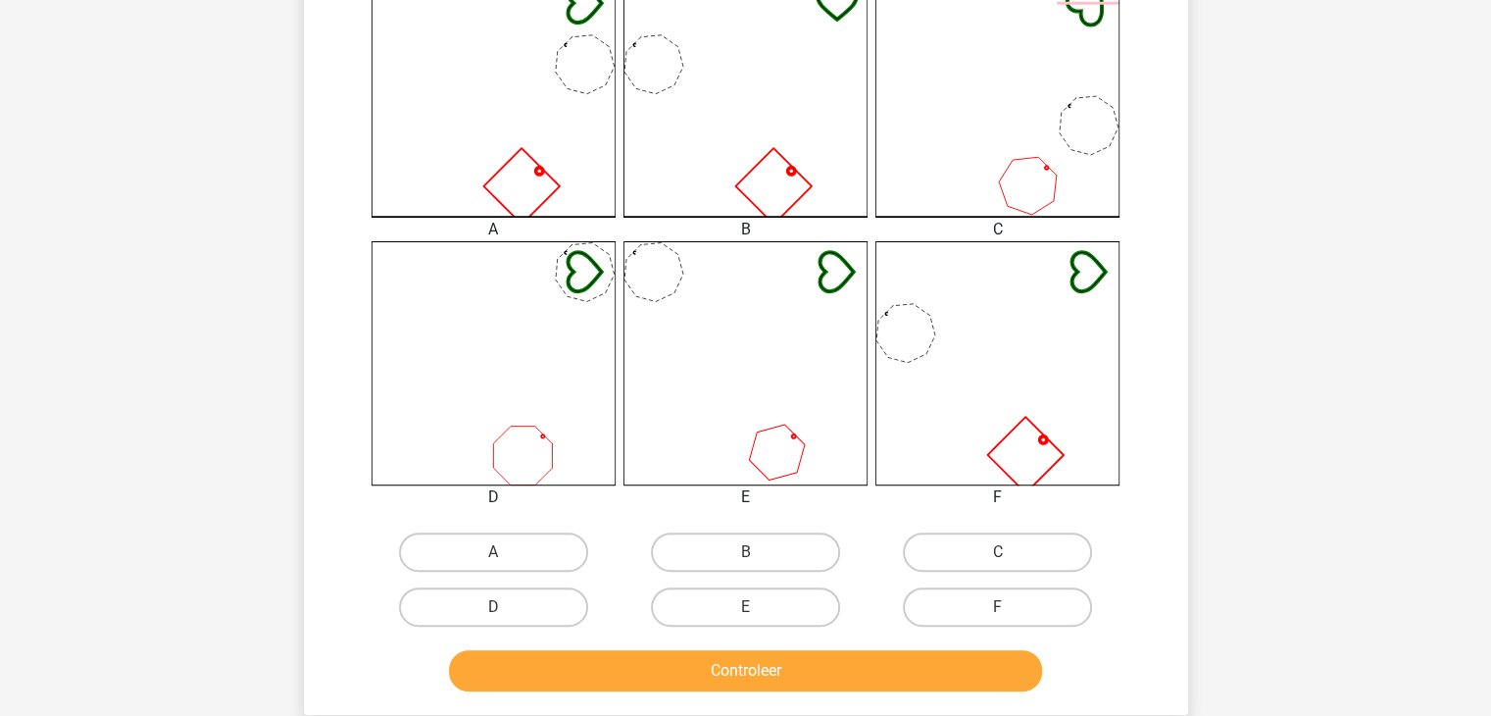
scroll to position [556, 0]
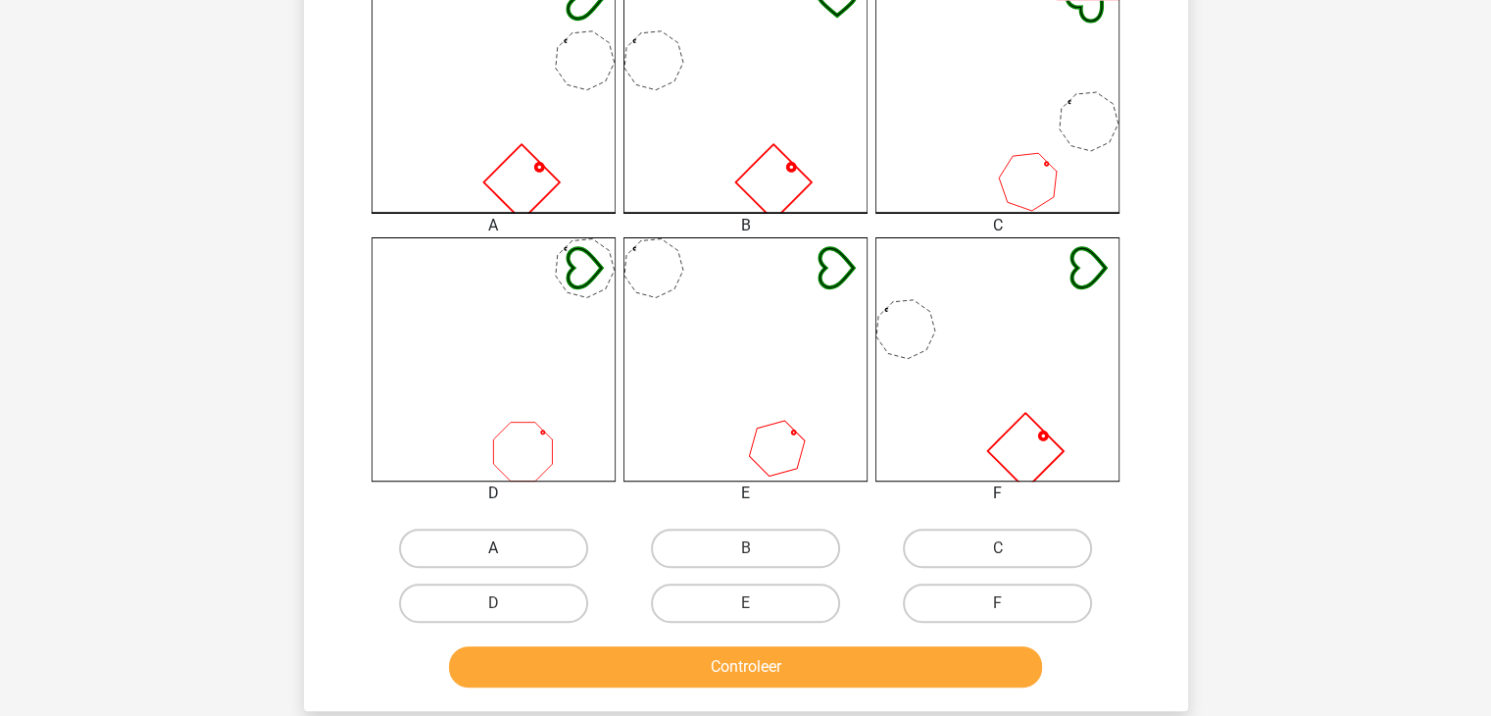
click at [511, 552] on label "A" at bounding box center [493, 547] width 189 height 39
click at [506, 552] on input "A" at bounding box center [499, 554] width 13 height 13
radio input "true"
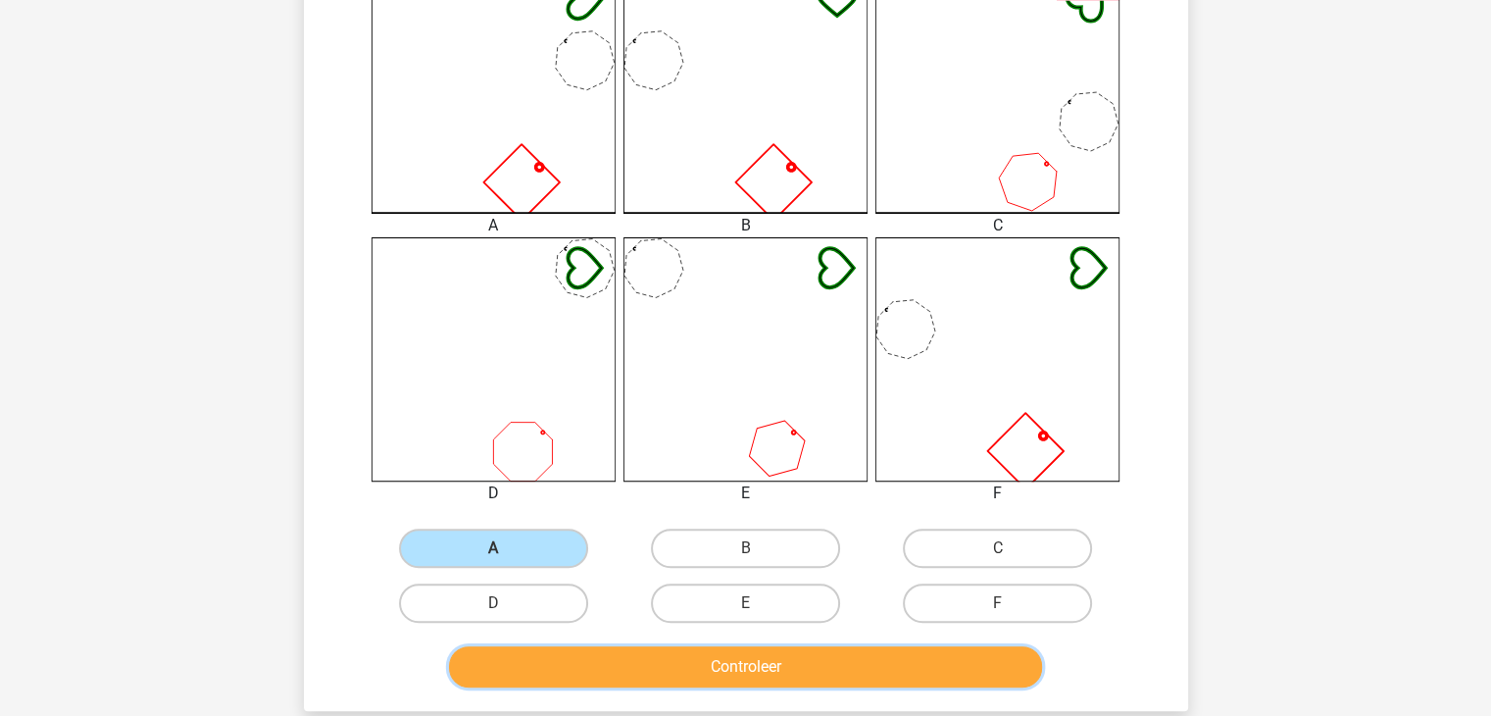
click at [669, 647] on button "Controleer" at bounding box center [745, 666] width 593 height 41
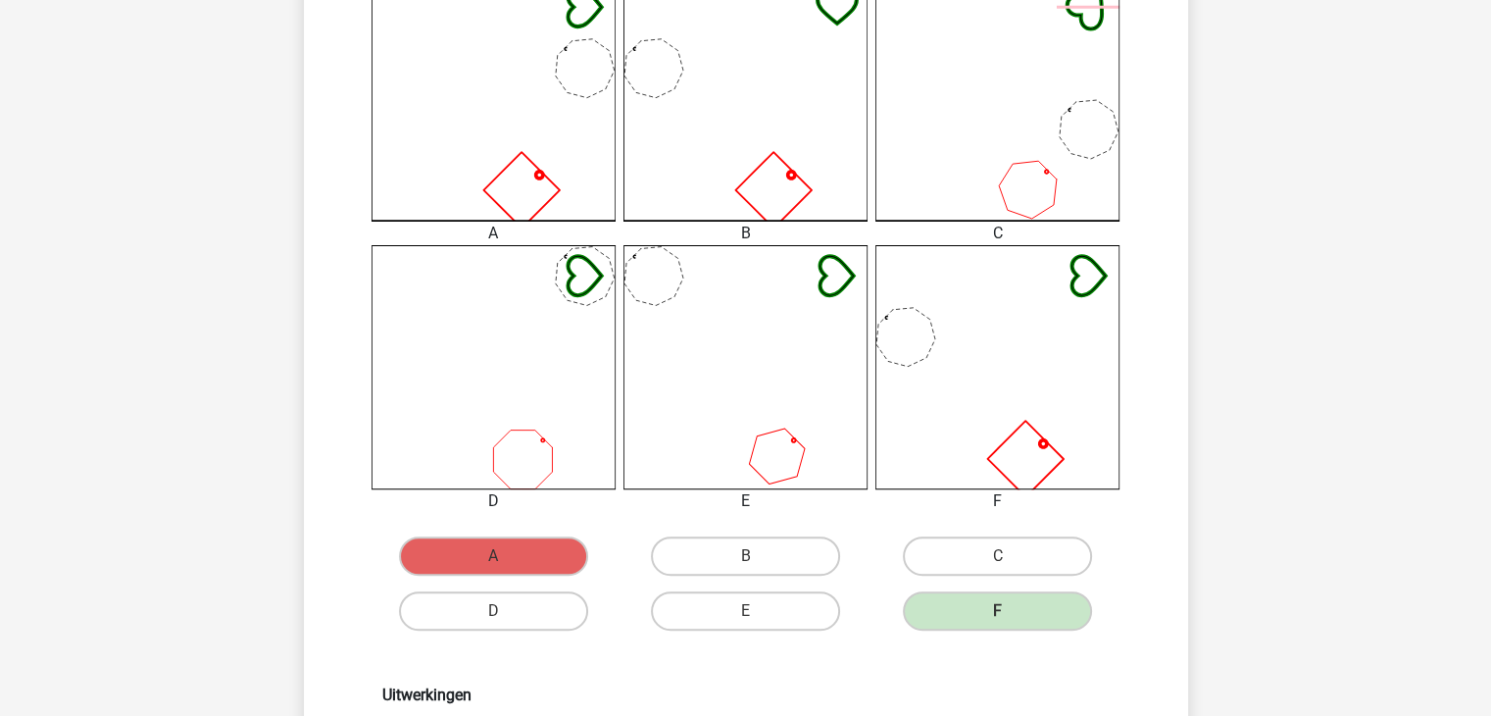
scroll to position [547, 0]
click at [188, 294] on div "nas [EMAIL_ADDRESS][DOMAIN_NAME] Nederlands English" at bounding box center [745, 646] width 1491 height 2386
